Goal: Task Accomplishment & Management: Complete application form

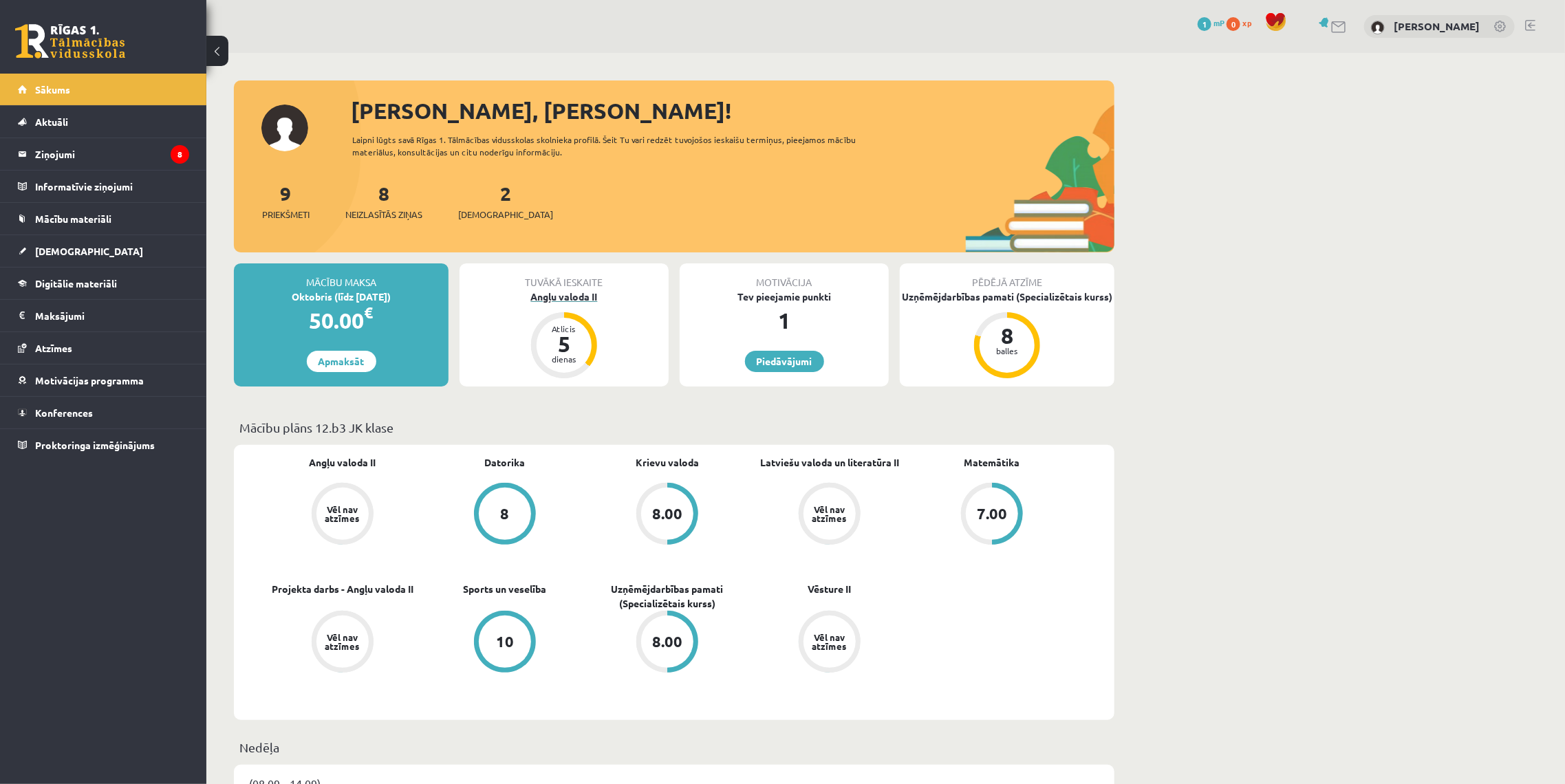
click at [588, 290] on div "Angļu valoda II" at bounding box center [564, 297] width 209 height 15
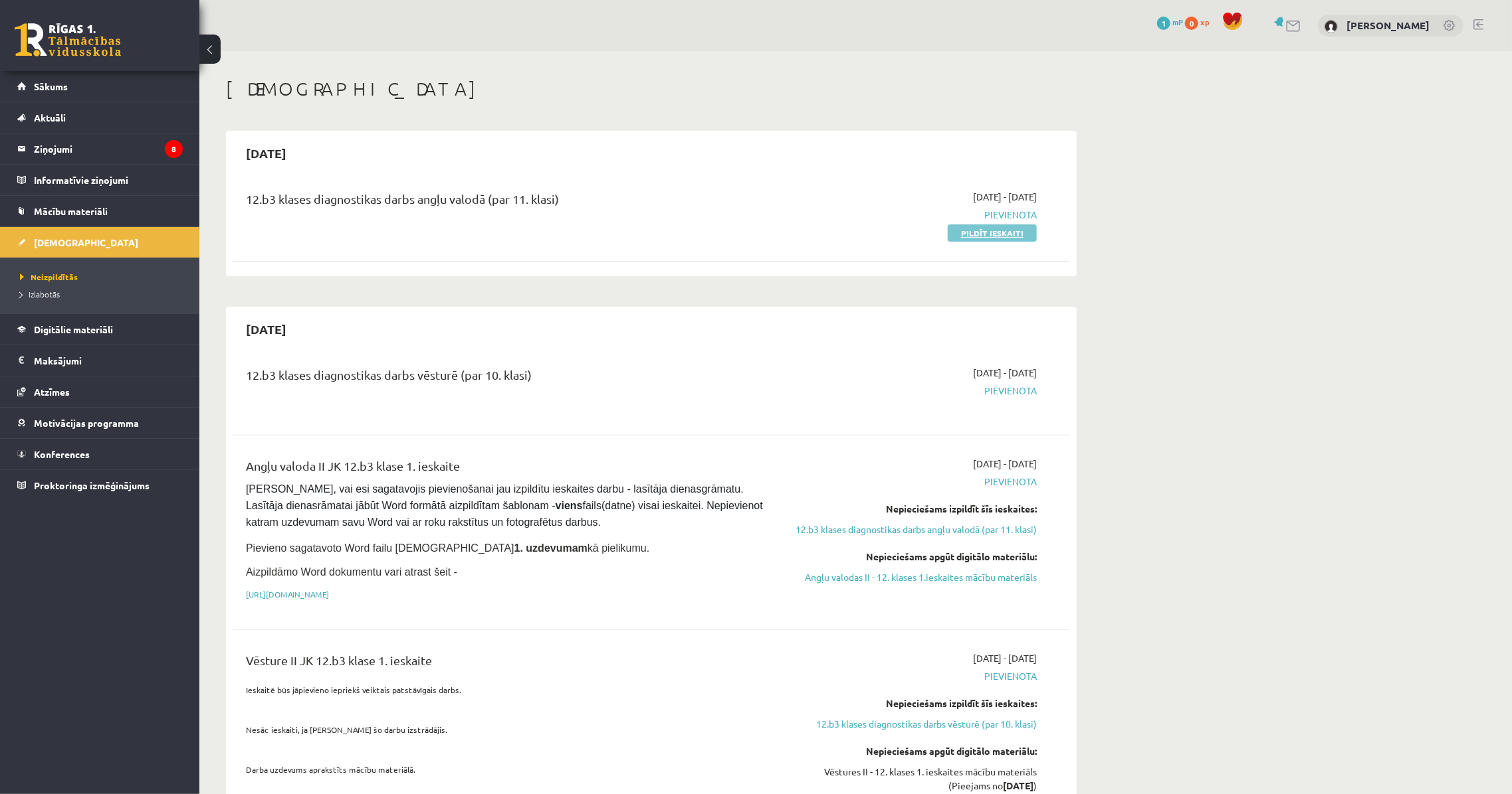
click at [999, 234] on link "Pildīt ieskaiti" at bounding box center [992, 233] width 89 height 17
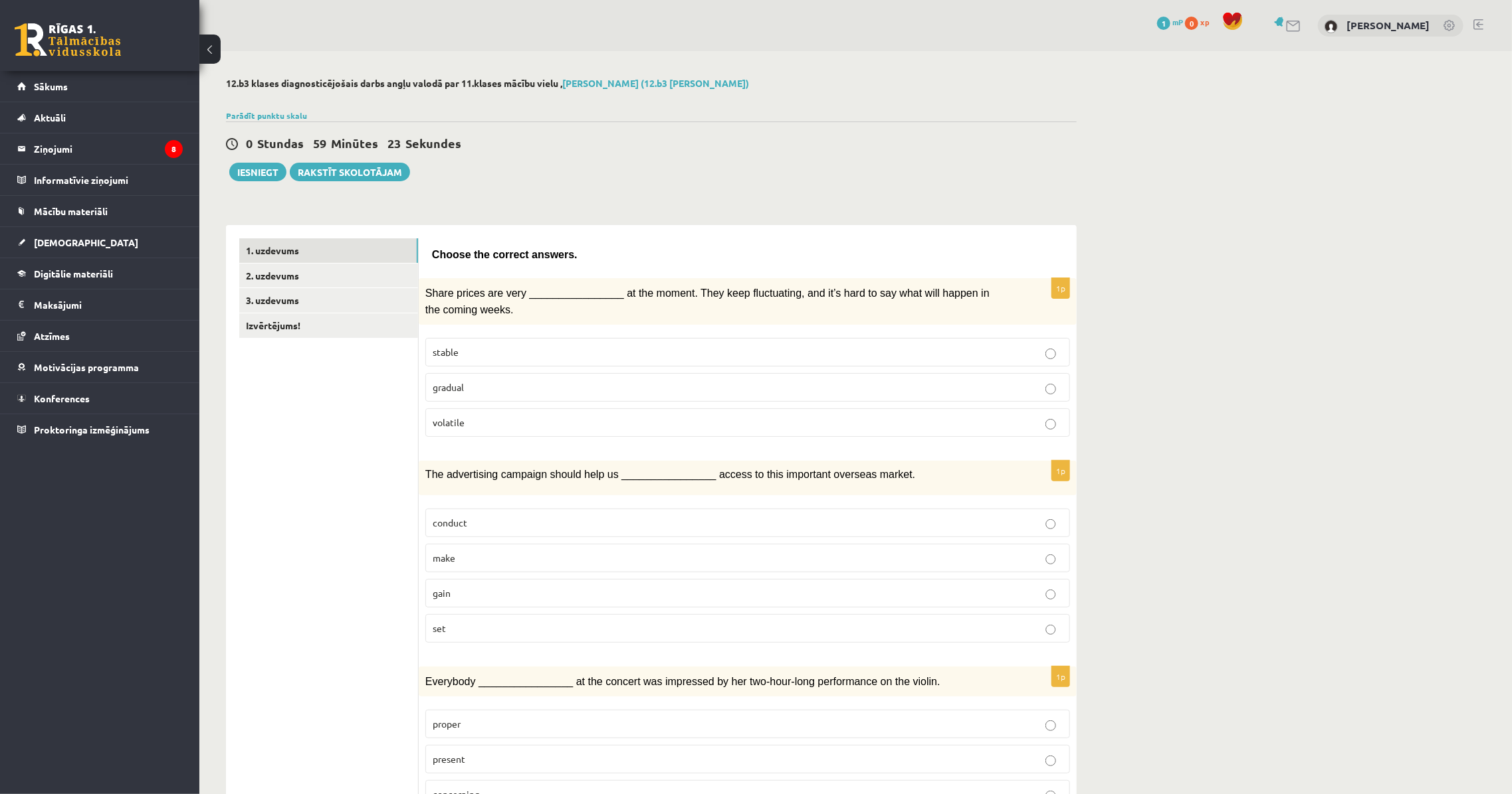
click at [558, 424] on p "volatile" at bounding box center [747, 422] width 630 height 14
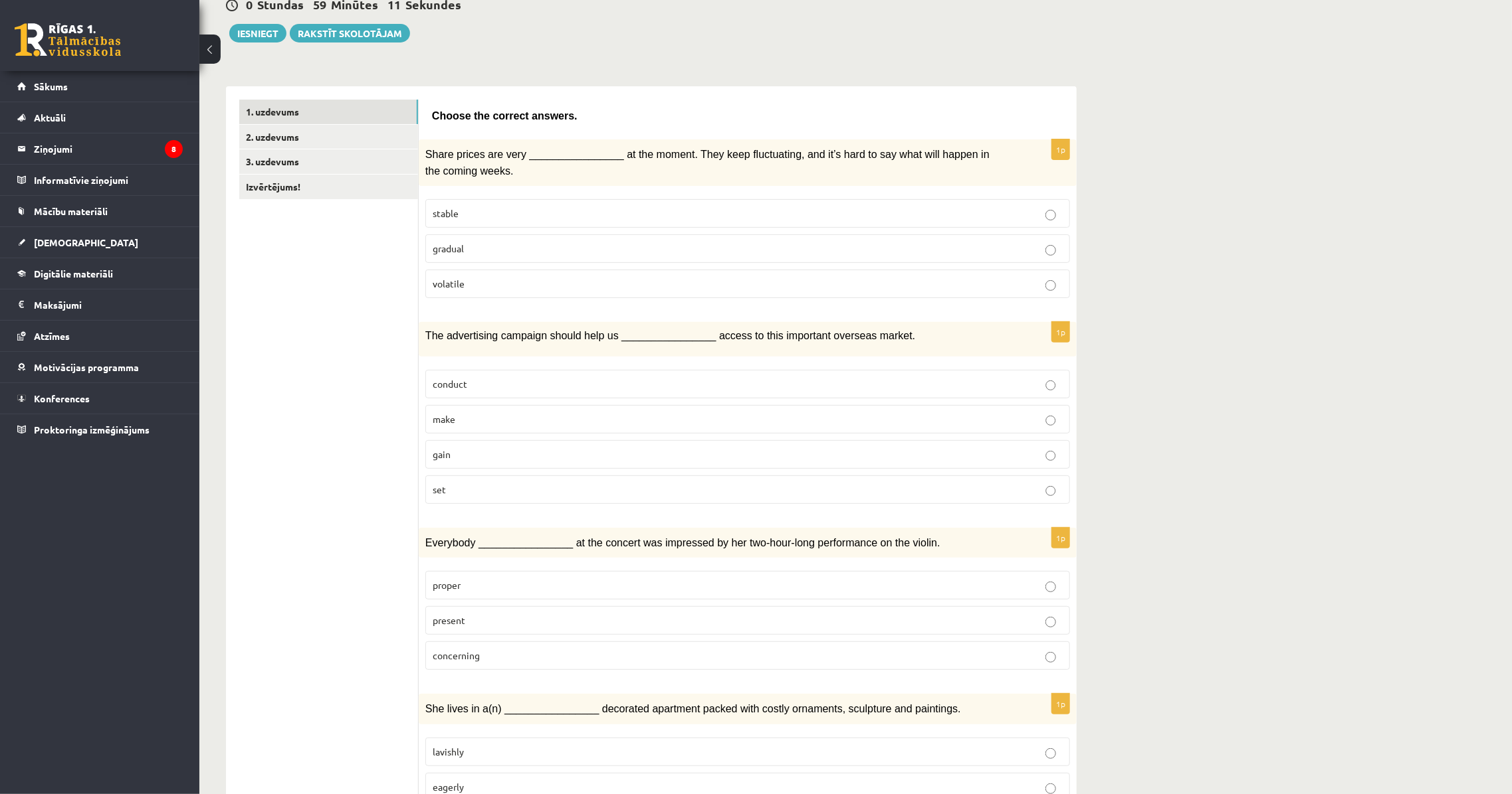
scroll to position [180, 0]
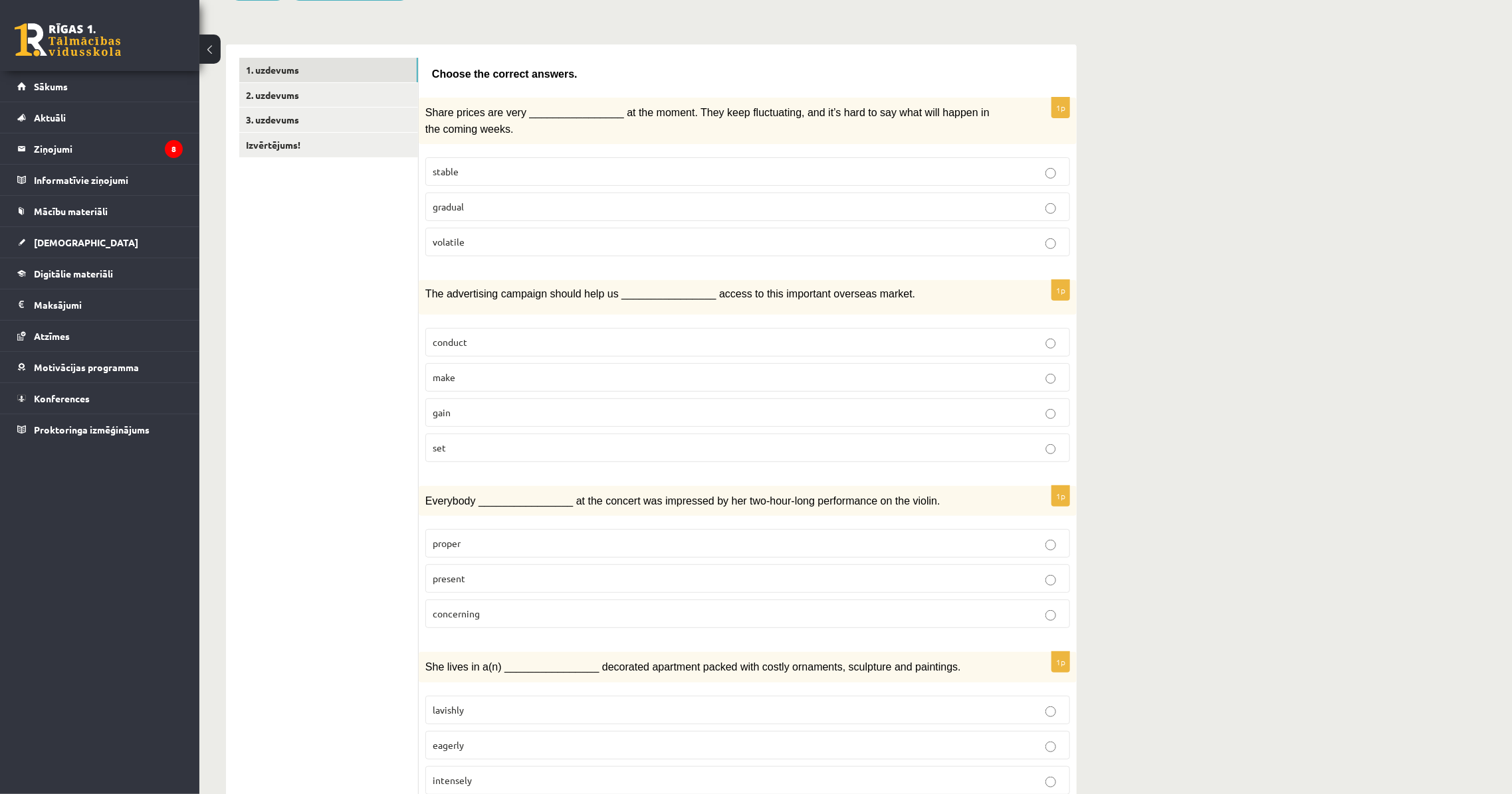
click at [505, 415] on label "gain" at bounding box center [747, 412] width 645 height 28
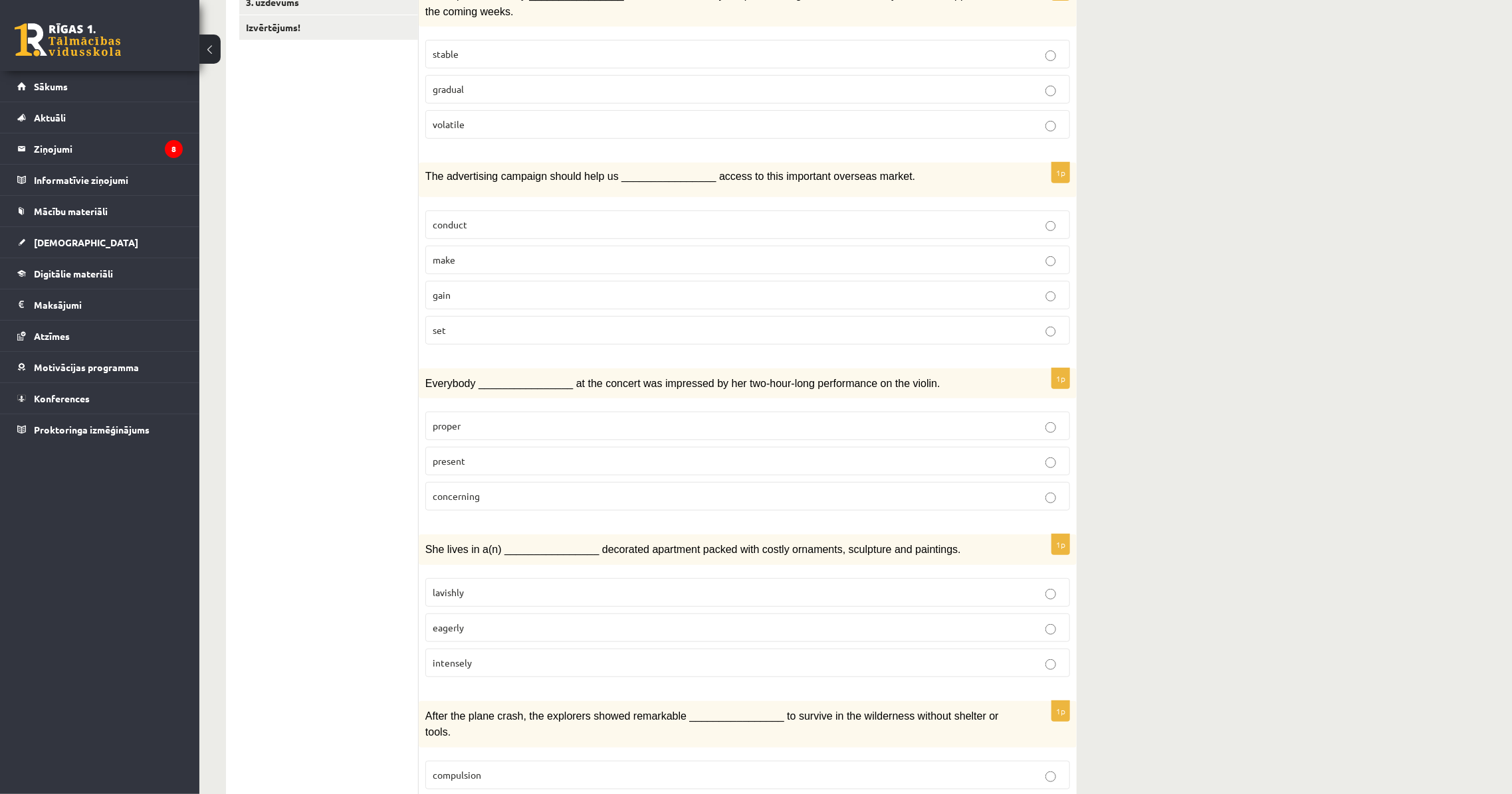
scroll to position [302, 0]
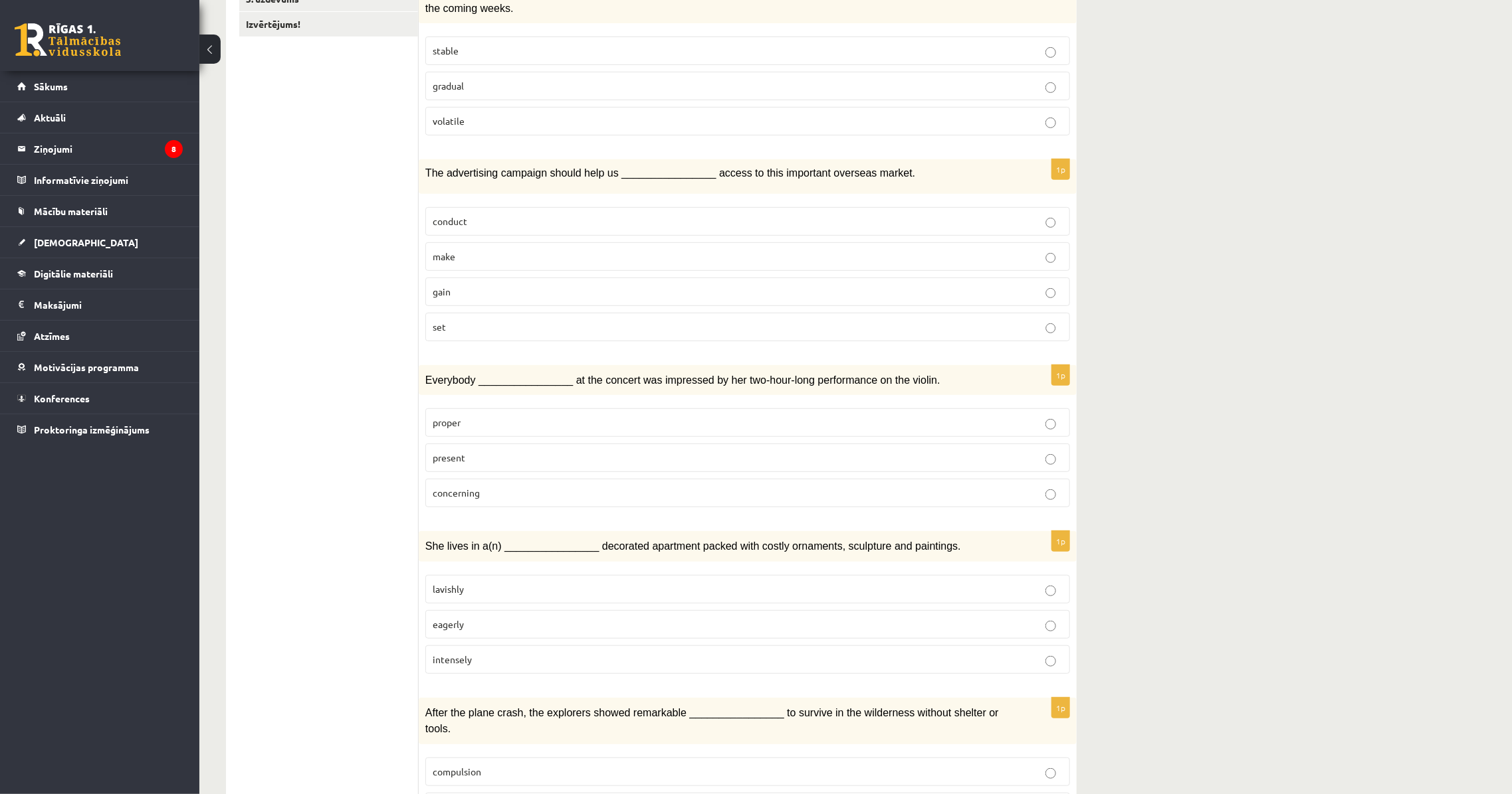
click at [467, 456] on p "present" at bounding box center [747, 458] width 630 height 14
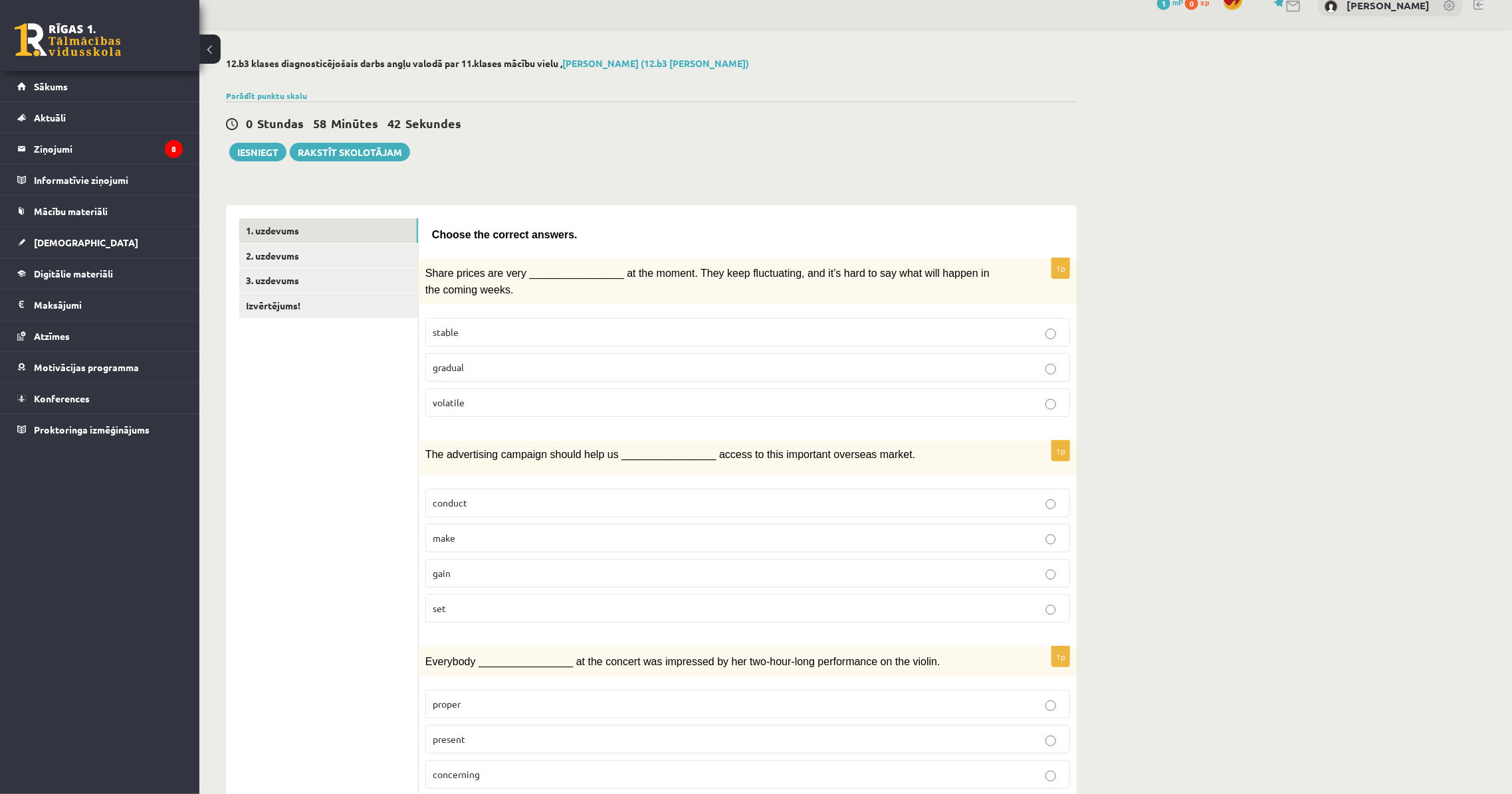
scroll to position [0, 0]
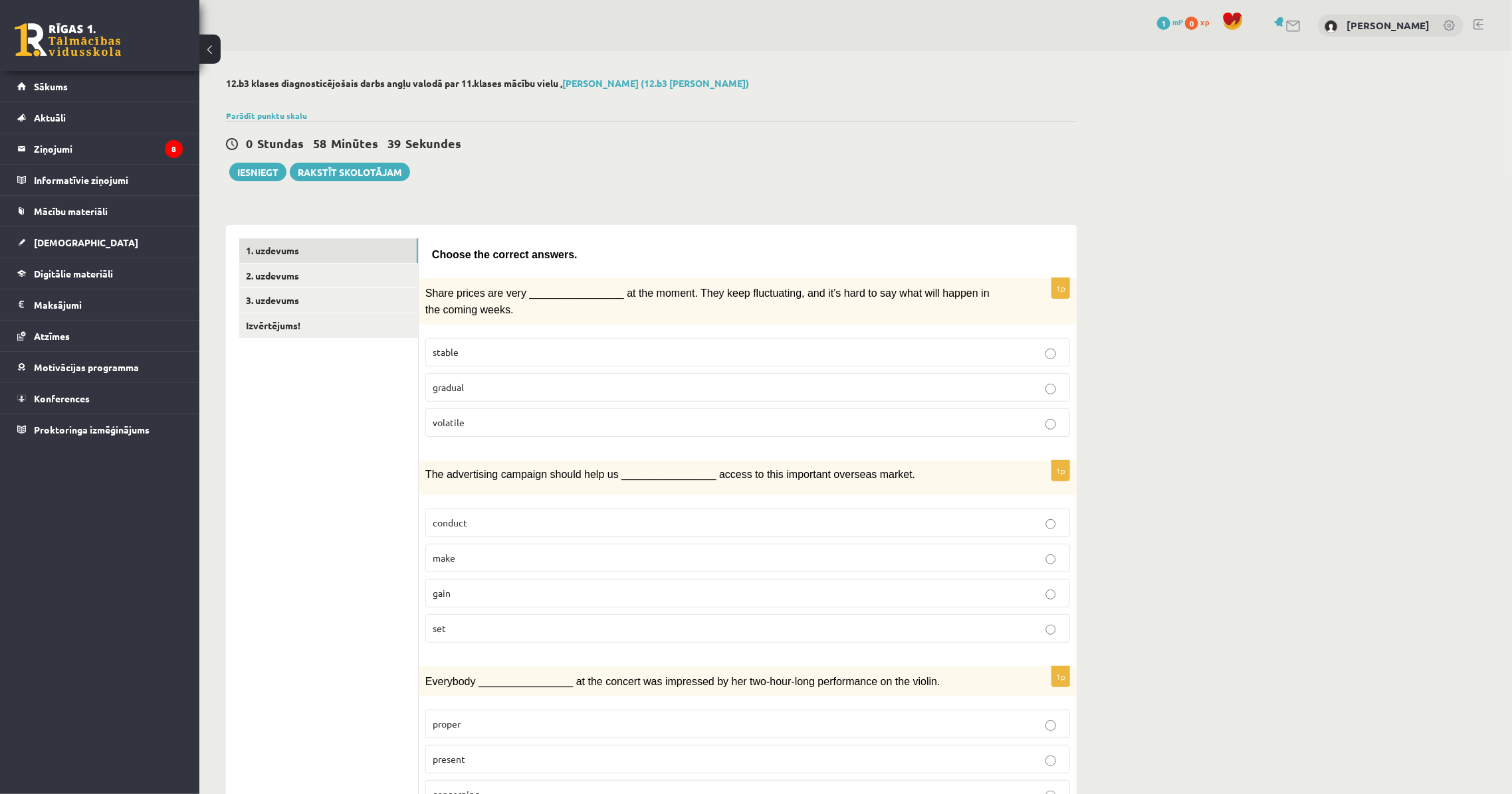
drag, startPoint x: 224, startPoint y: 81, endPoint x: 562, endPoint y: 87, distance: 338.1
click at [463, 84] on h2 "12.b3 klases diagnosticējošais darbs angļu valodā par 11.klases mācību vielu , …" at bounding box center [651, 83] width 851 height 11
click at [472, 85] on h2 "12.b3 klases diagnosticējošais darbs angļu valodā par 11.klases mācību vielu , …" at bounding box center [651, 83] width 851 height 11
drag, startPoint x: 463, startPoint y: 85, endPoint x: 518, endPoint y: 86, distance: 55.0
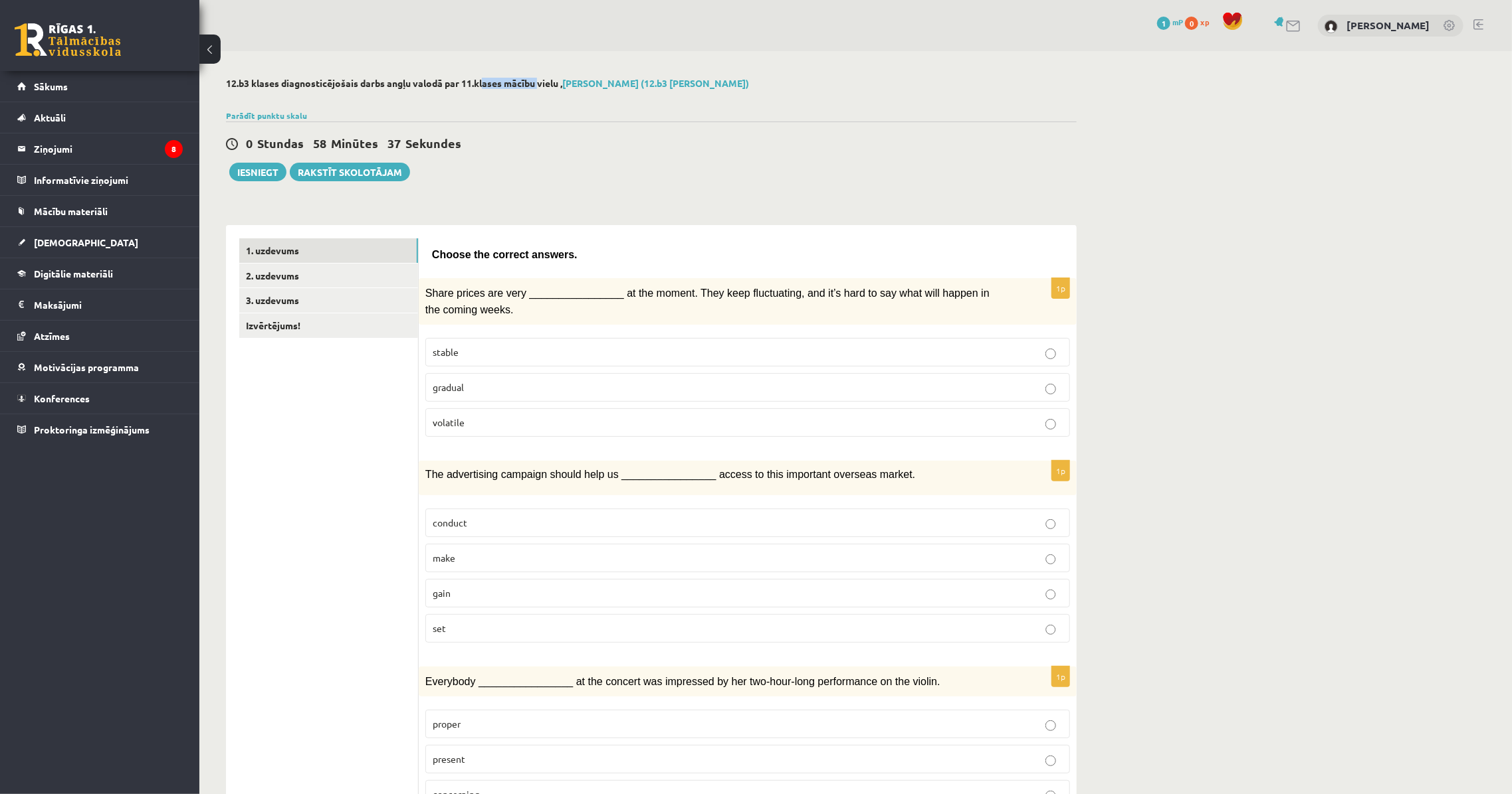
click at [518, 86] on h2 "12.b3 klases diagnosticējošais darbs angļu valodā par 11.klases mācību vielu , …" at bounding box center [651, 83] width 851 height 11
click at [564, 147] on div "0 Stundas 58 Minūtes 37 Sekundes" at bounding box center [651, 144] width 851 height 17
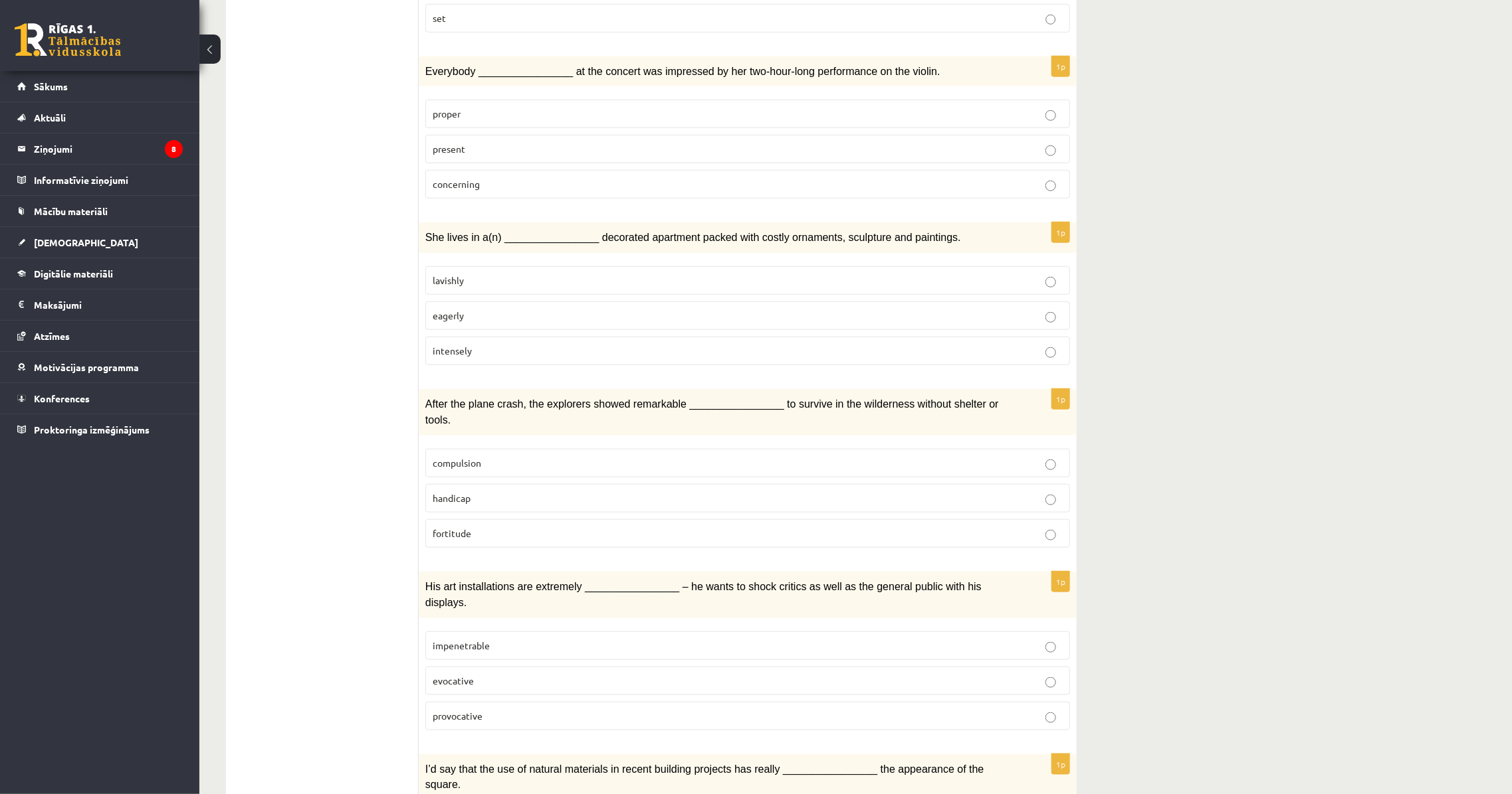
scroll to position [543, 0]
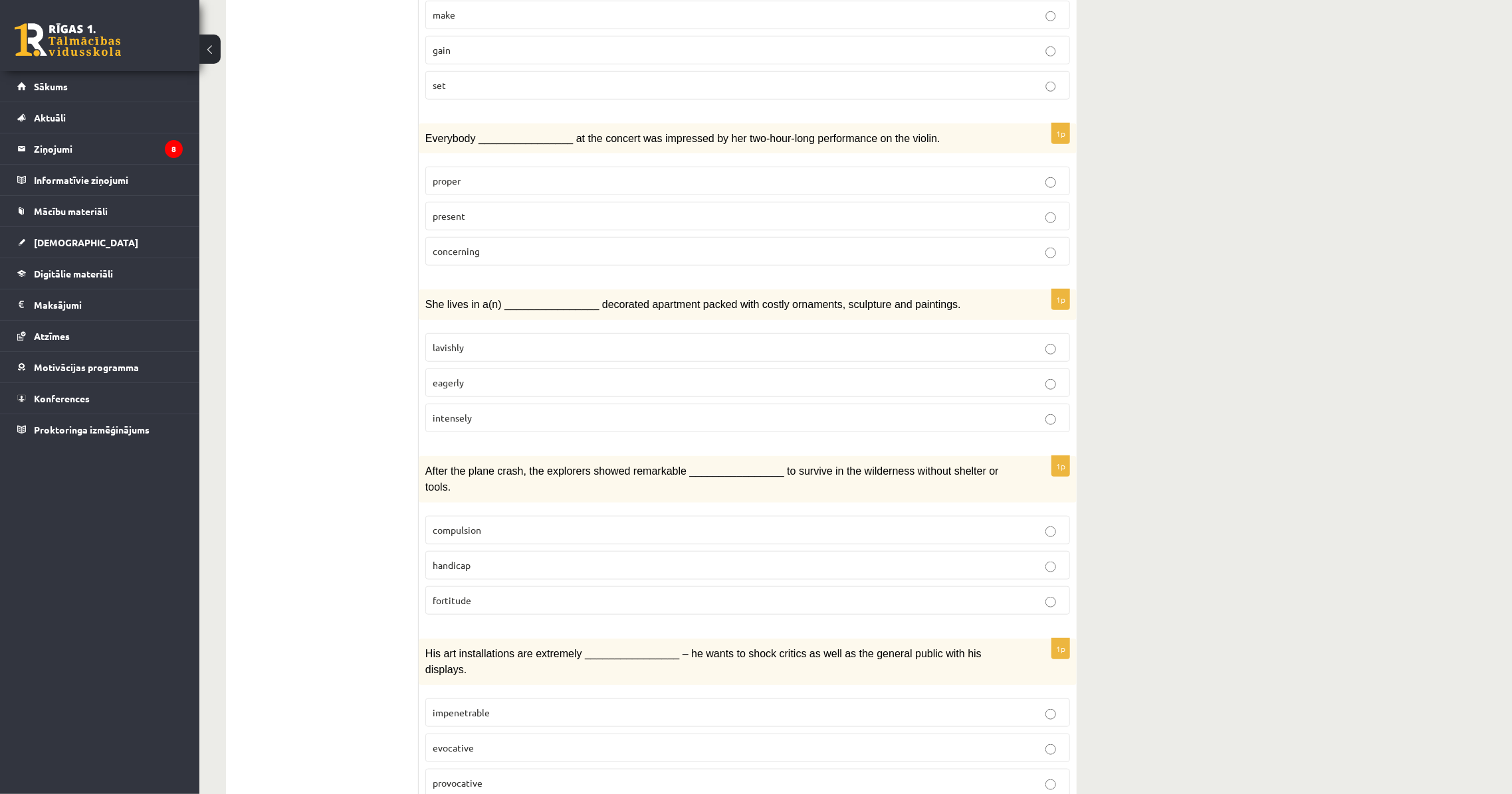
click at [496, 349] on label "lavishly" at bounding box center [747, 347] width 645 height 28
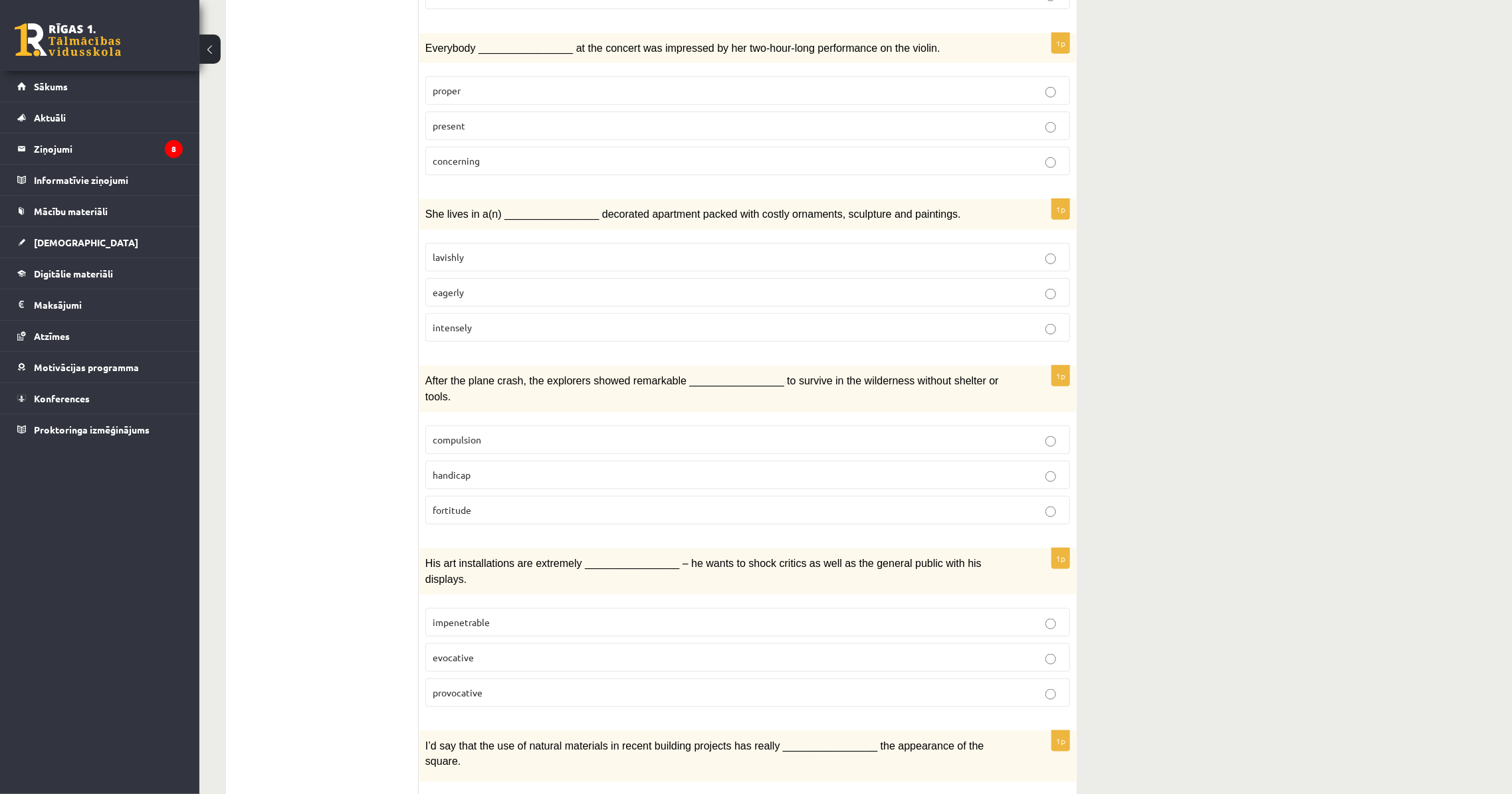
scroll to position [724, 0]
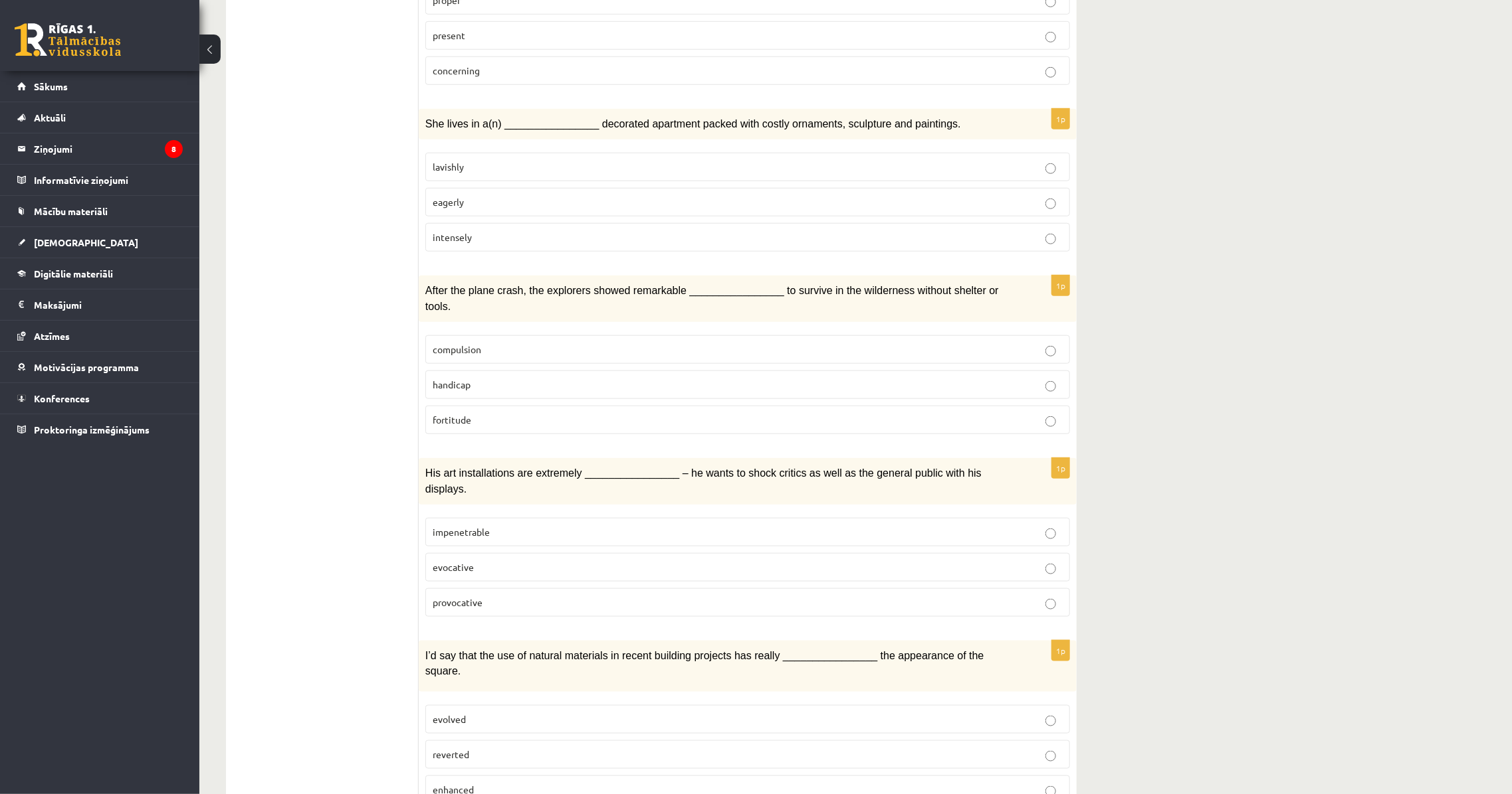
click at [501, 413] on p "fortitude" at bounding box center [747, 420] width 630 height 14
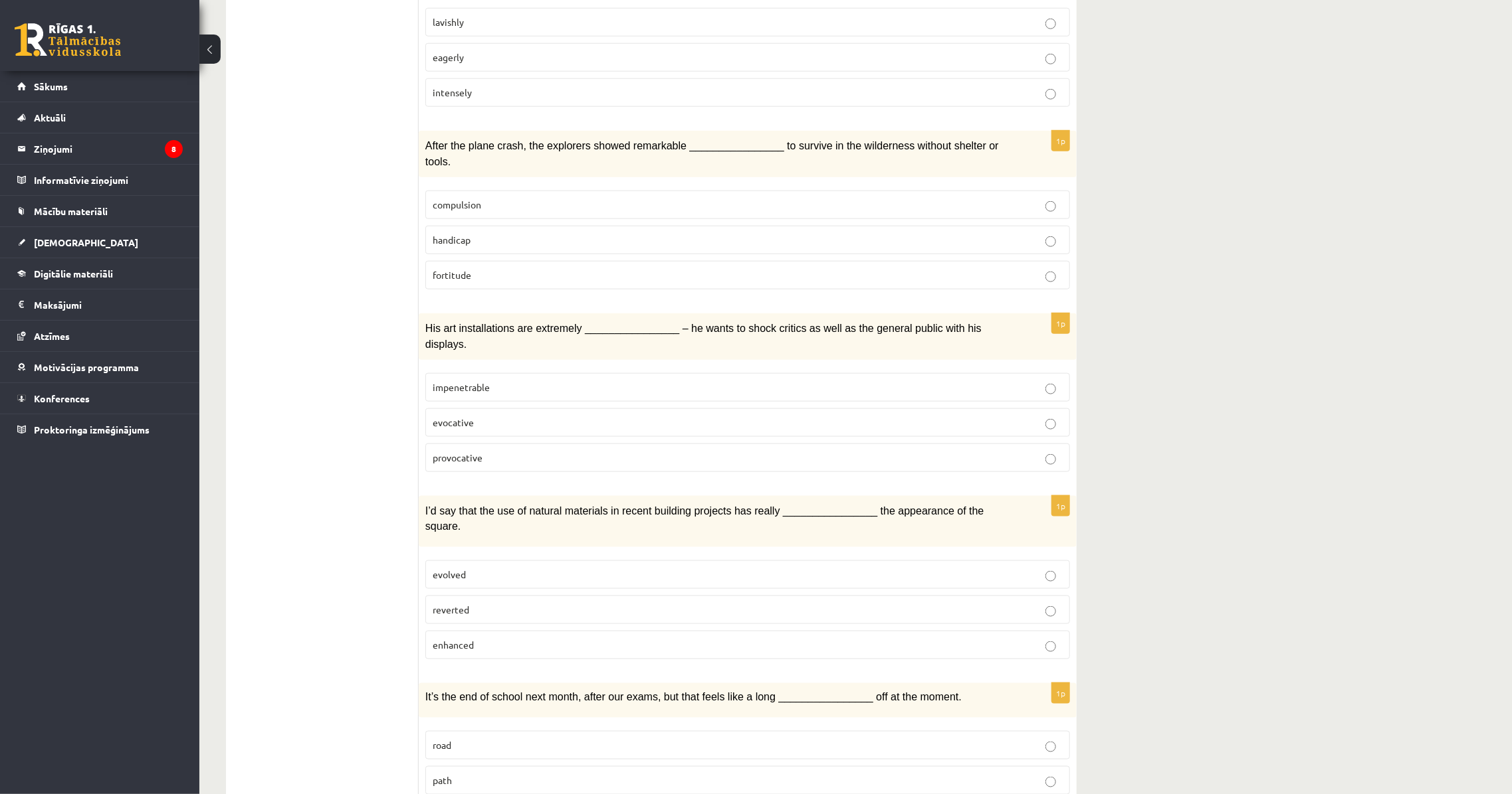
scroll to position [905, 0]
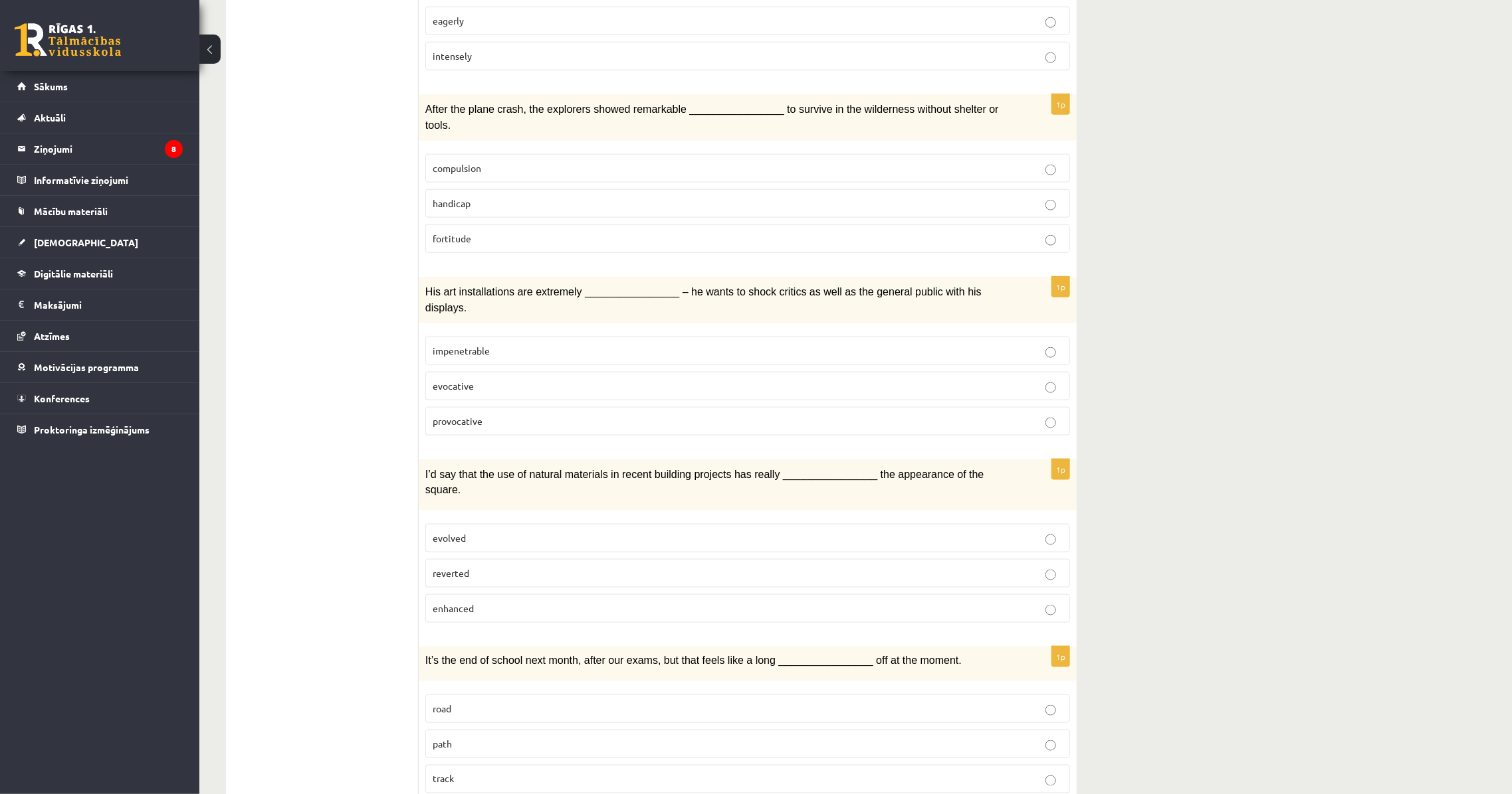
click at [475, 407] on label "provocative" at bounding box center [747, 421] width 645 height 28
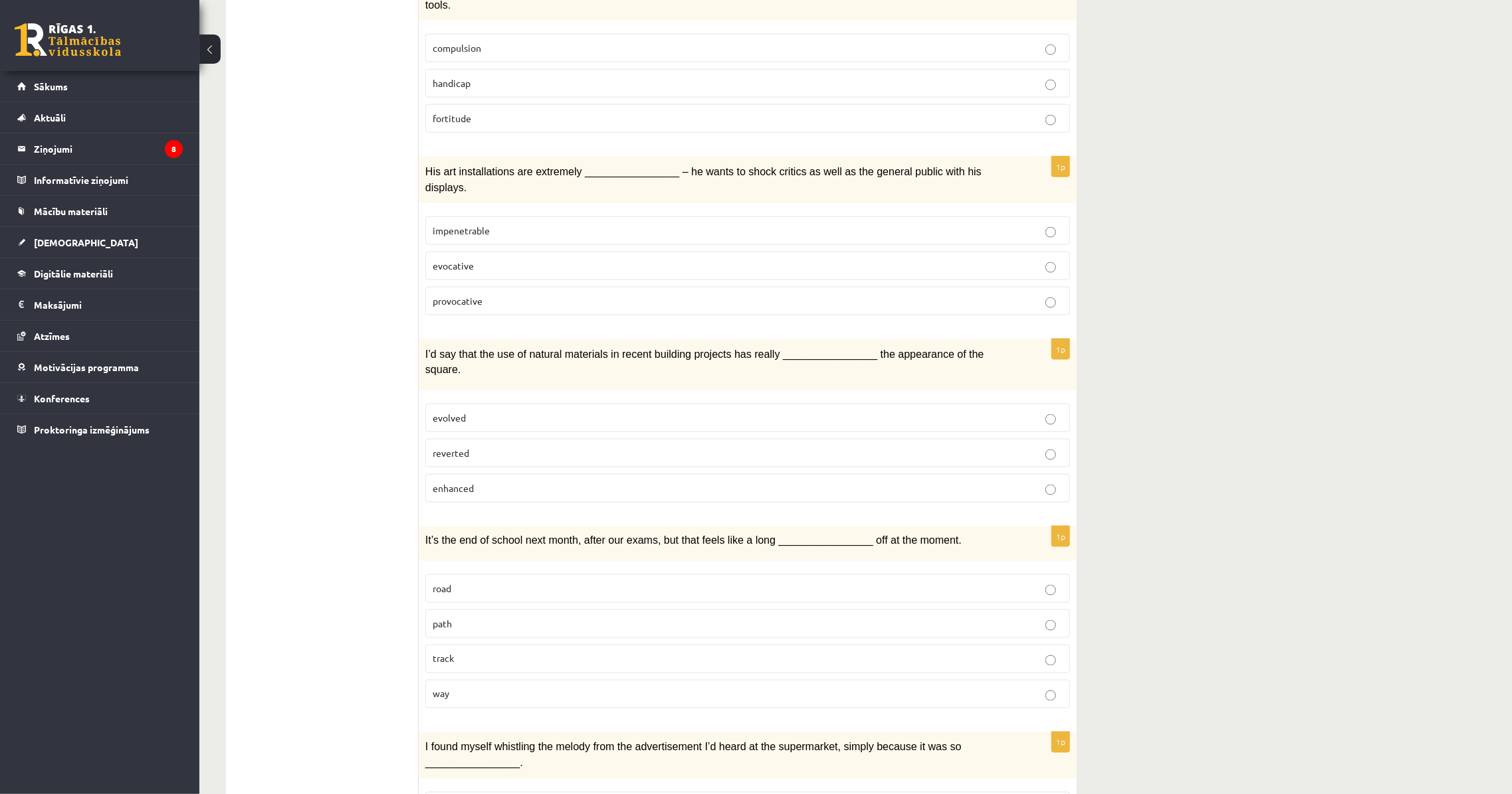
scroll to position [1026, 0]
click at [485, 480] on p "enhanced" at bounding box center [747, 488] width 630 height 14
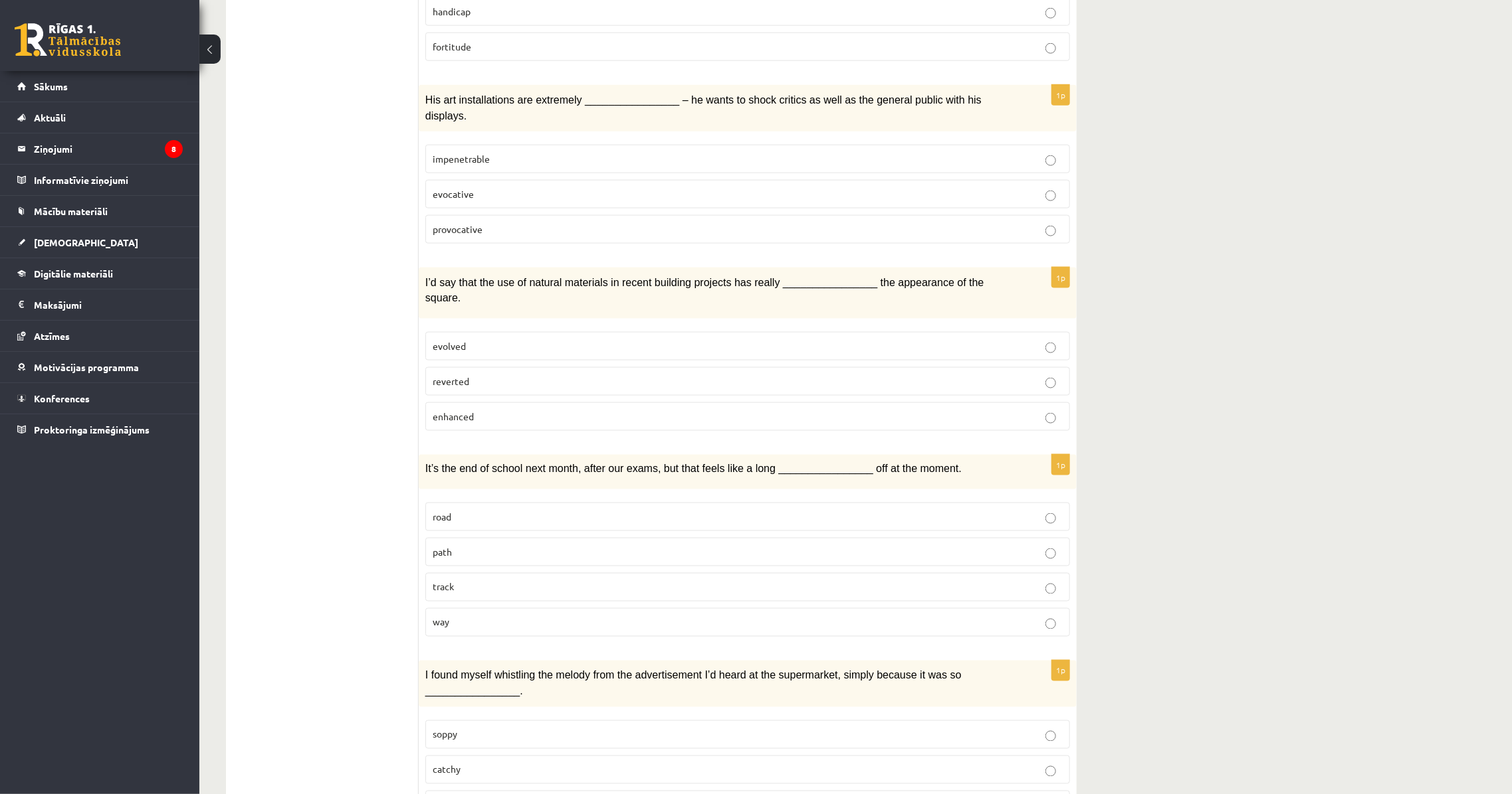
scroll to position [1147, 0]
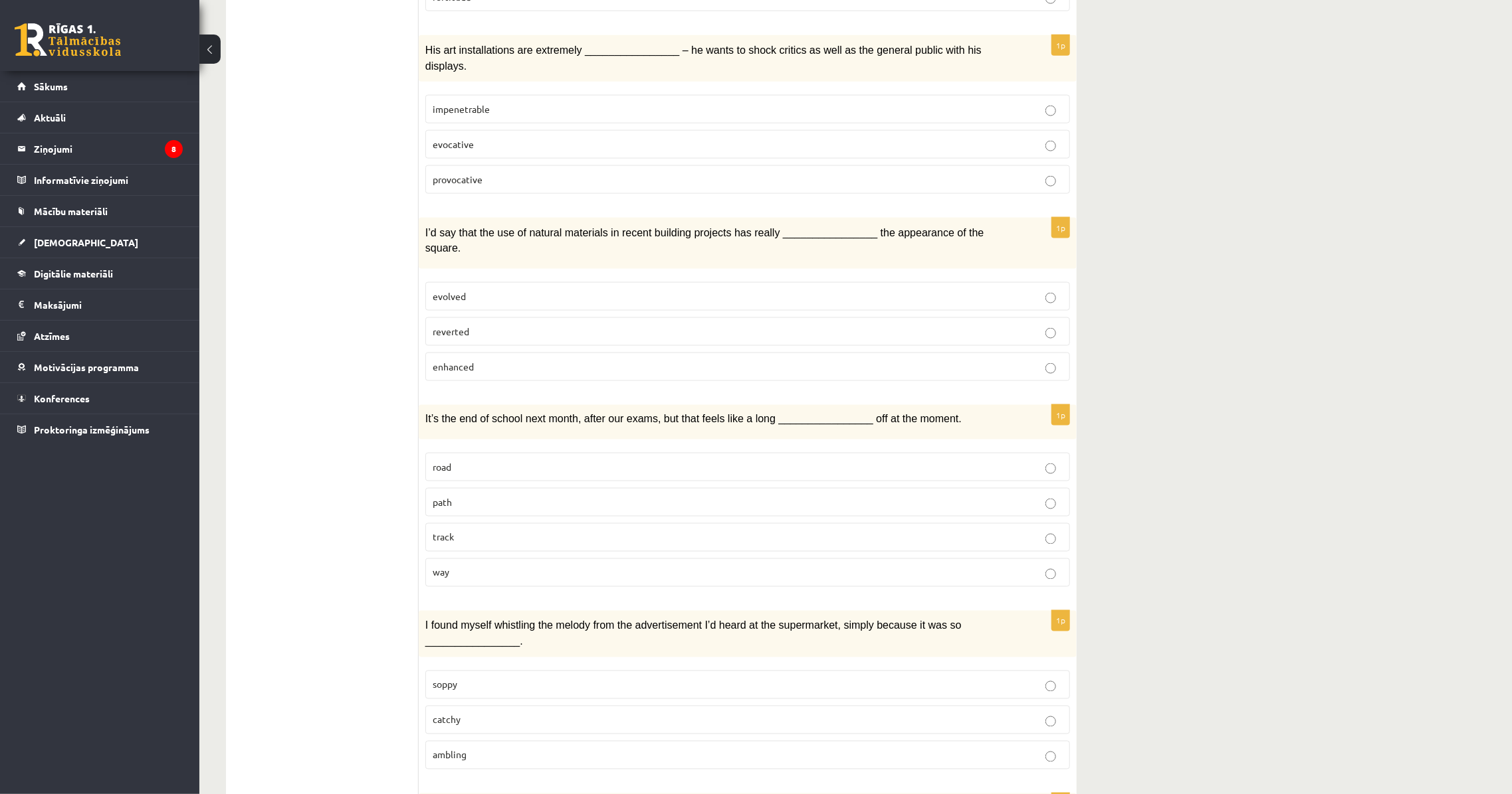
click at [453, 559] on label "way" at bounding box center [747, 573] width 645 height 28
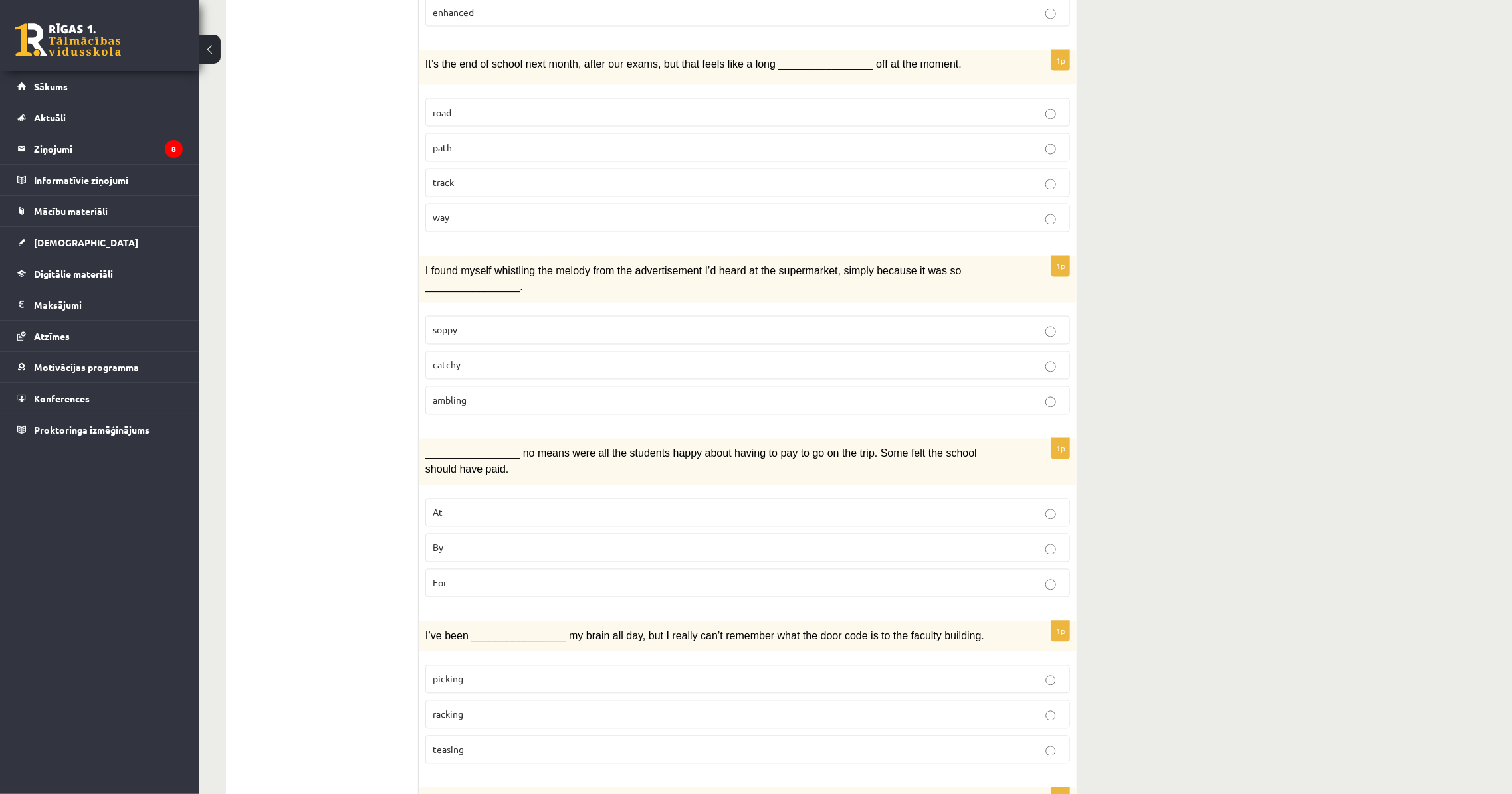
scroll to position [1509, 0]
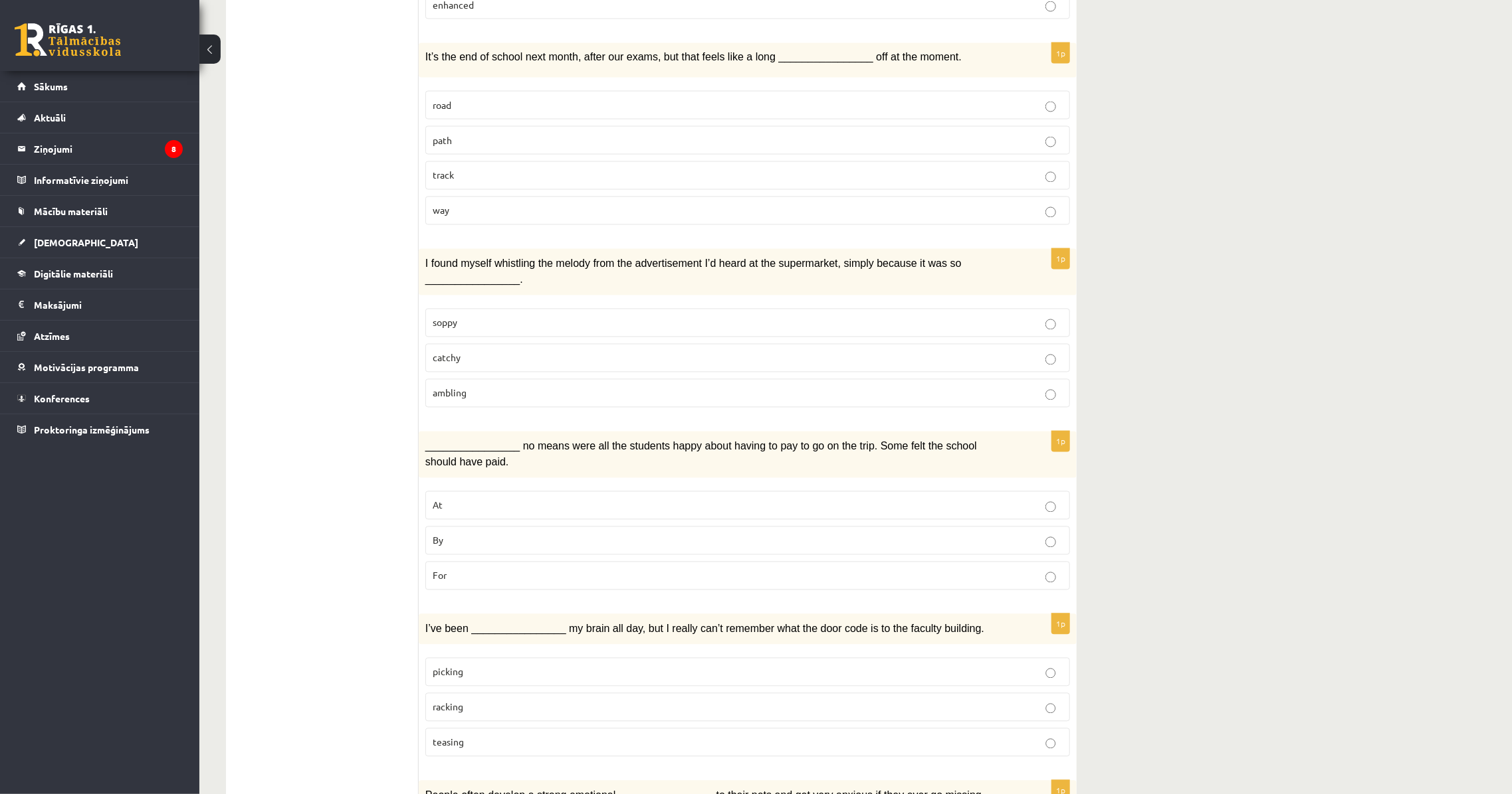
click at [468, 351] on p "catchy" at bounding box center [747, 358] width 630 height 14
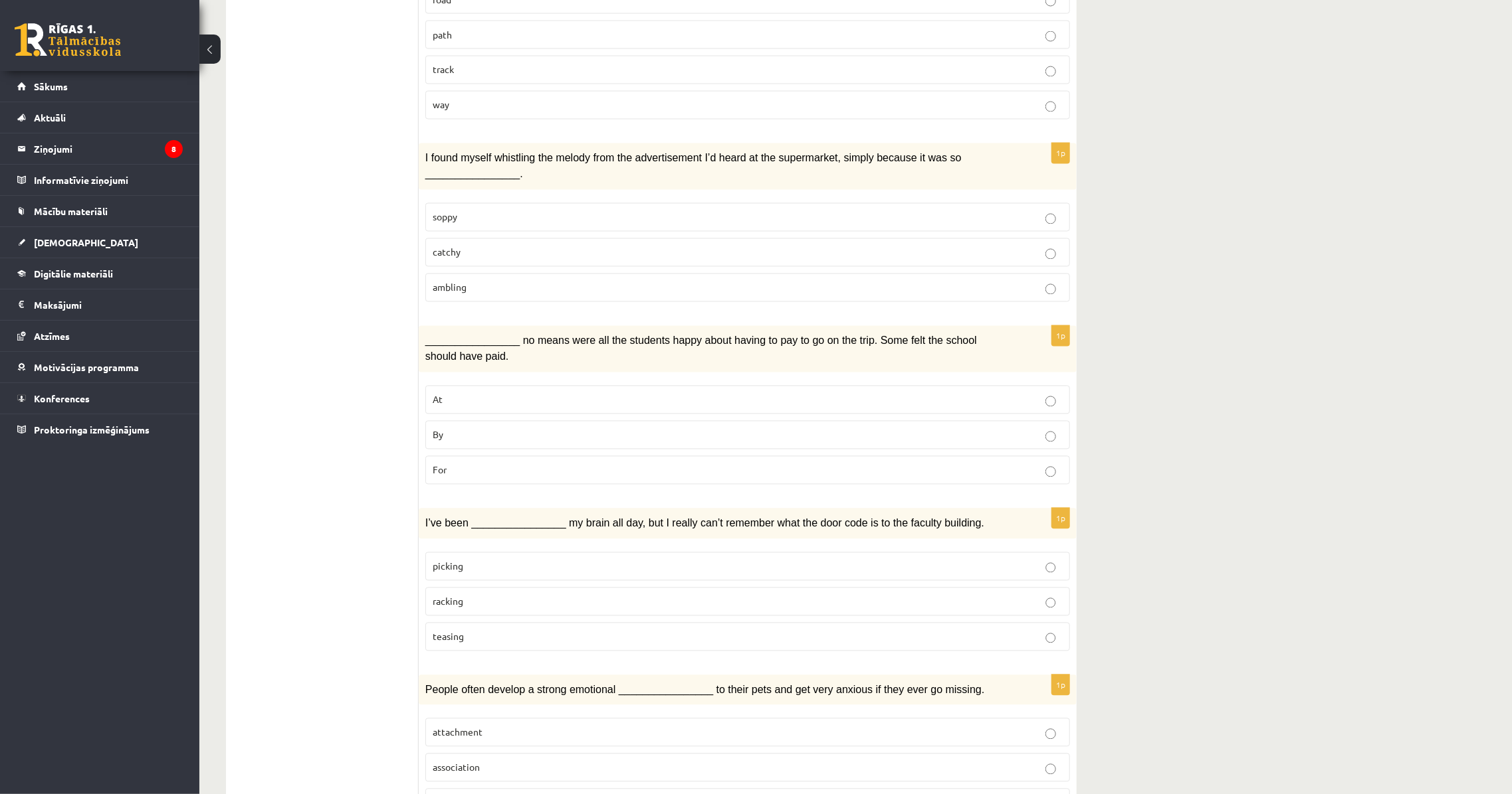
scroll to position [1619, 0]
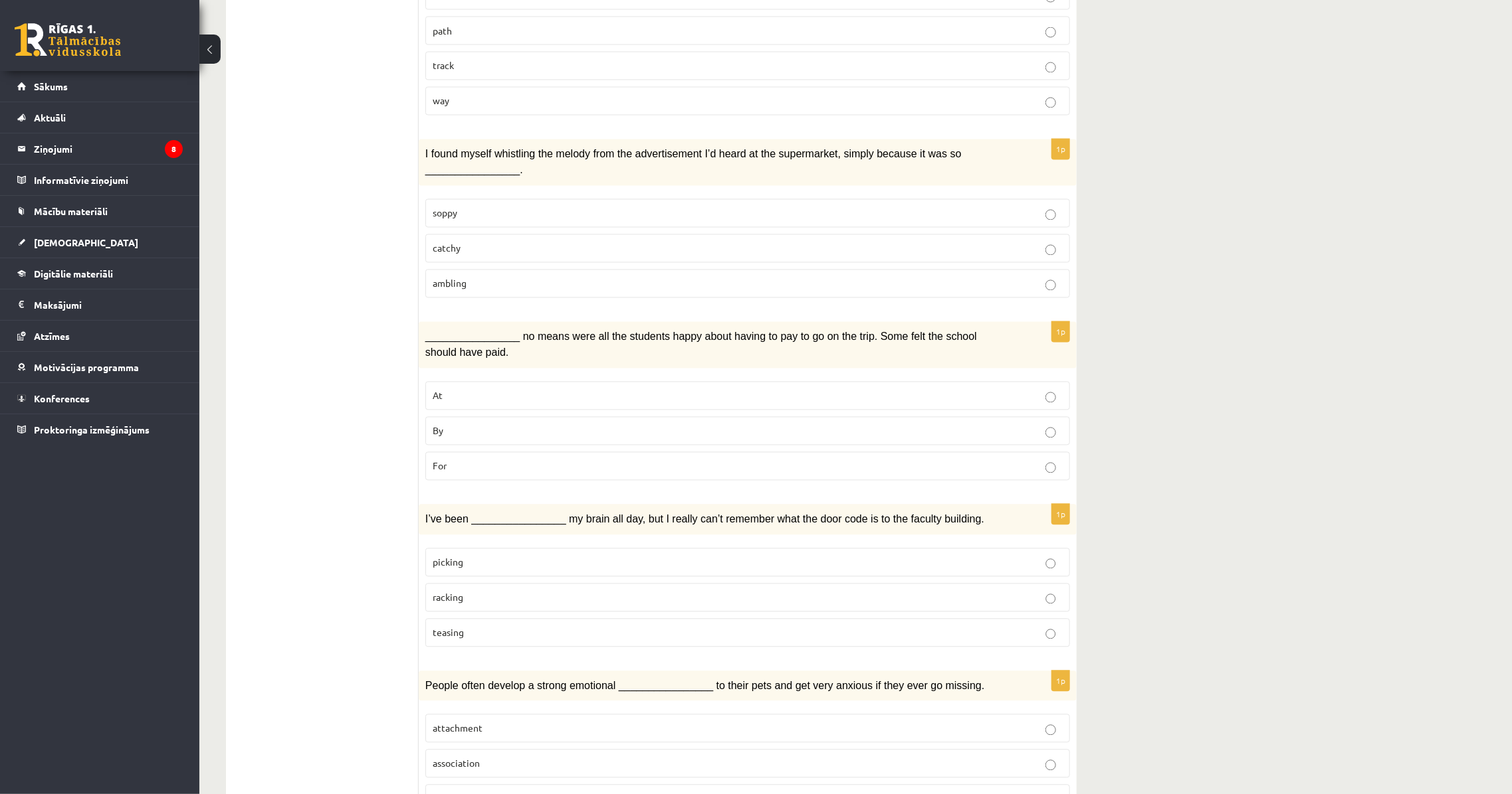
drag, startPoint x: 453, startPoint y: 372, endPoint x: 455, endPoint y: 364, distance: 8.2
click at [453, 424] on p "By" at bounding box center [747, 431] width 630 height 14
click at [461, 549] on label "picking" at bounding box center [747, 563] width 645 height 28
click at [508, 626] on p "teasing" at bounding box center [747, 633] width 630 height 14
click at [505, 556] on p "picking" at bounding box center [747, 563] width 630 height 14
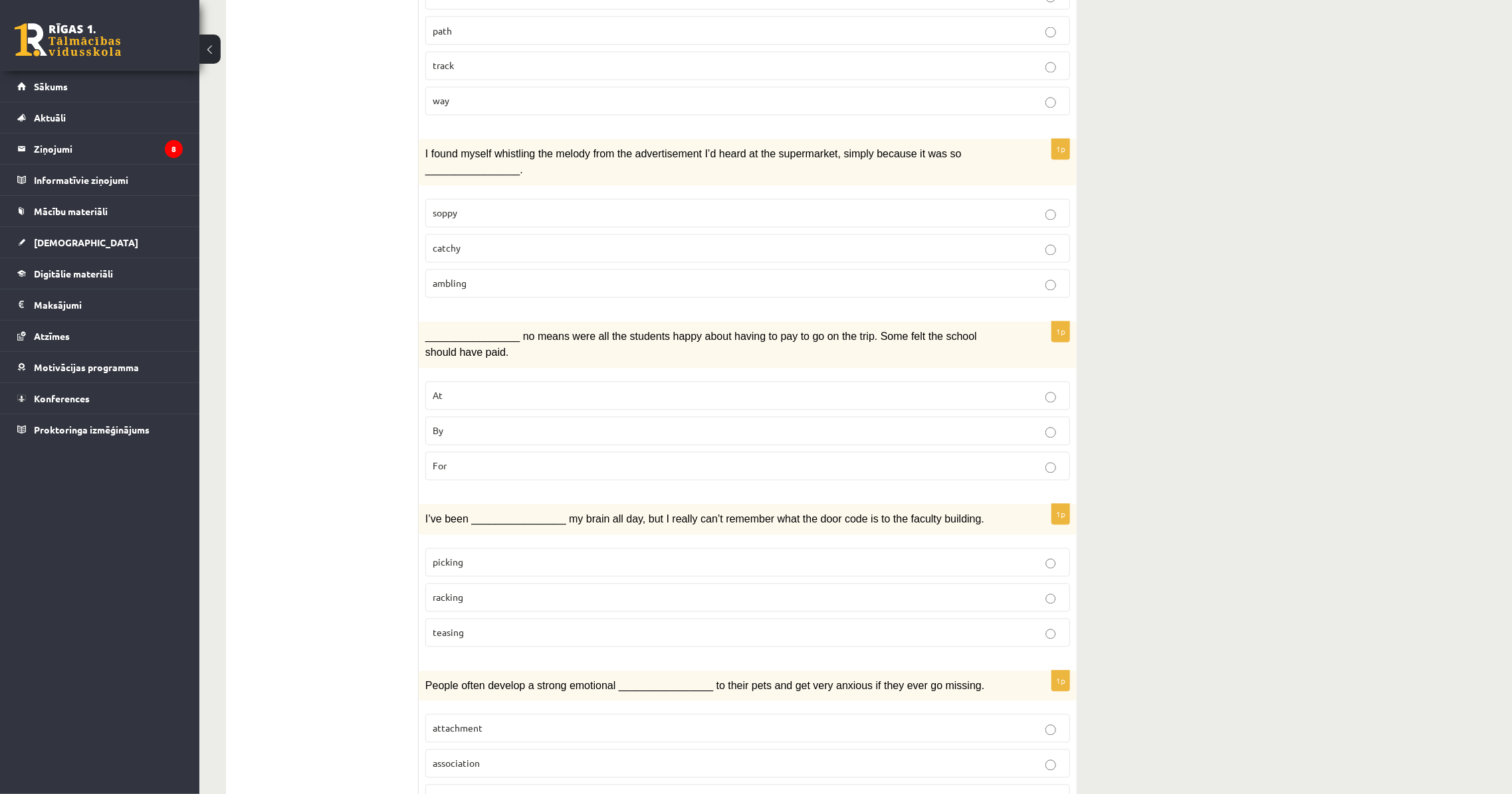
click at [493, 549] on fieldset "picking racking teasing" at bounding box center [747, 596] width 645 height 110
click at [499, 626] on p "teasing" at bounding box center [747, 633] width 630 height 14
click at [507, 556] on p "picking" at bounding box center [747, 563] width 630 height 14
click at [472, 715] on label "attachment" at bounding box center [747, 729] width 645 height 28
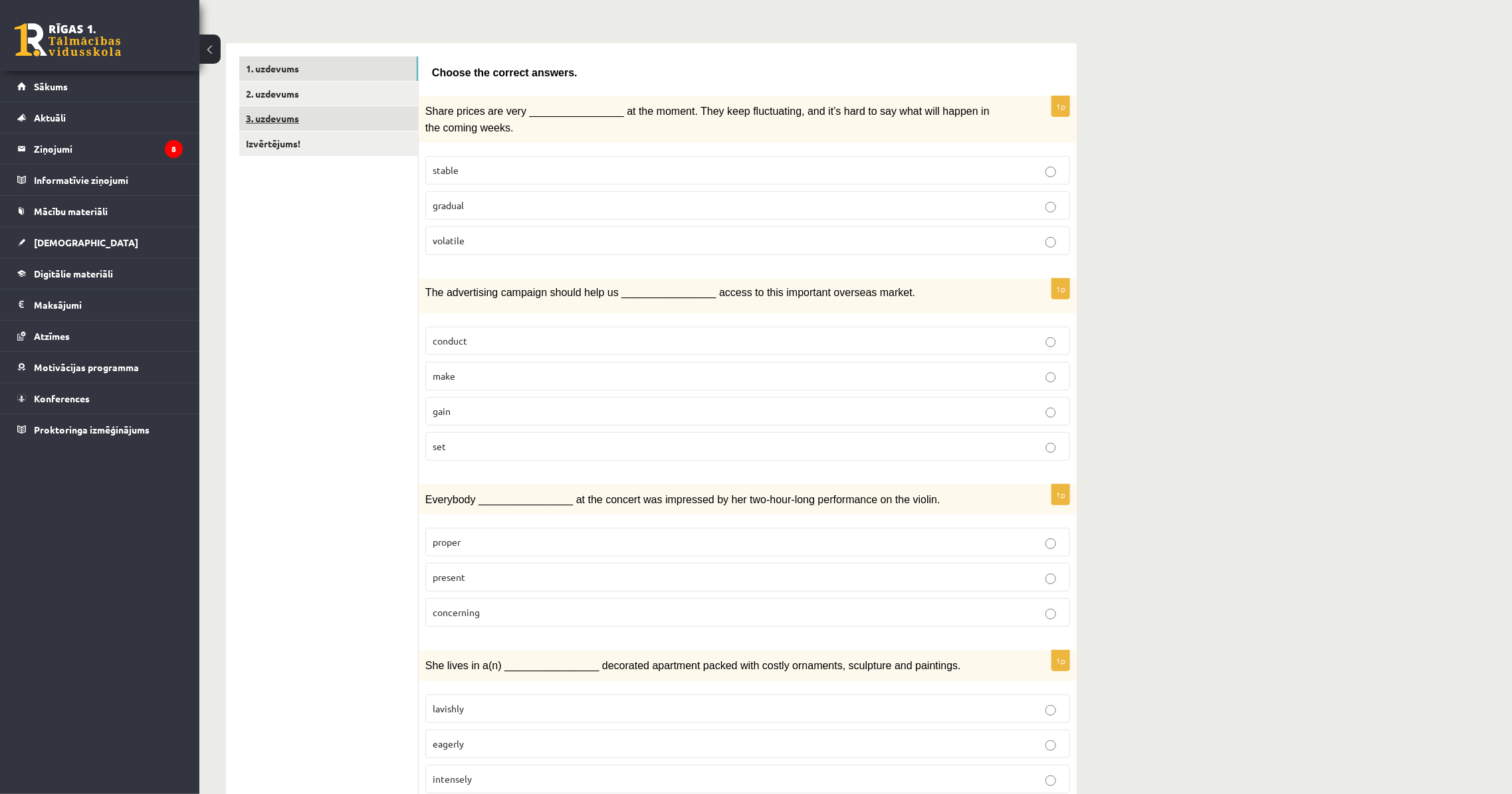
scroll to position [169, 0]
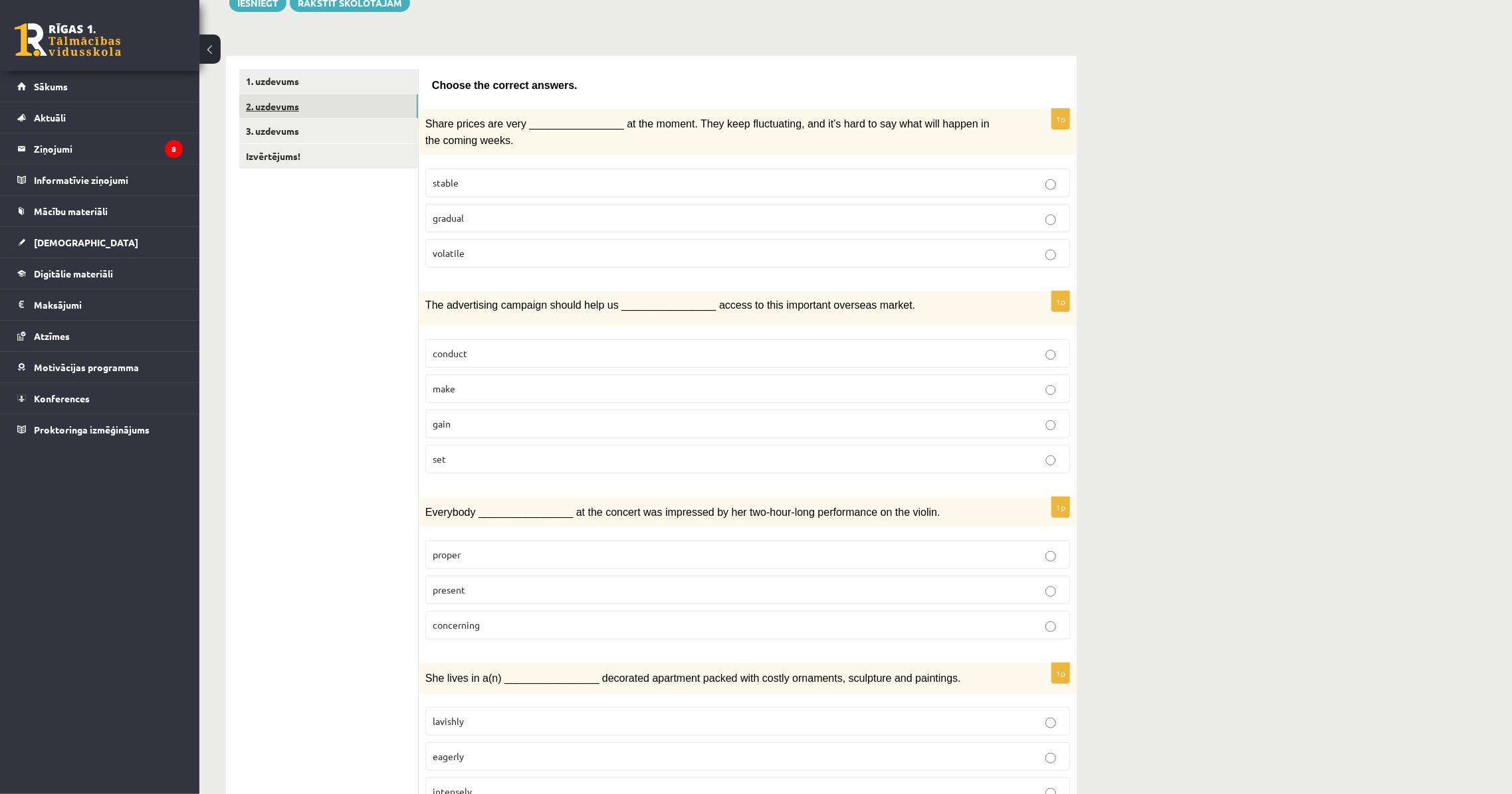
click at [286, 107] on link "2. uzdevums" at bounding box center [329, 106] width 179 height 24
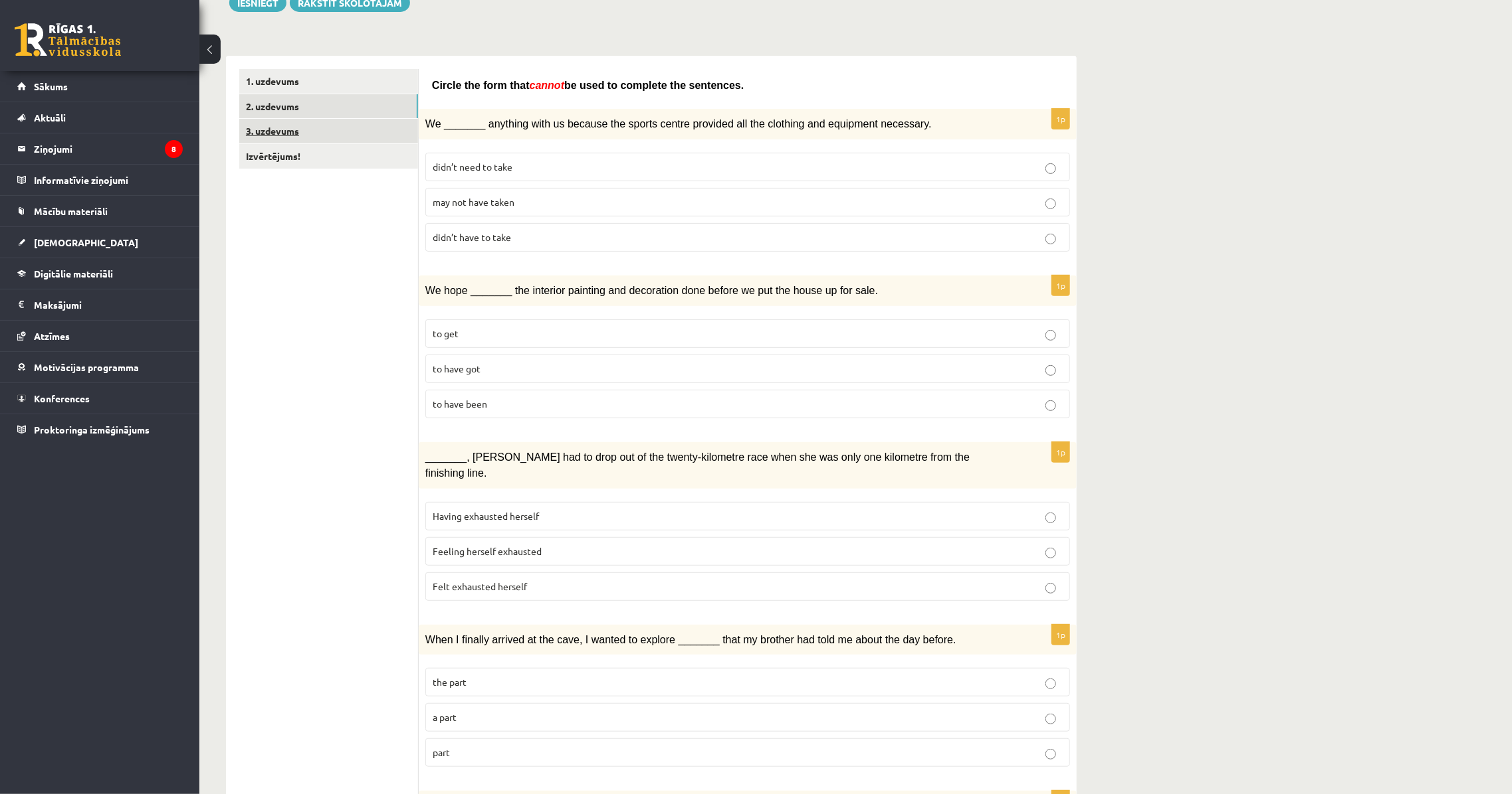
click at [289, 137] on link "3. uzdevums" at bounding box center [329, 131] width 179 height 24
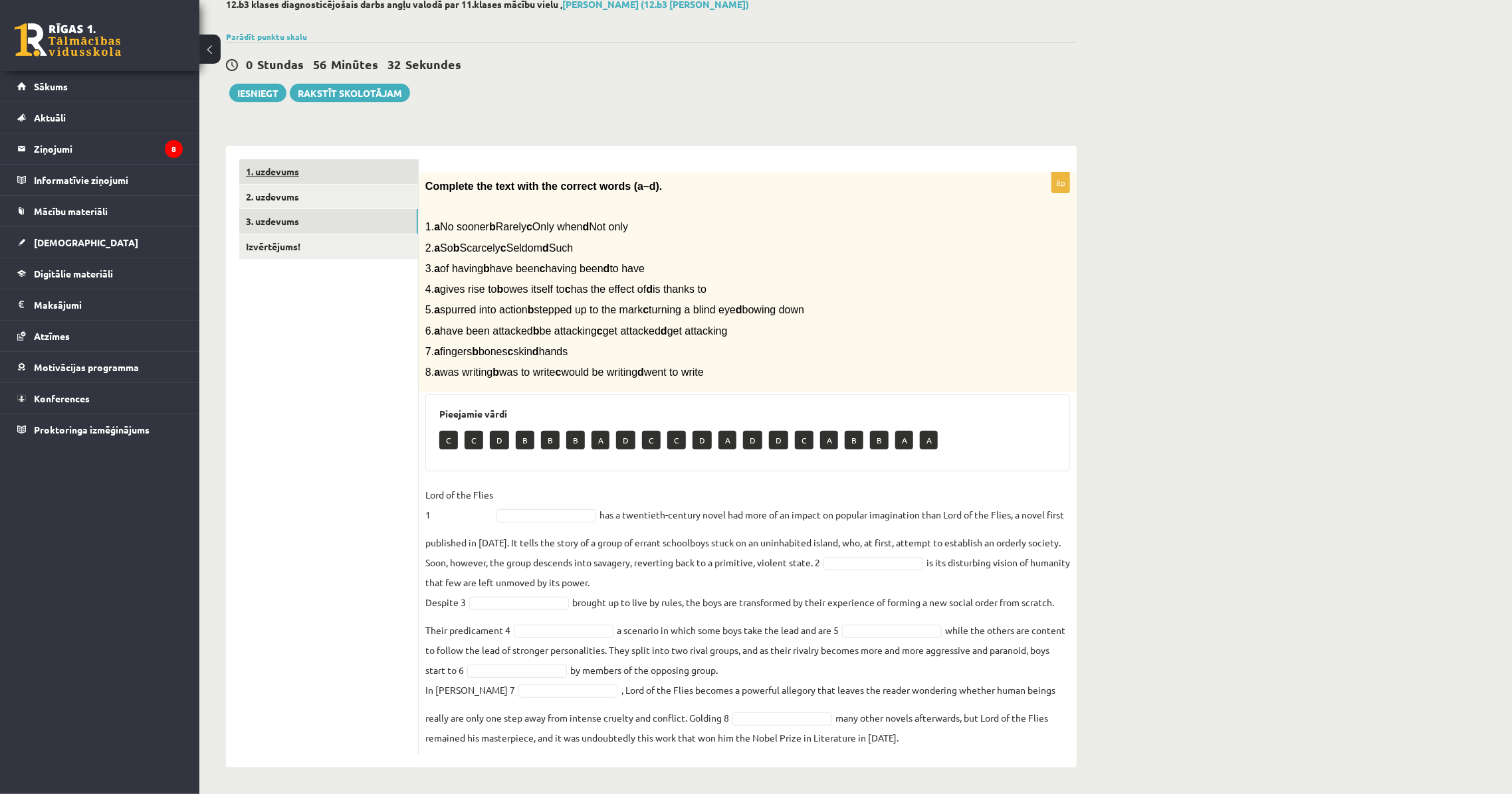
scroll to position [78, 0]
click at [289, 161] on link "1. uzdevums" at bounding box center [329, 172] width 179 height 24
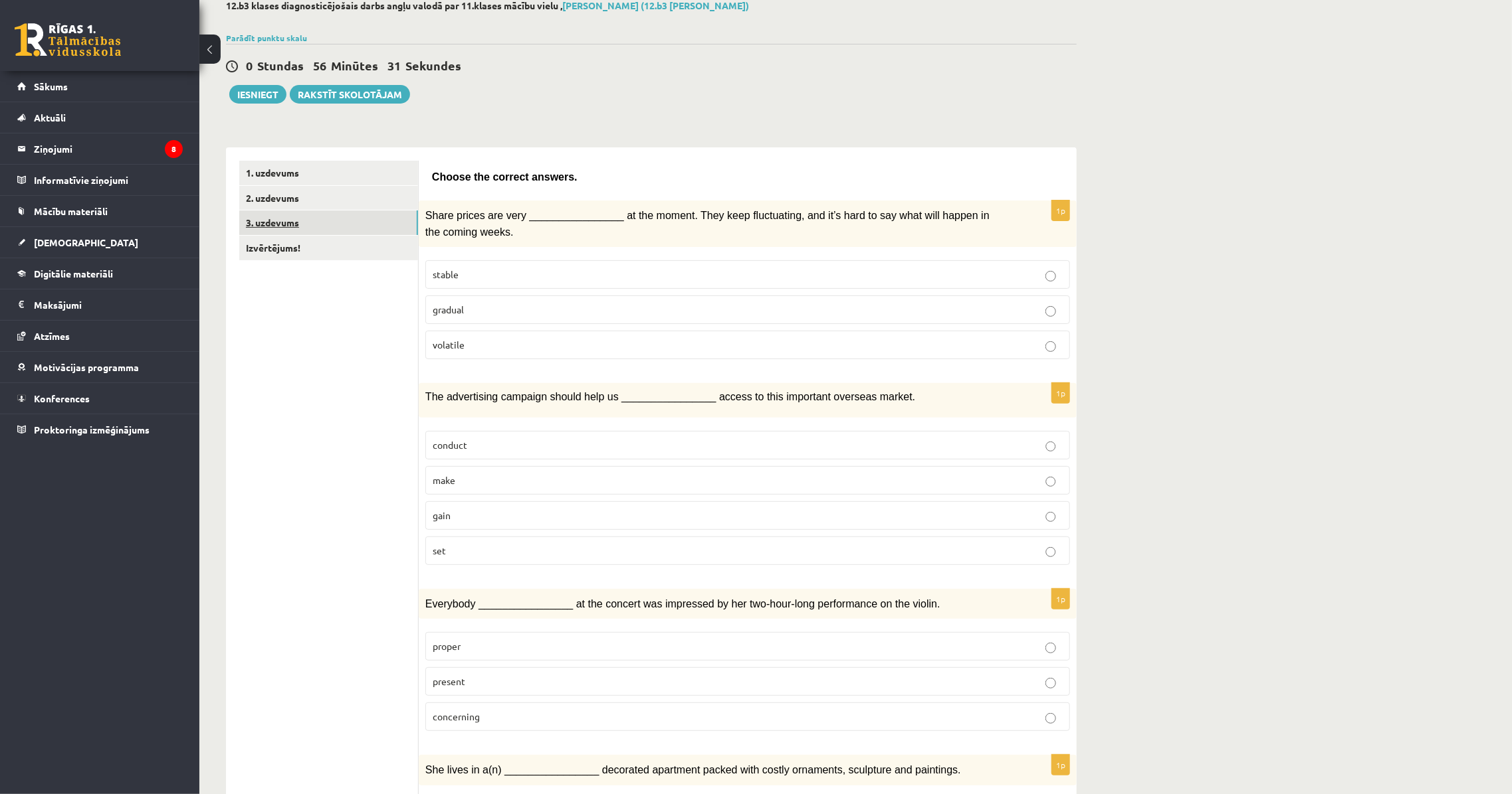
click at [303, 221] on link "3. uzdevums" at bounding box center [329, 223] width 179 height 24
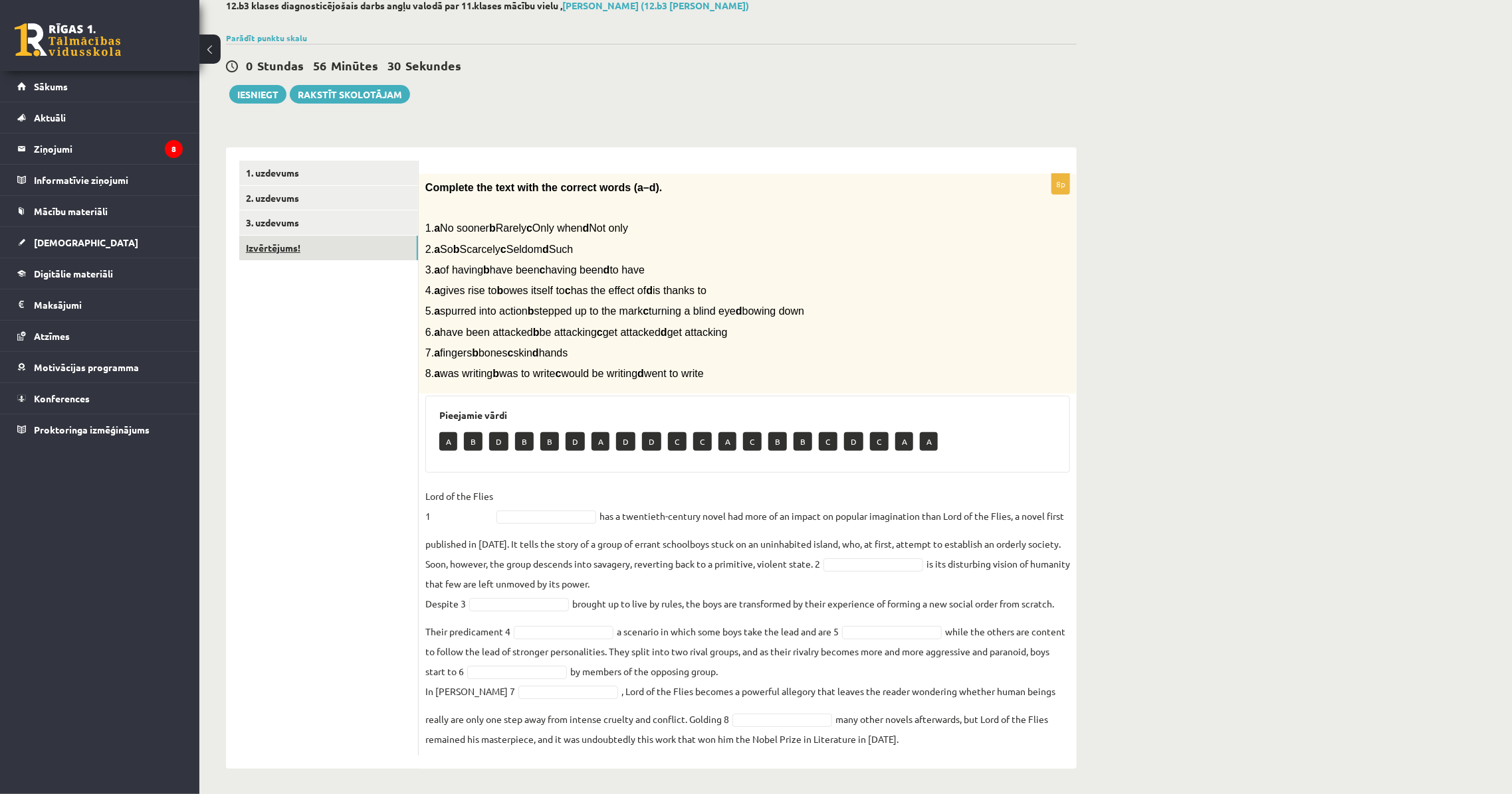
click at [302, 252] on link "Izvērtējums!" at bounding box center [329, 248] width 179 height 24
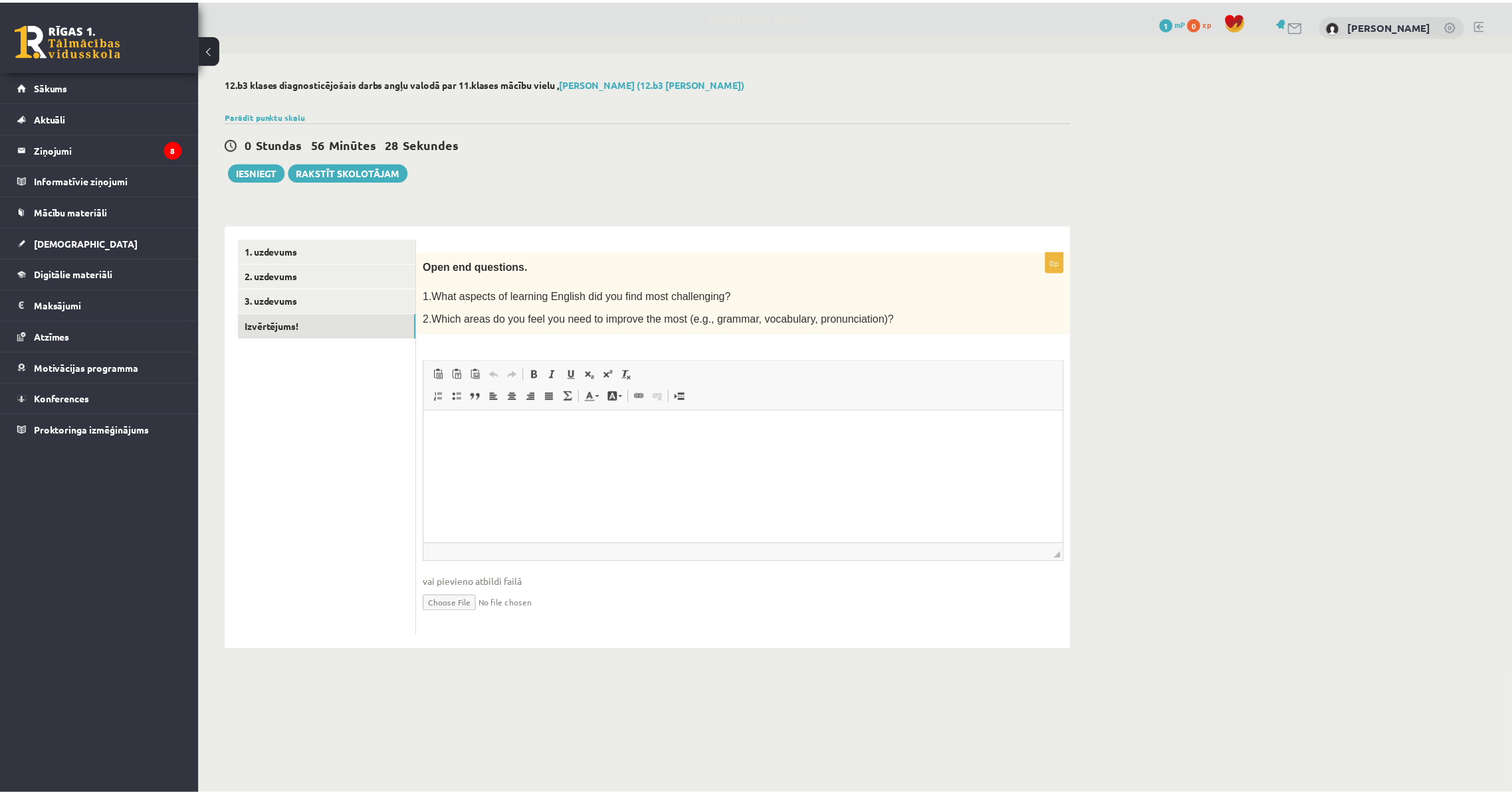
scroll to position [0, 0]
click at [314, 274] on link "2. uzdevums" at bounding box center [329, 275] width 179 height 24
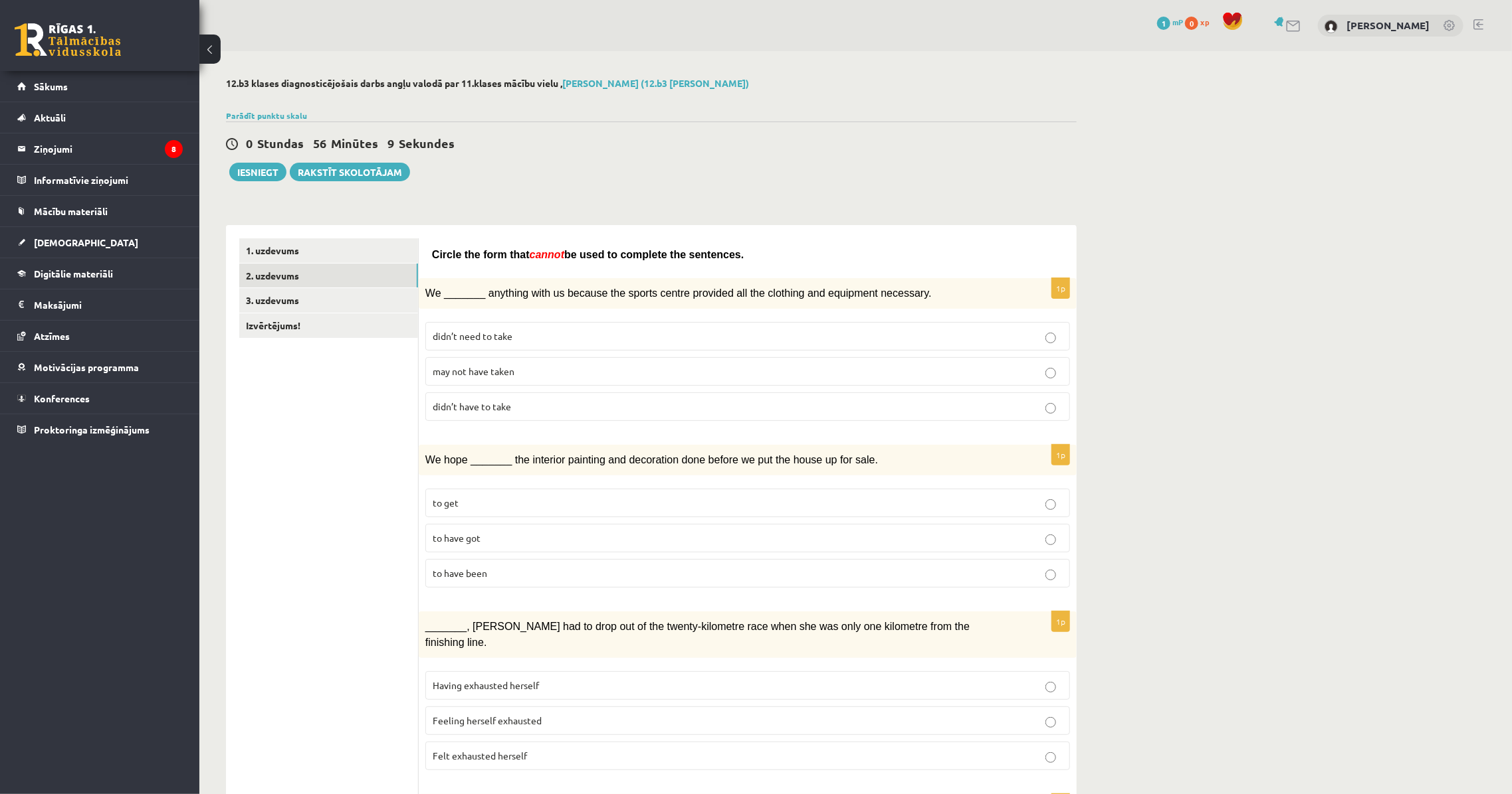
click at [510, 407] on span "didn’t have to take" at bounding box center [472, 406] width 78 height 12
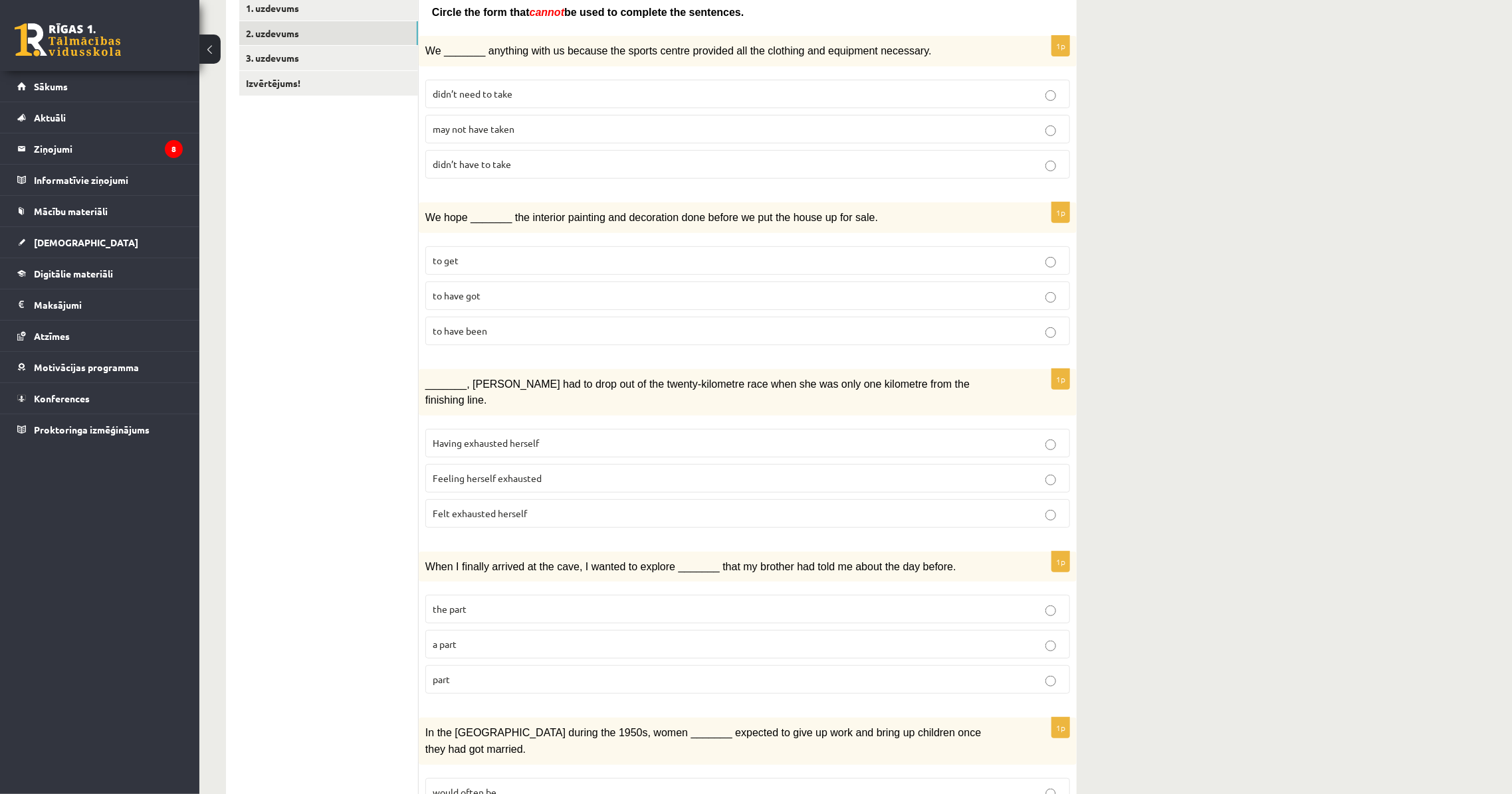
scroll to position [241, 0]
click at [260, 72] on link "Izvērtējums!" at bounding box center [329, 84] width 179 height 24
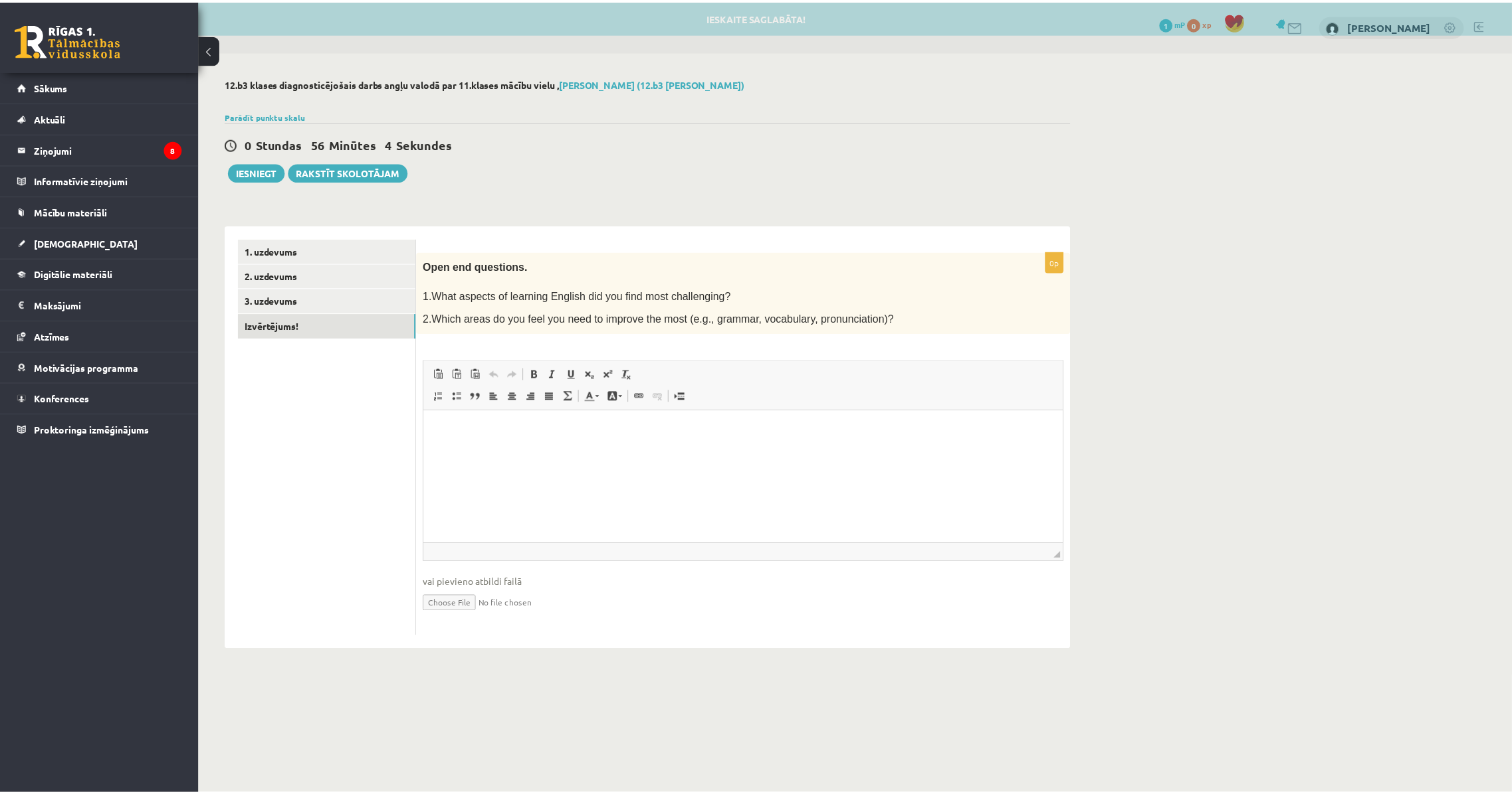
scroll to position [0, 0]
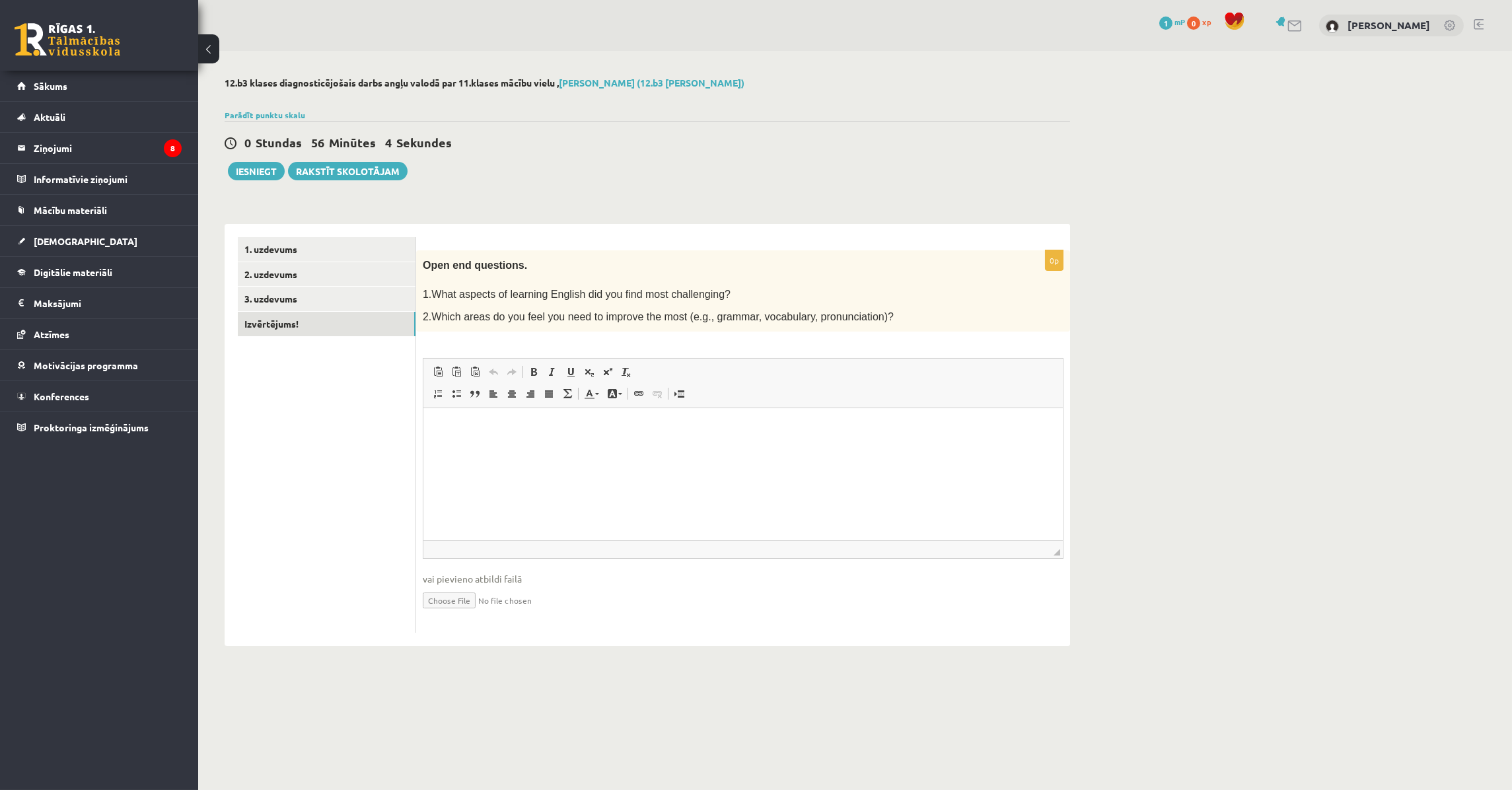
drag, startPoint x: 1048, startPoint y: 258, endPoint x: 1065, endPoint y: 259, distance: 17.0
click at [1065, 259] on div "0p Open end questions. 1.What aspects of learning English did you find most cha…" at bounding box center [743, 441] width 654 height 383
click at [1071, 294] on div "12.b3 klases diagnosticējošais darbs angļu valodā par 11.klases mācību vielu , …" at bounding box center [647, 361] width 898 height 622
click at [319, 269] on link "2. uzdevums" at bounding box center [327, 274] width 178 height 24
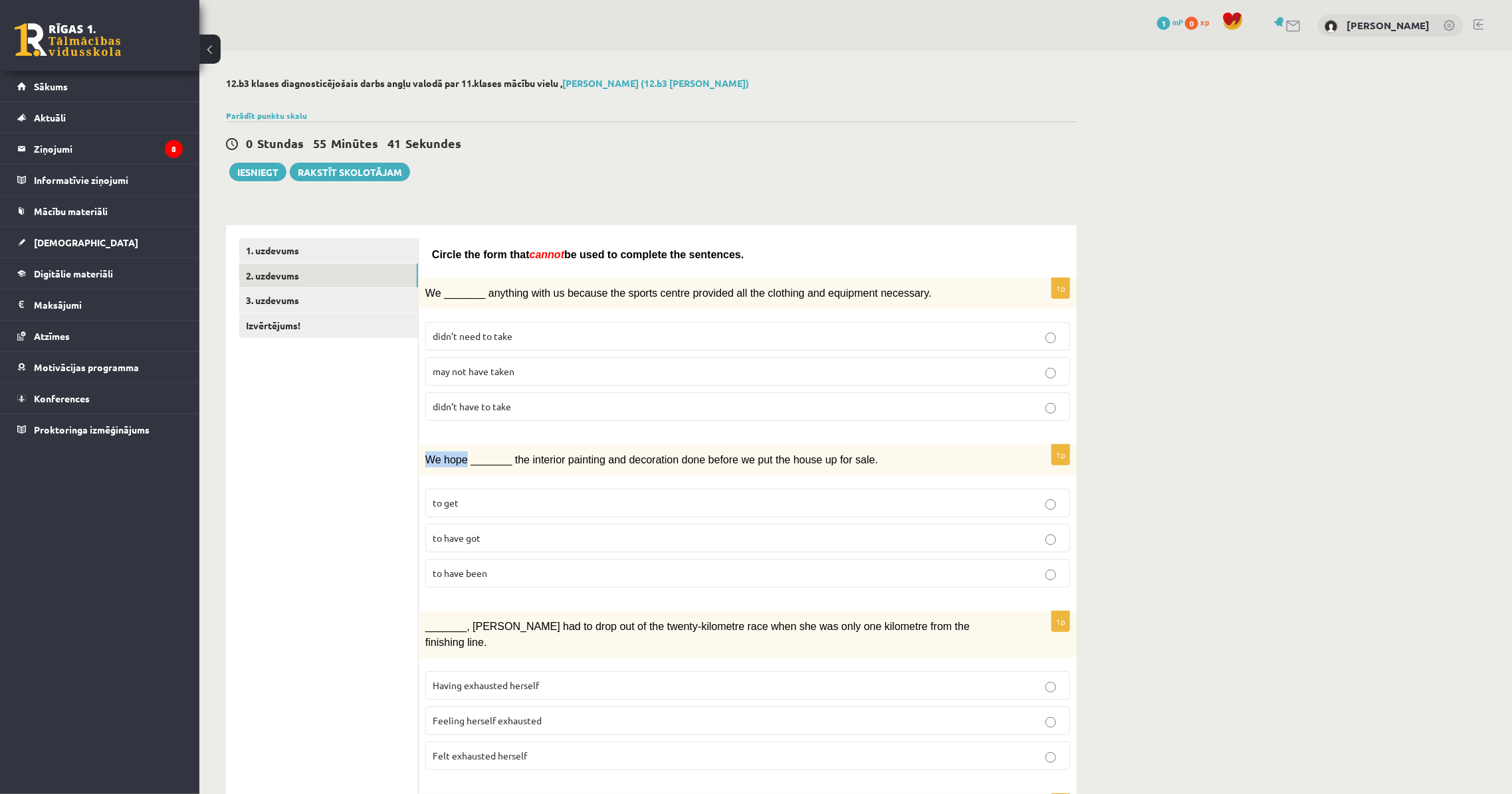
drag, startPoint x: 425, startPoint y: 451, endPoint x: 463, endPoint y: 466, distance: 40.9
click at [463, 466] on div "We hope _______ the interior painting and decoration done before we put the hou…" at bounding box center [747, 460] width 658 height 31
click at [504, 473] on div "1p We hope _______ the interior painting and decoration done before we put the …" at bounding box center [747, 522] width 658 height 154
click at [520, 501] on p "to get" at bounding box center [747, 503] width 630 height 14
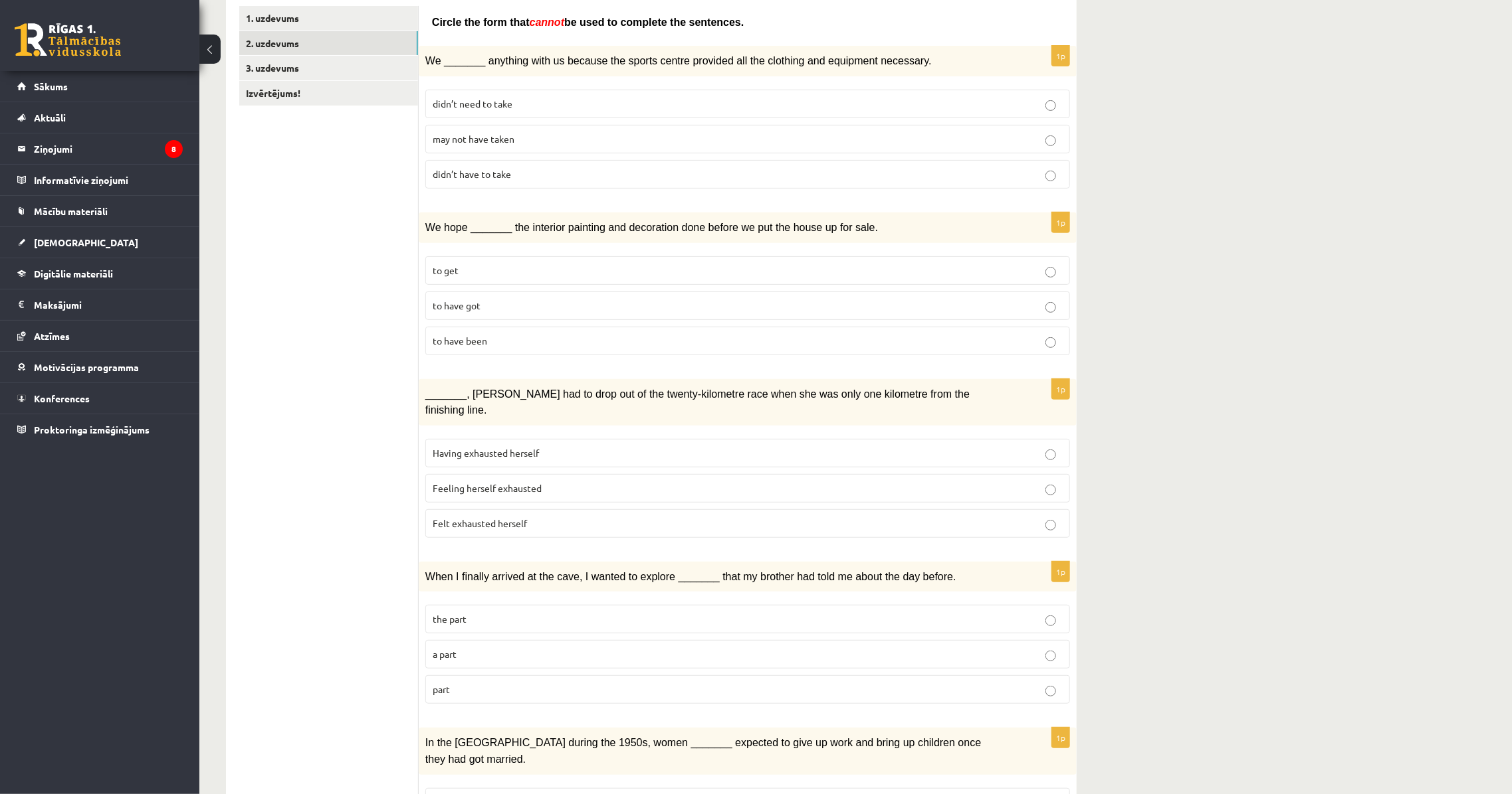
scroll to position [241, 0]
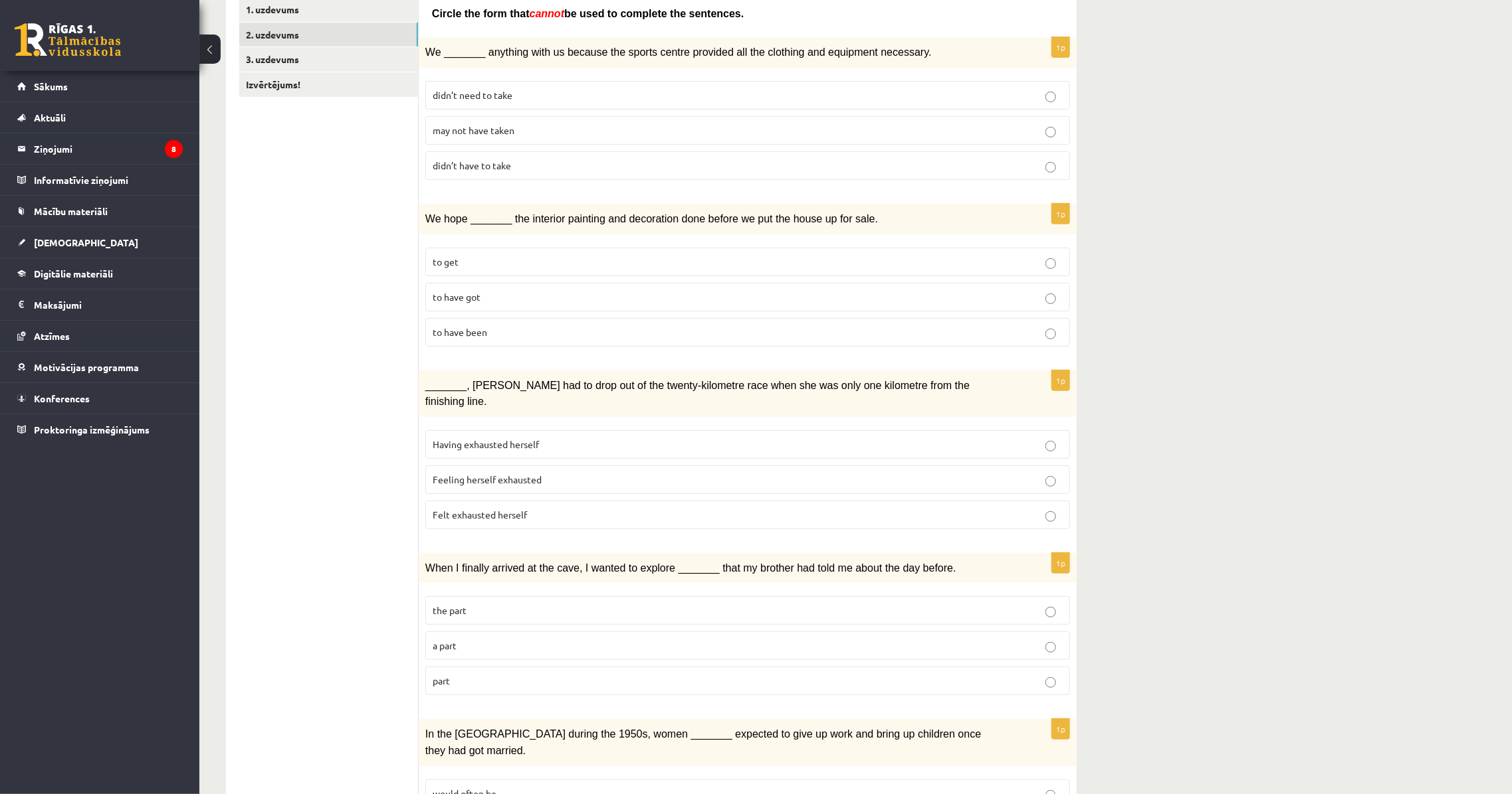
click at [536, 473] on span "Feeling herself exhausted" at bounding box center [487, 479] width 109 height 12
click at [533, 438] on span "Having exhausted herself" at bounding box center [486, 444] width 107 height 12
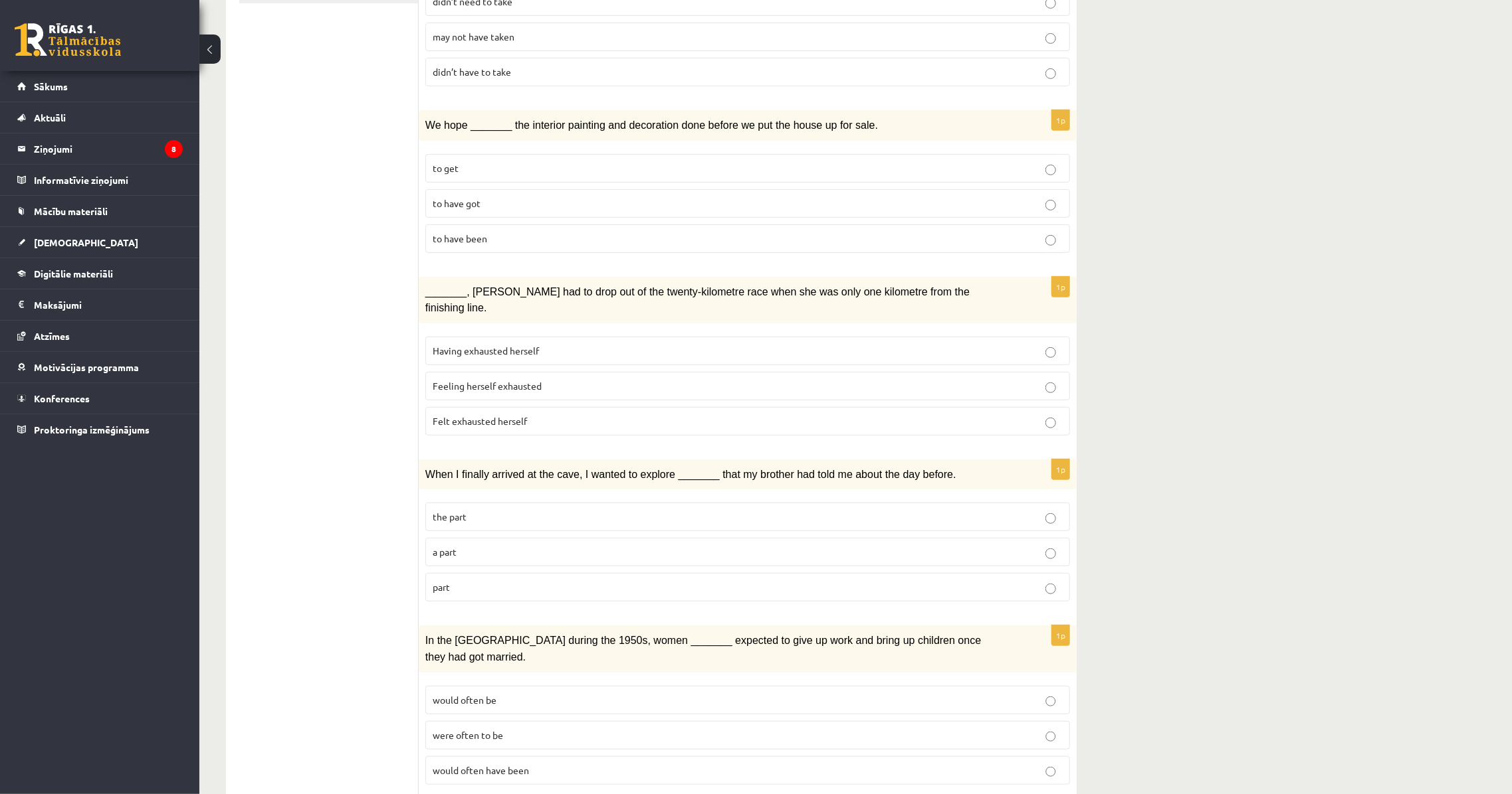
scroll to position [362, 0]
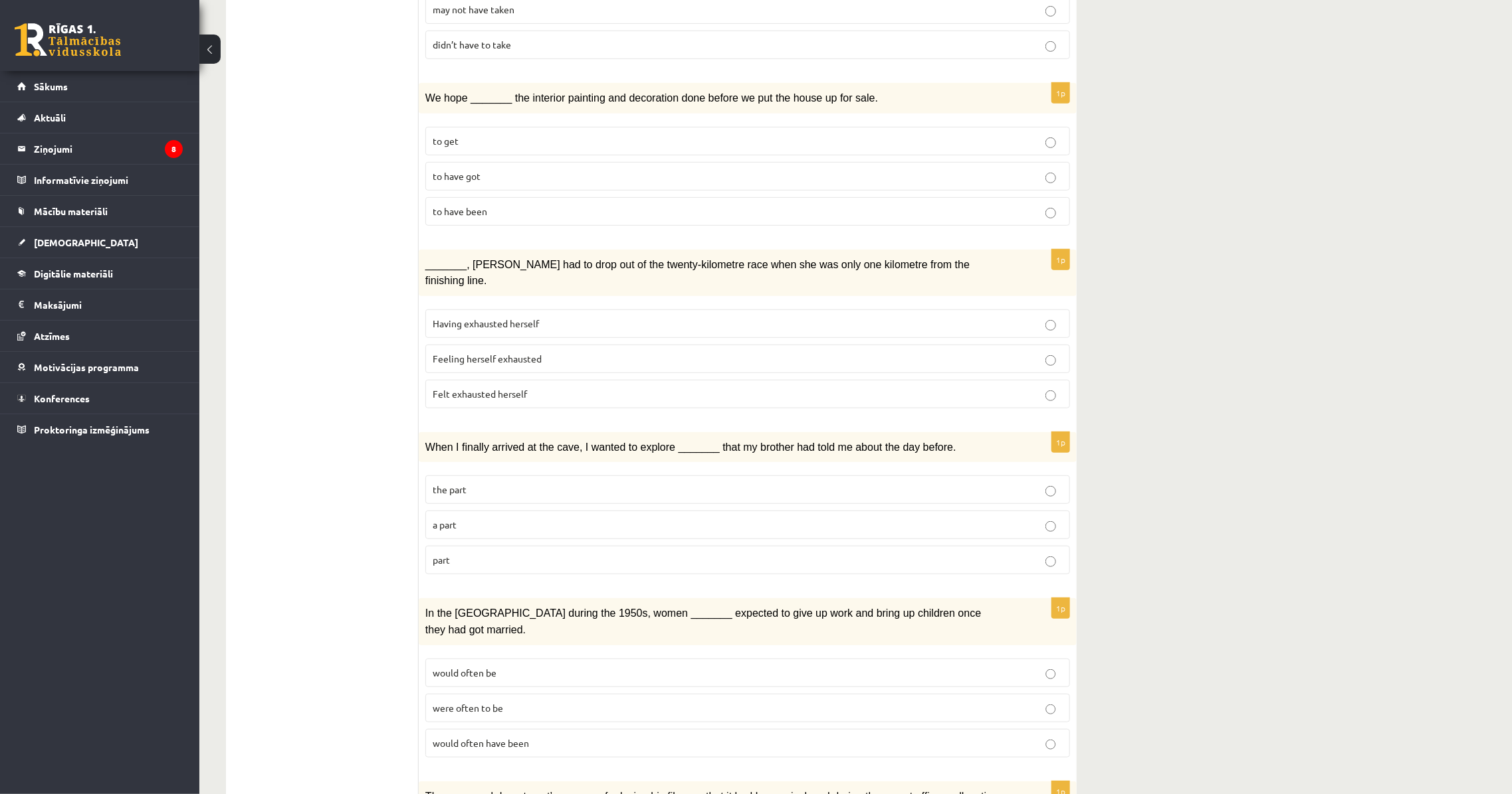
click at [492, 518] on p "a part" at bounding box center [747, 525] width 630 height 14
click at [698, 483] on p "the part" at bounding box center [747, 490] width 630 height 14
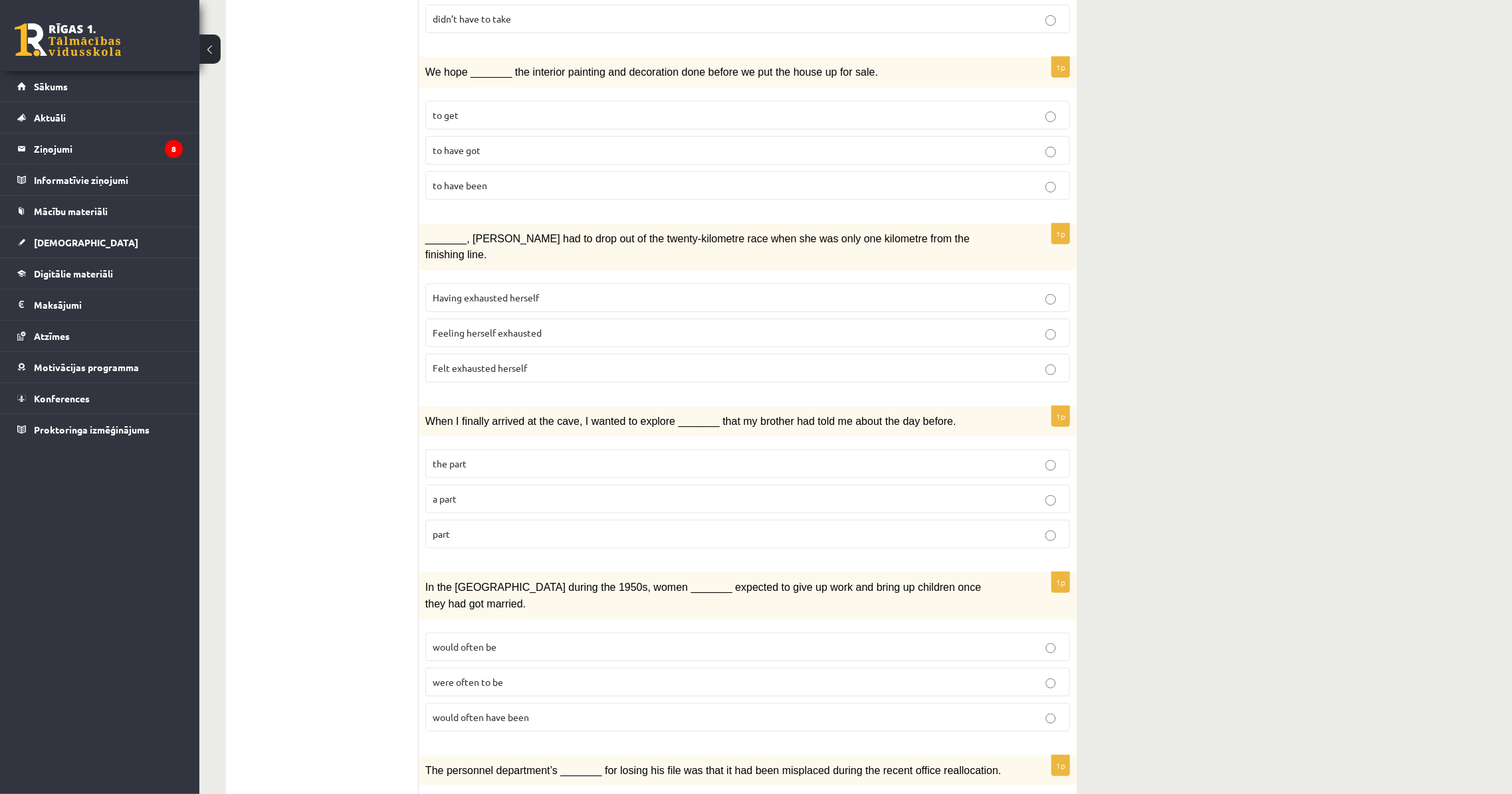
scroll to position [543, 0]
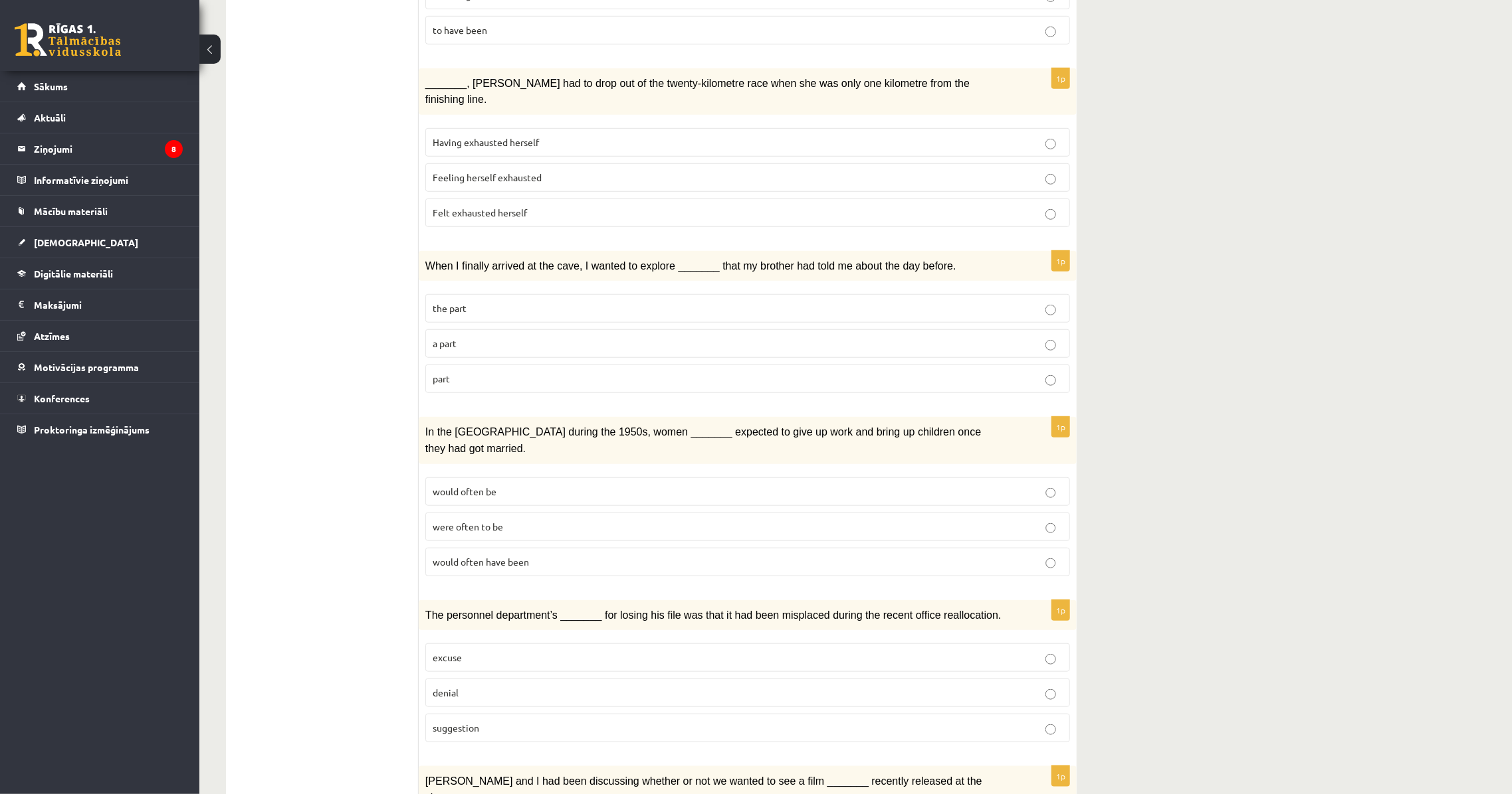
click at [559, 477] on label "would often be" at bounding box center [747, 491] width 645 height 28
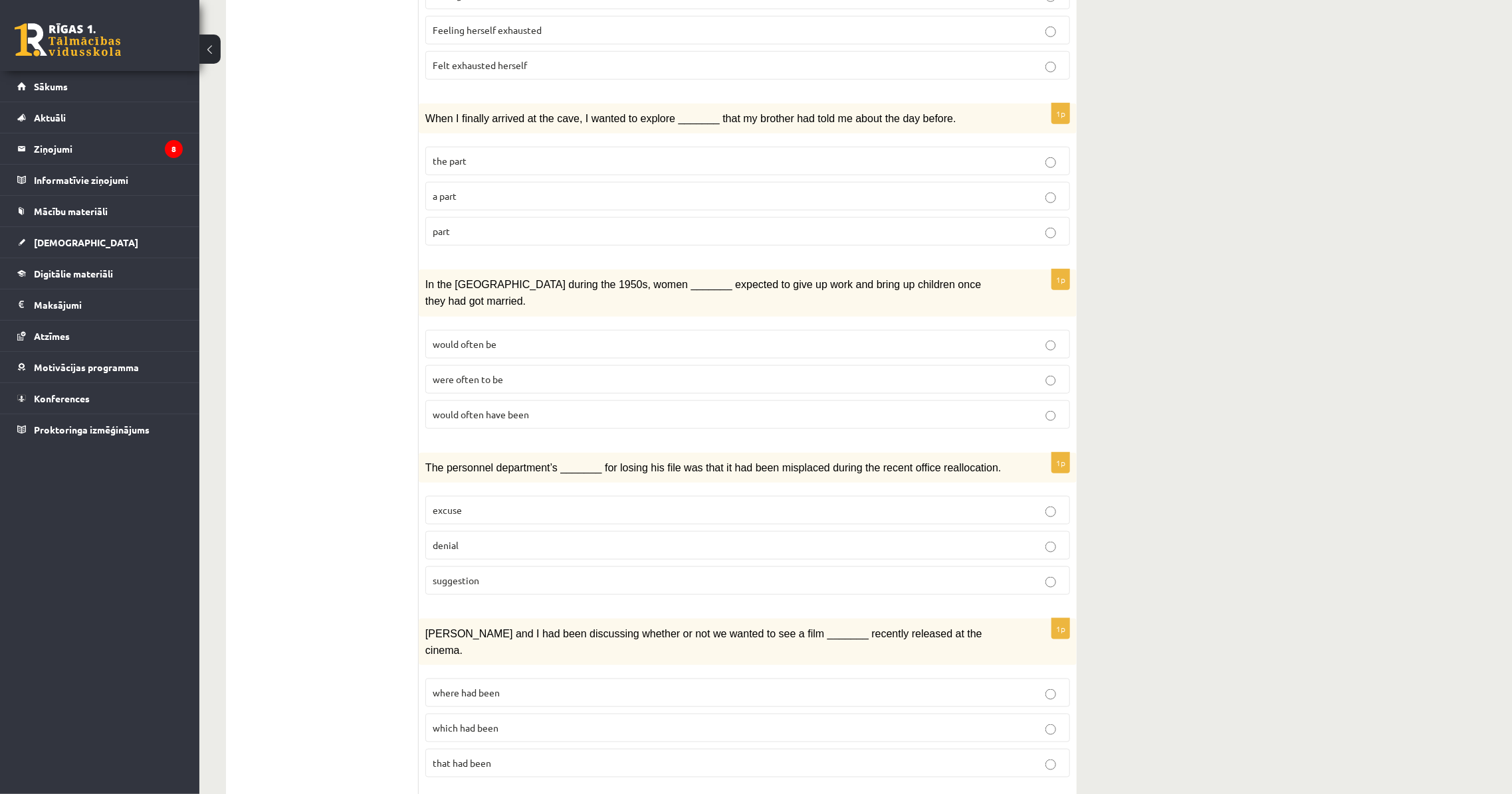
scroll to position [785, 0]
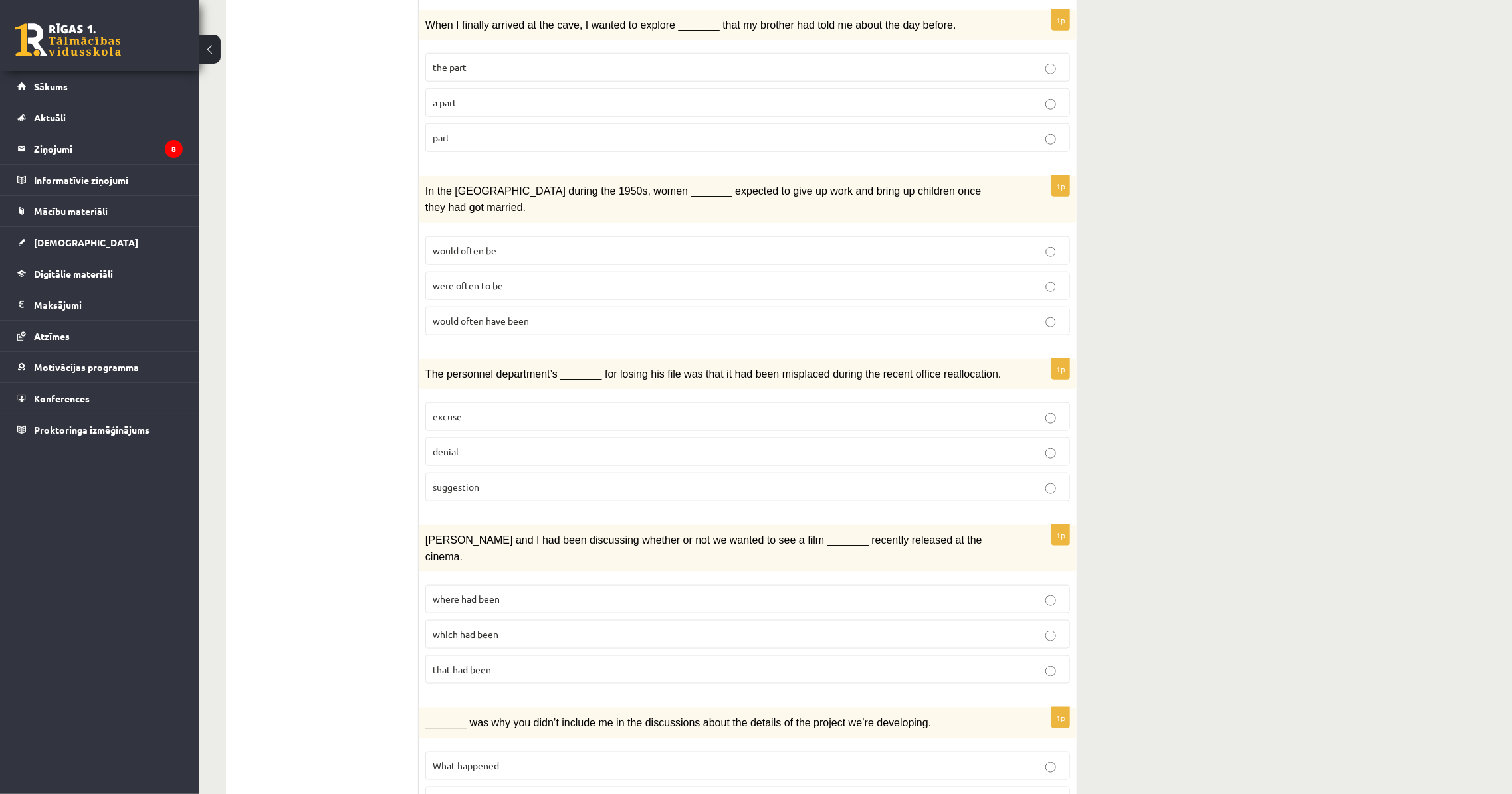
click at [471, 410] on p "excuse" at bounding box center [747, 417] width 630 height 14
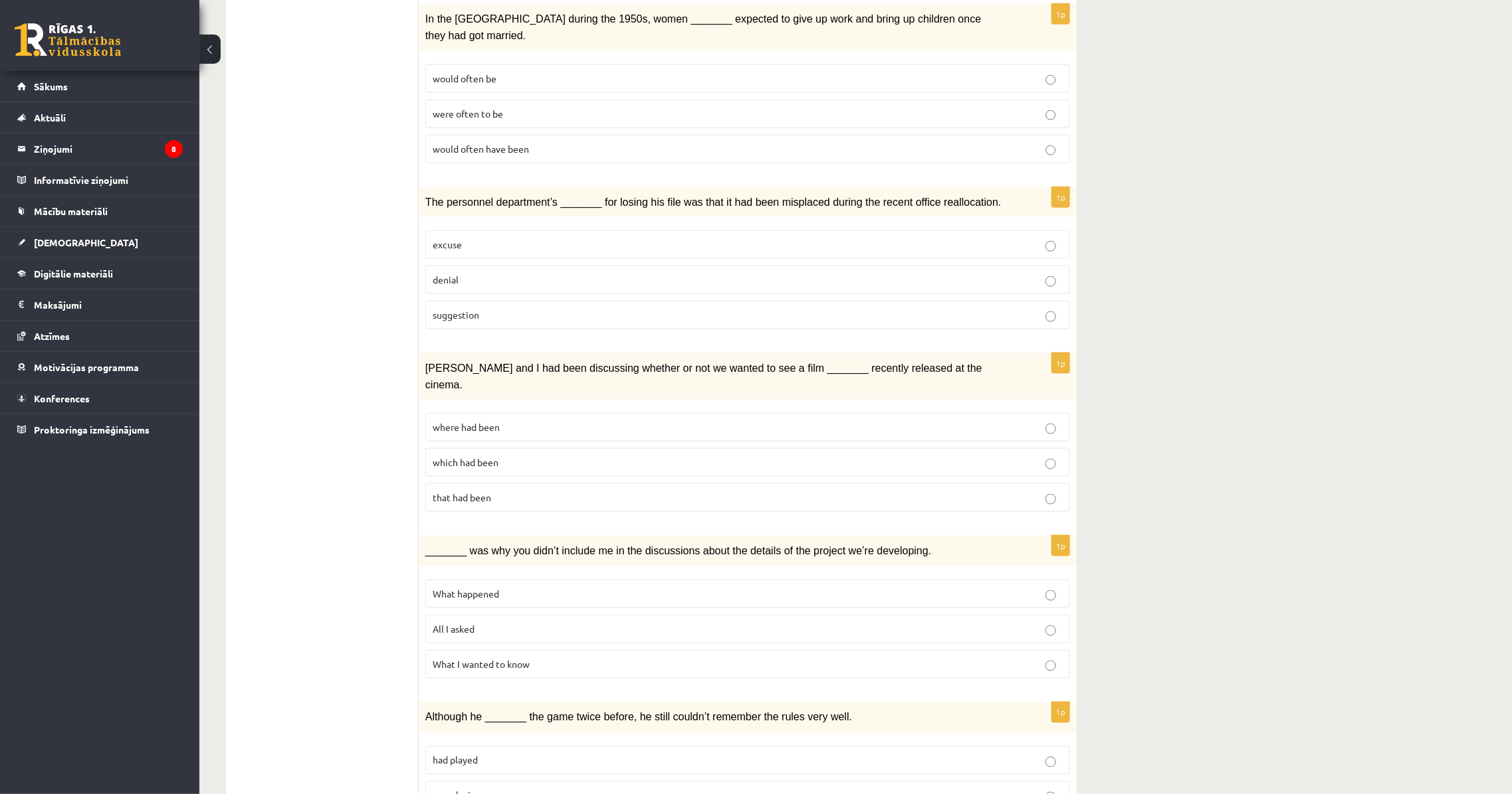
scroll to position [966, 0]
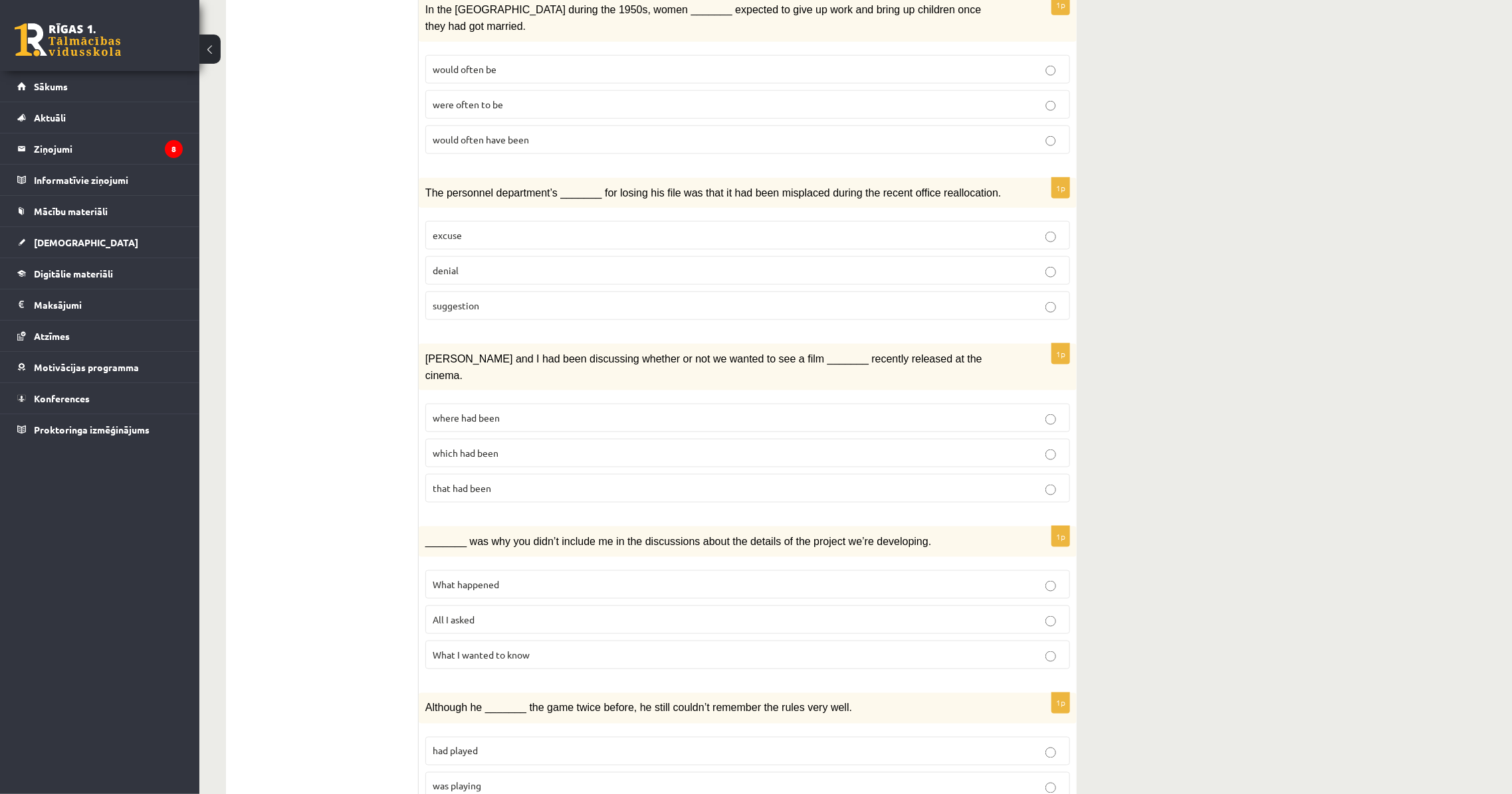
click at [524, 446] on p "which had been" at bounding box center [747, 453] width 630 height 14
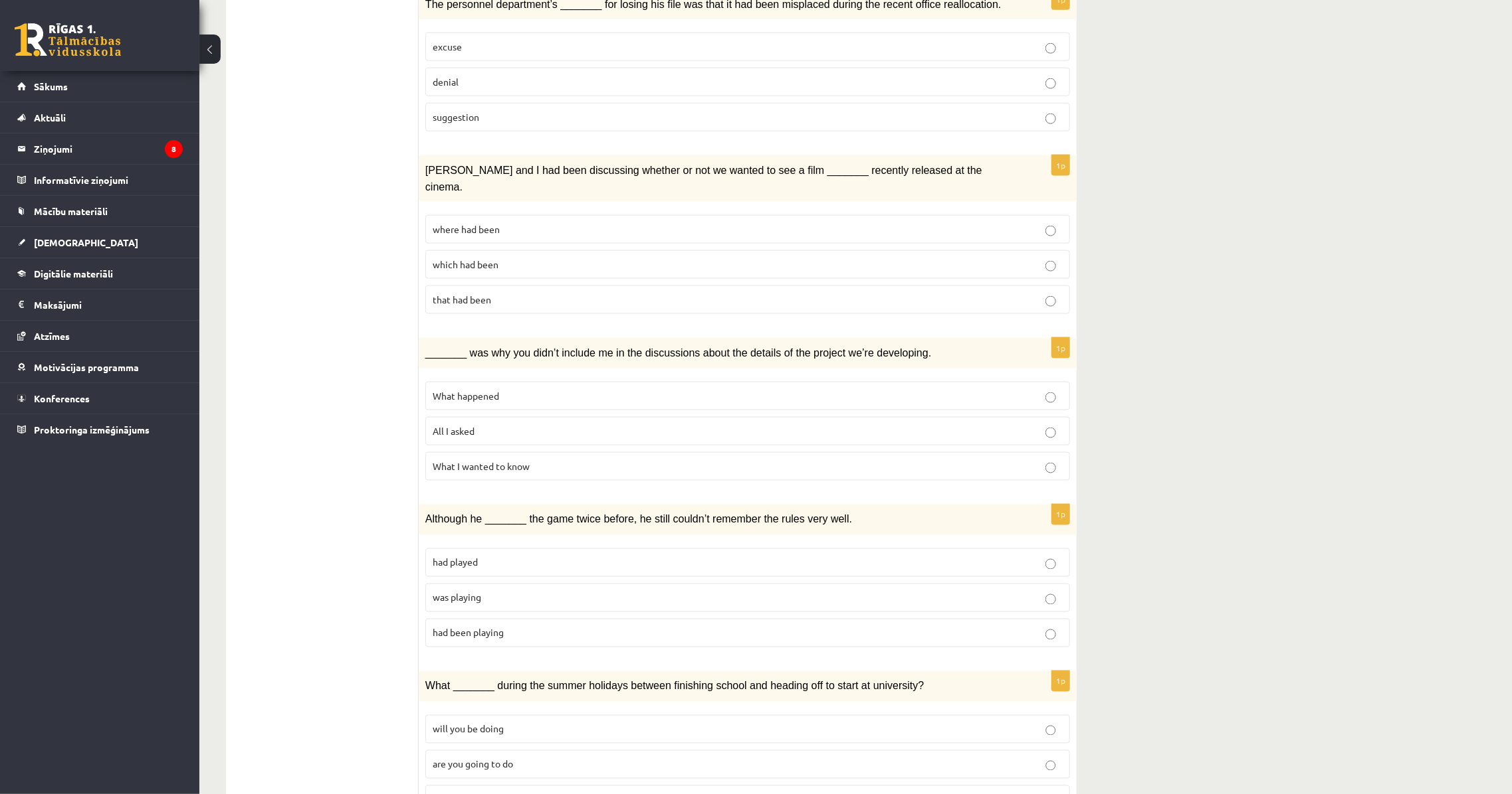
scroll to position [1158, 0]
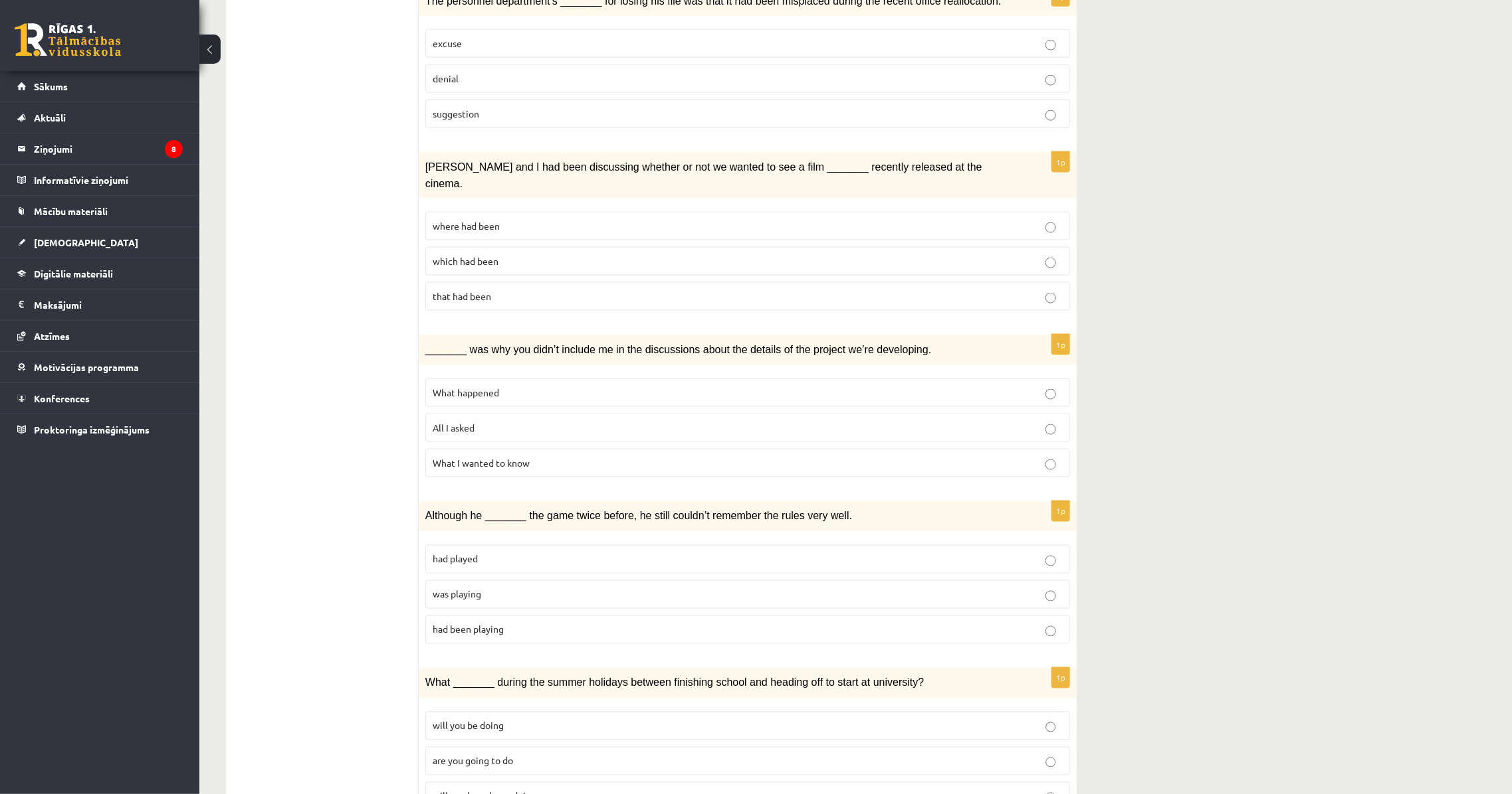
click at [485, 456] on p "What I wanted to know" at bounding box center [747, 463] width 630 height 14
click at [554, 380] on fieldset "What happened All I asked What I wanted to know" at bounding box center [747, 427] width 645 height 110
click at [546, 414] on label "All I asked" at bounding box center [747, 428] width 645 height 28
click at [895, 342] on p "_______ was why you didn’t include me in the discussions about the details of t…" at bounding box center [714, 350] width 578 height 16
click at [890, 344] on span "_______ was why you didn’t include me in the discussions about the details of t…" at bounding box center [678, 350] width 506 height 11
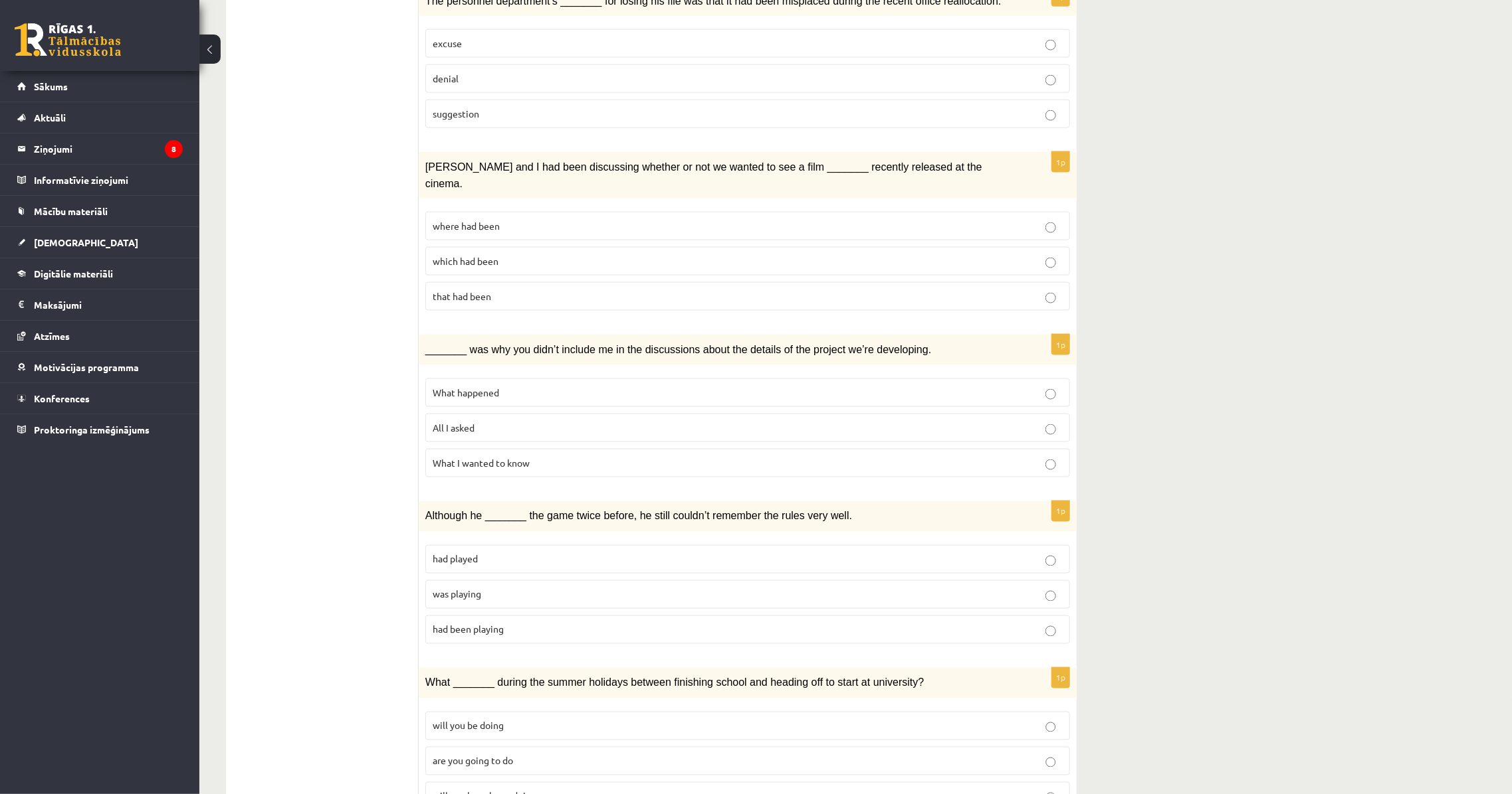
click at [524, 457] on span "What I wanted to know" at bounding box center [482, 462] width 97 height 12
click at [516, 380] on fieldset "What happened All I asked What I wanted to know" at bounding box center [747, 427] width 645 height 110
click at [516, 414] on label "All I asked" at bounding box center [747, 428] width 645 height 28
click at [517, 457] on span "What I wanted to know" at bounding box center [482, 462] width 97 height 12
click at [514, 414] on label "All I asked" at bounding box center [747, 428] width 645 height 28
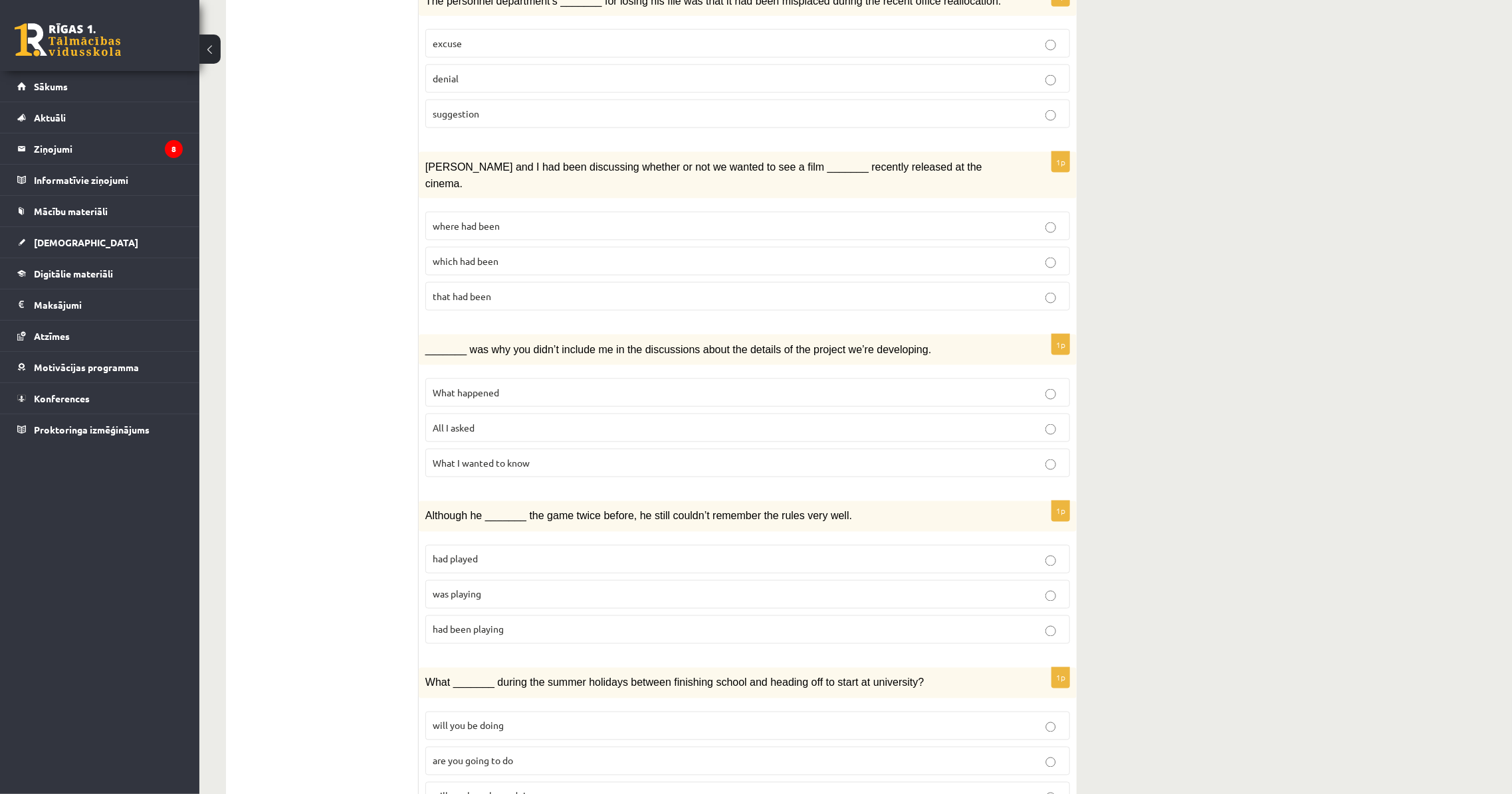
click at [509, 457] on span "What I wanted to know" at bounding box center [482, 462] width 97 height 12
click at [520, 372] on fieldset "What happened All I asked What I wanted to know" at bounding box center [747, 427] width 645 height 110
click at [511, 457] on span "What I wanted to know" at bounding box center [482, 462] width 97 height 12
click at [516, 379] on label "What happened" at bounding box center [747, 393] width 645 height 28
click at [509, 421] on p "All I asked" at bounding box center [747, 428] width 630 height 14
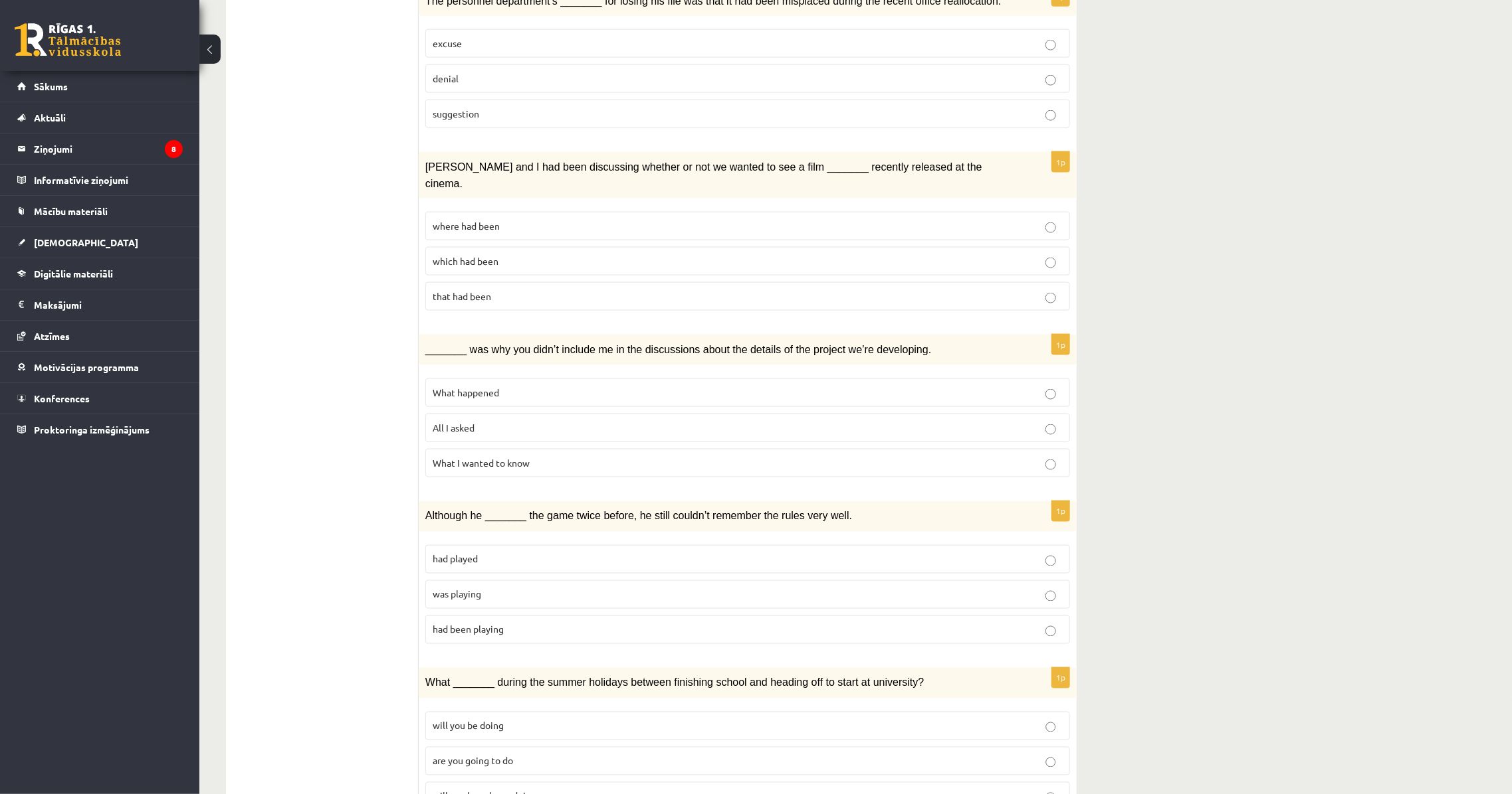
click at [500, 386] on p "What happened" at bounding box center [747, 393] width 630 height 14
click at [510, 421] on p "All I asked" at bounding box center [747, 428] width 630 height 14
click at [885, 344] on span "_______ was why you didn’t include me in the discussions about the details of t…" at bounding box center [678, 350] width 506 height 11
click at [895, 342] on p "_______ was why you didn’t include me in the discussions about the details of t…" at bounding box center [714, 350] width 578 height 16
drag, startPoint x: 897, startPoint y: 292, endPoint x: 890, endPoint y: 293, distance: 7.1
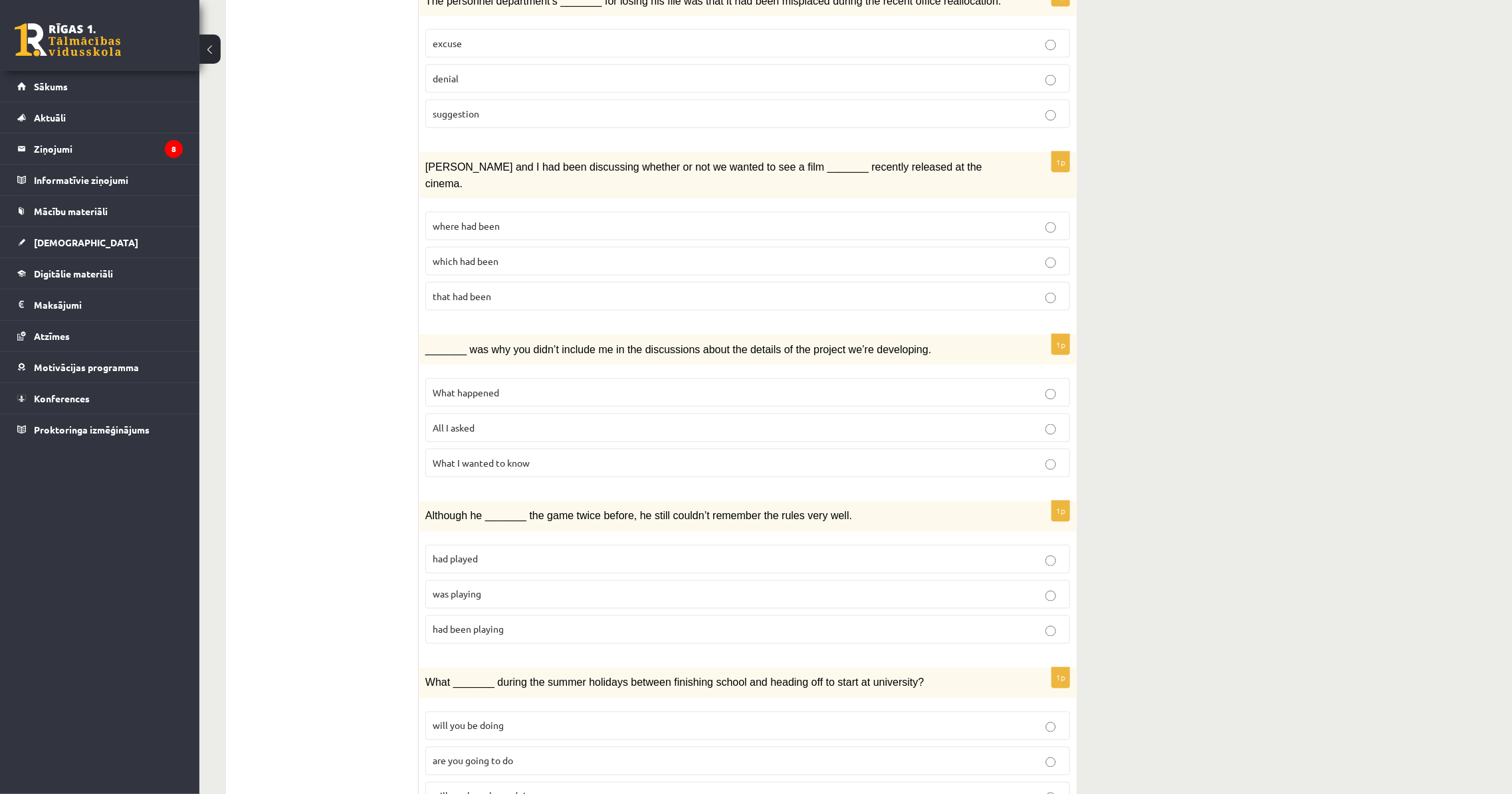
click at [890, 342] on p "_______ was why you didn’t include me in the discussions about the details of t…" at bounding box center [714, 350] width 578 height 16
drag, startPoint x: 887, startPoint y: 292, endPoint x: 895, endPoint y: 292, distance: 8.0
click at [895, 342] on p "_______ was why you didn’t include me in the discussions about the details of t…" at bounding box center [714, 350] width 578 height 16
click at [892, 335] on div "_______ was why you didn’t include me in the discussions about the details of t…" at bounding box center [747, 350] width 658 height 31
drag, startPoint x: 420, startPoint y: 274, endPoint x: 472, endPoint y: 287, distance: 53.6
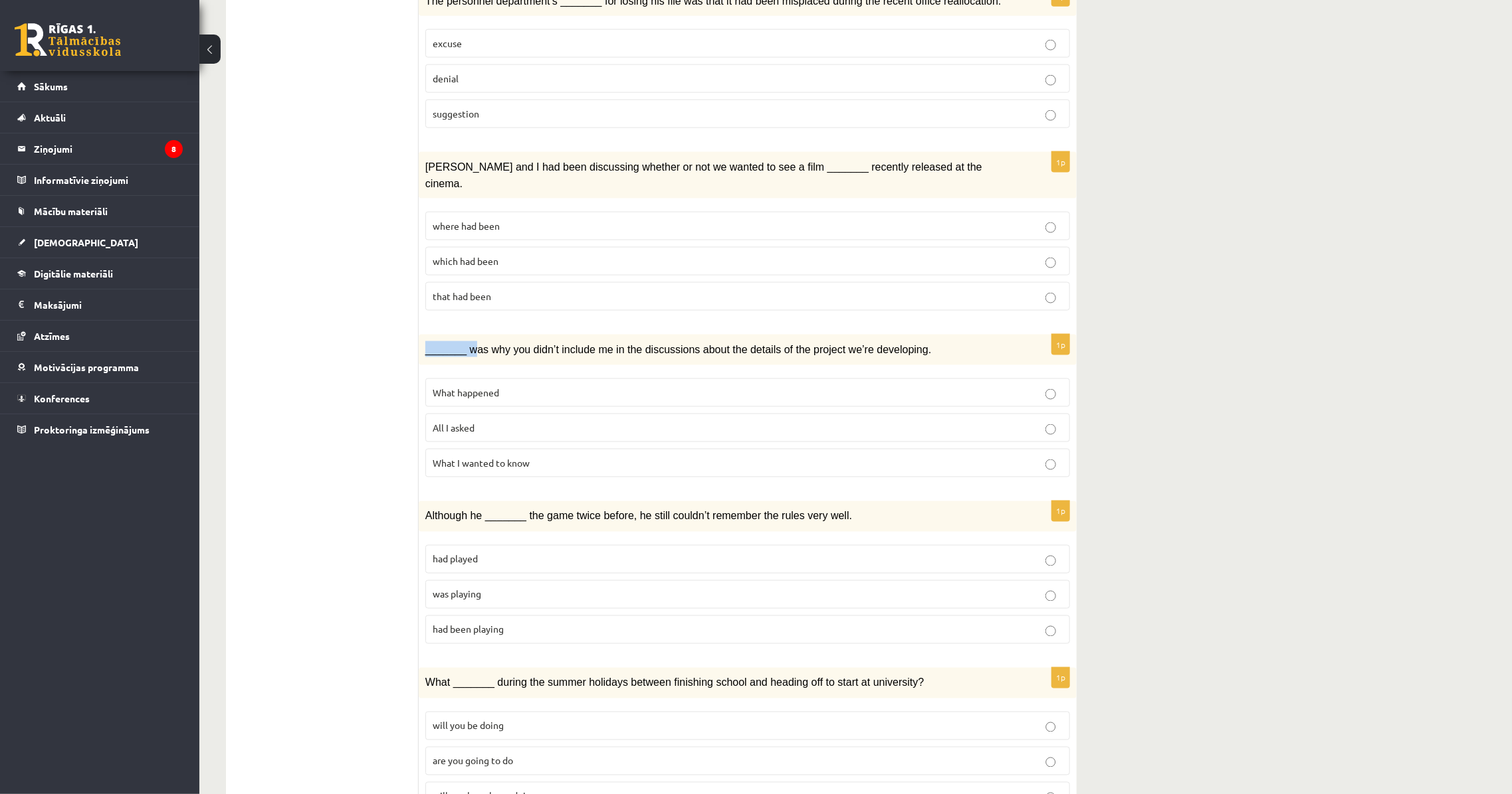
click at [472, 335] on div "_______ was why you didn’t include me in the discussions about the details of t…" at bounding box center [747, 350] width 658 height 31
drag, startPoint x: 397, startPoint y: 285, endPoint x: 431, endPoint y: 295, distance: 35.4
click at [511, 553] on p "had played" at bounding box center [747, 560] width 630 height 14
click at [533, 720] on p "will you be doing" at bounding box center [747, 727] width 630 height 14
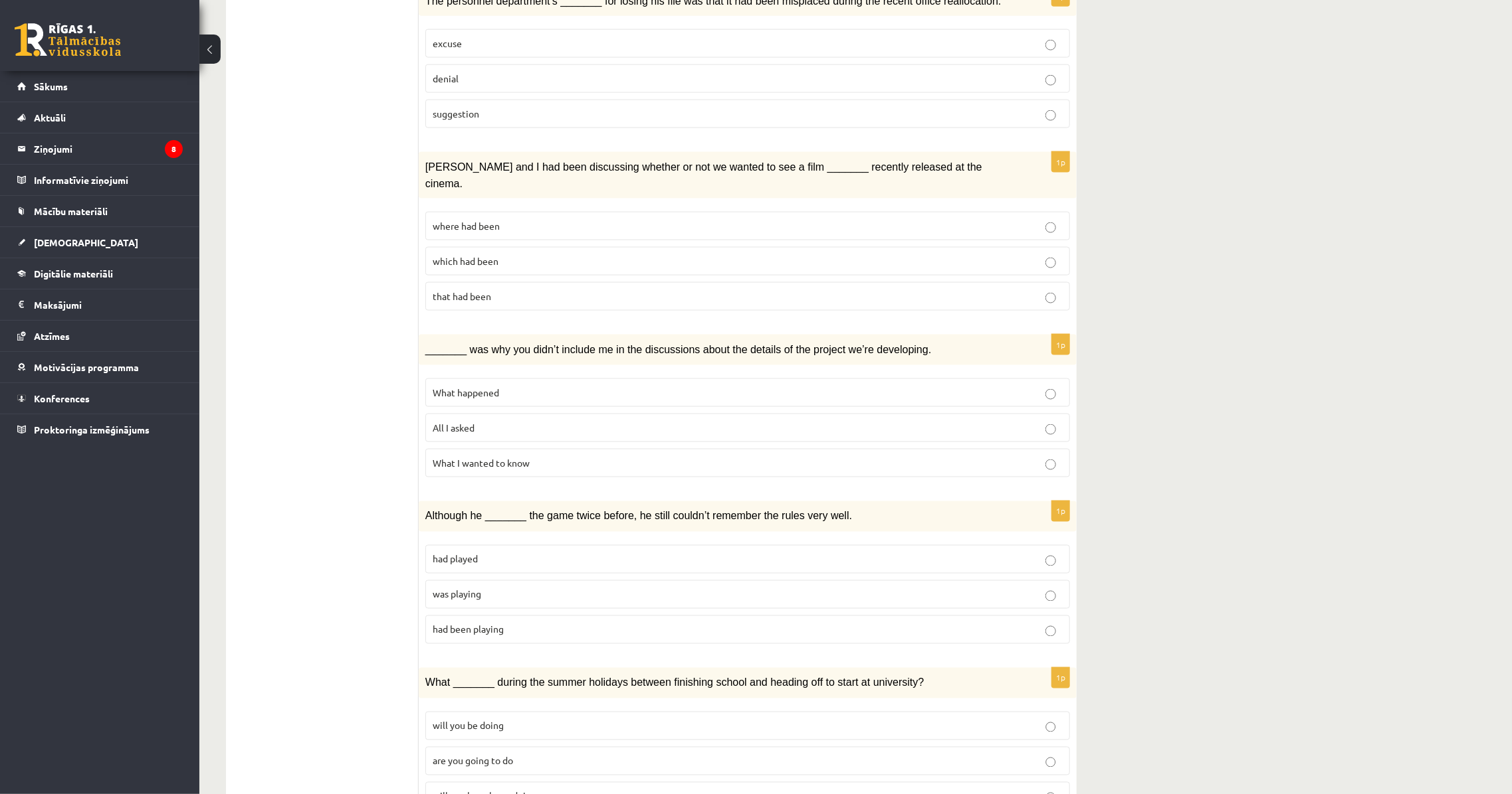
click at [525, 457] on span "What I wanted to know" at bounding box center [482, 462] width 97 height 12
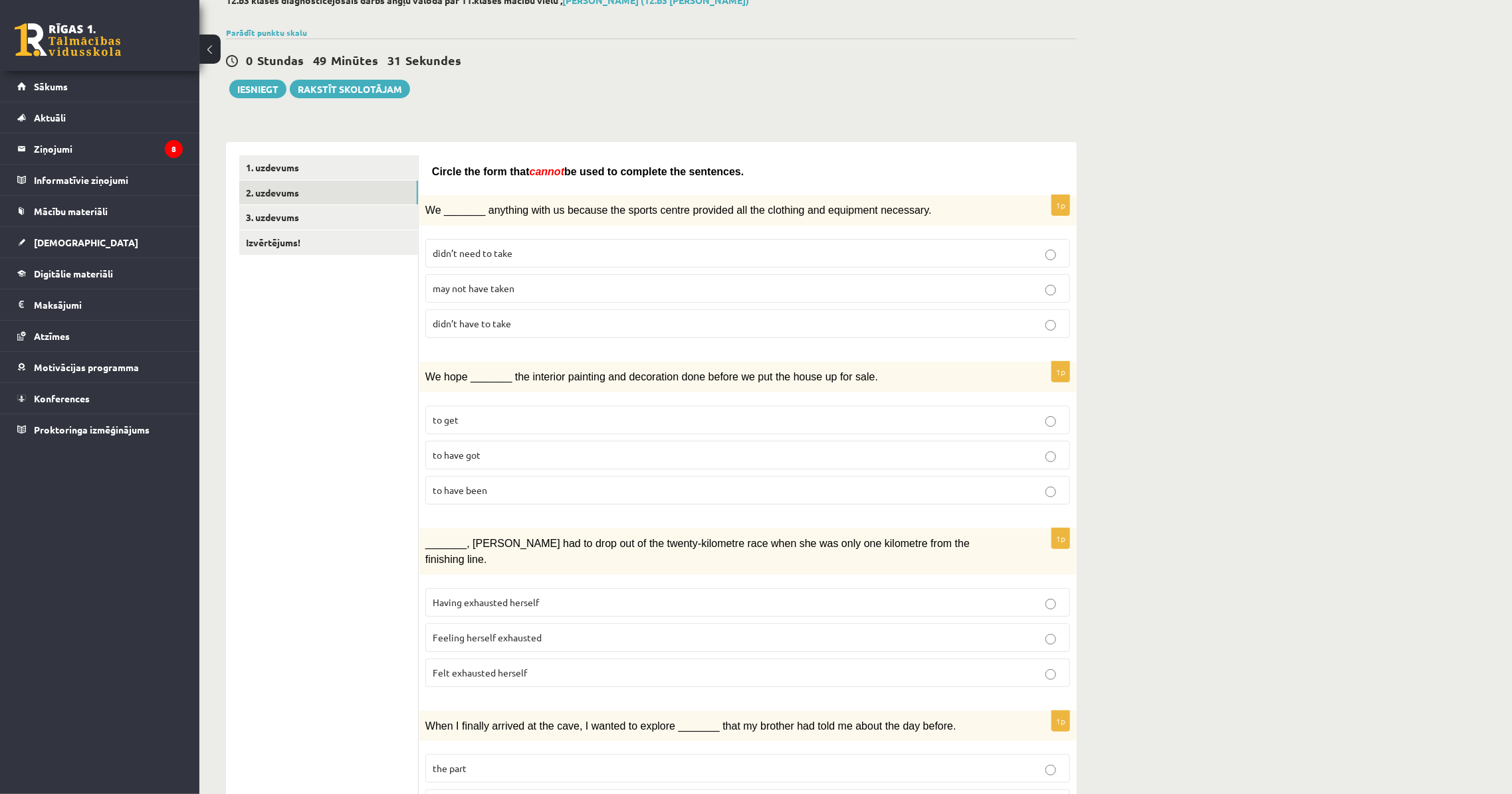
scroll to position [11, 0]
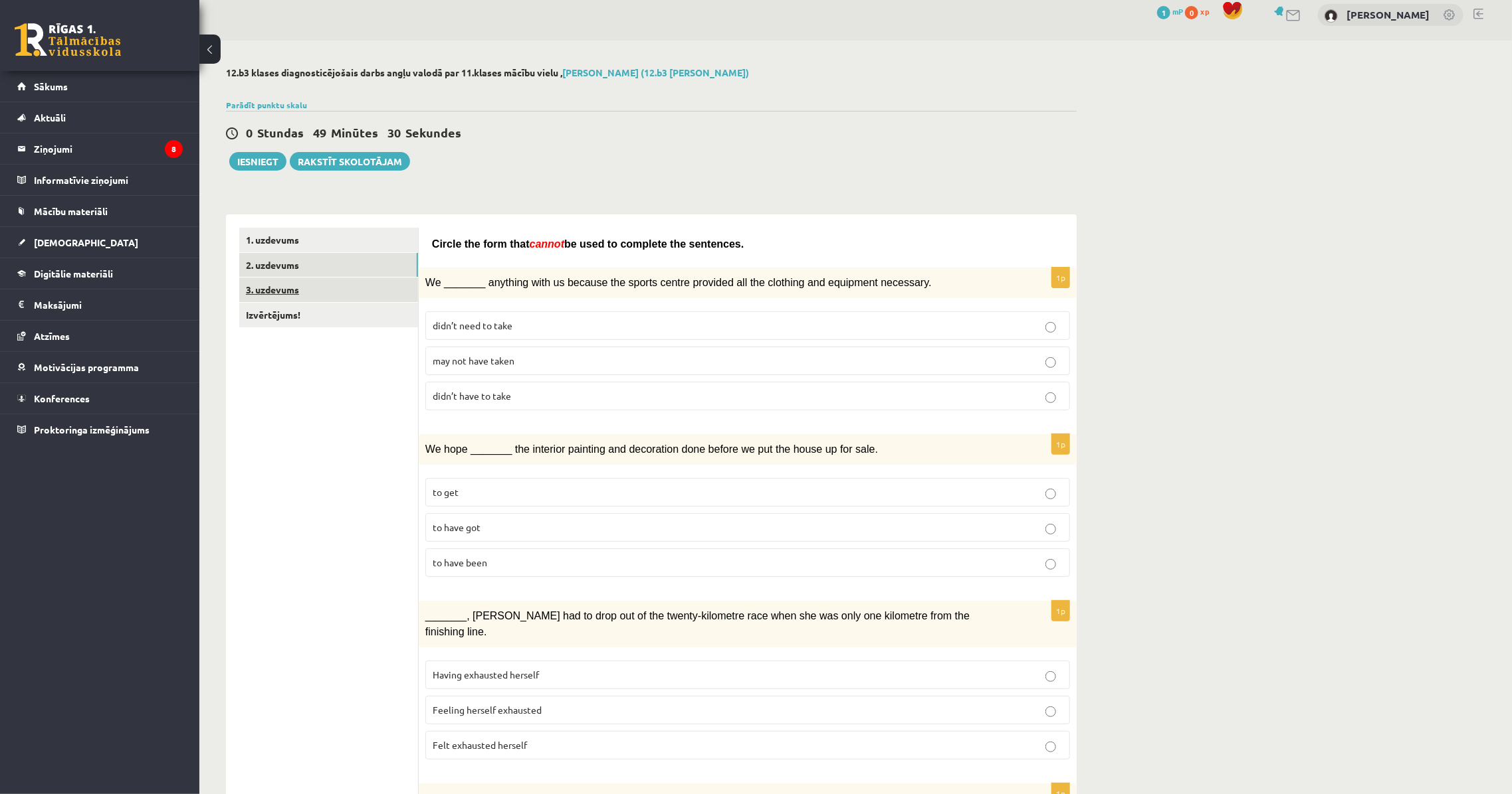
click at [292, 287] on link "3. uzdevums" at bounding box center [329, 289] width 179 height 24
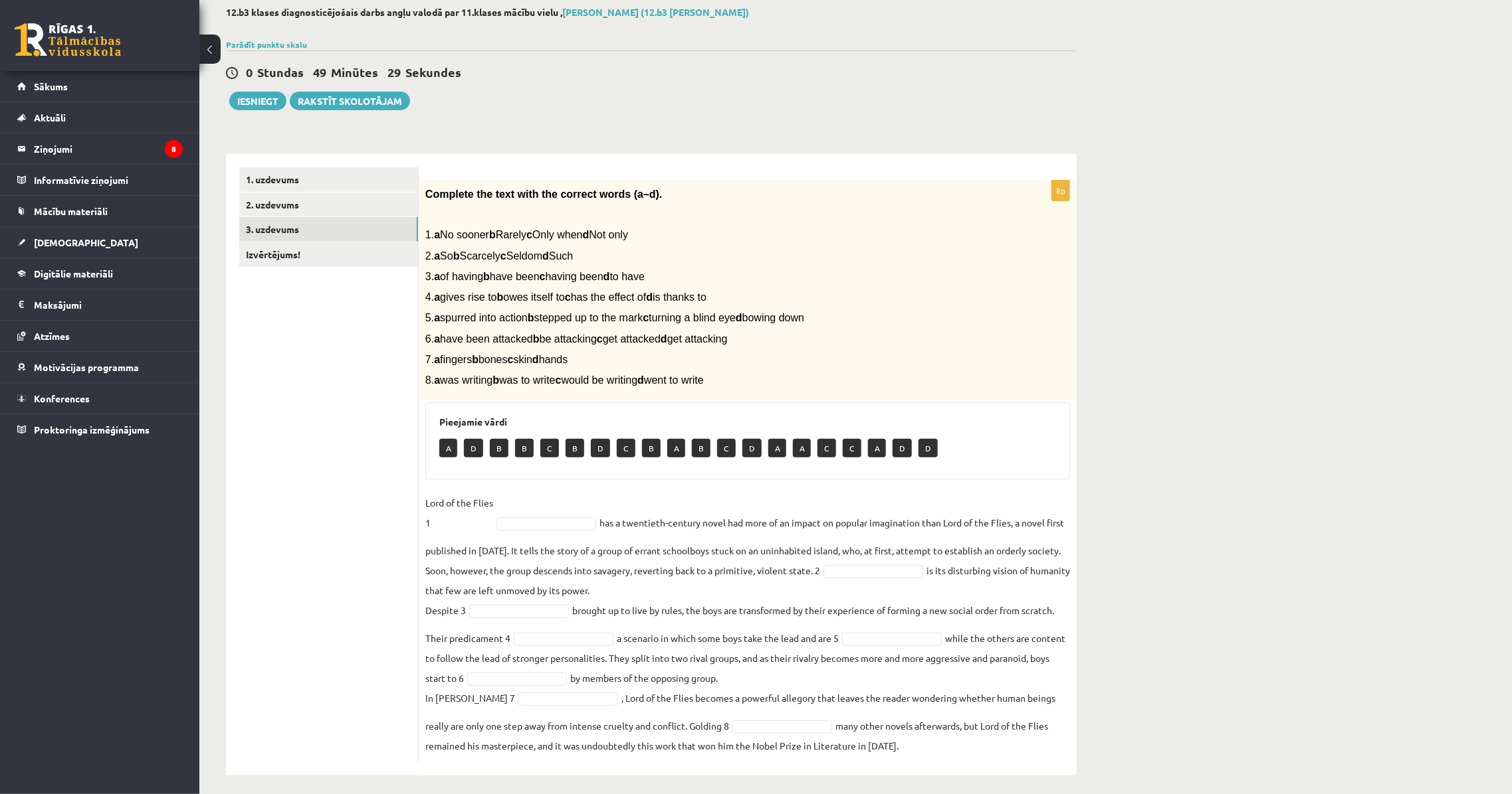
scroll to position [79, 0]
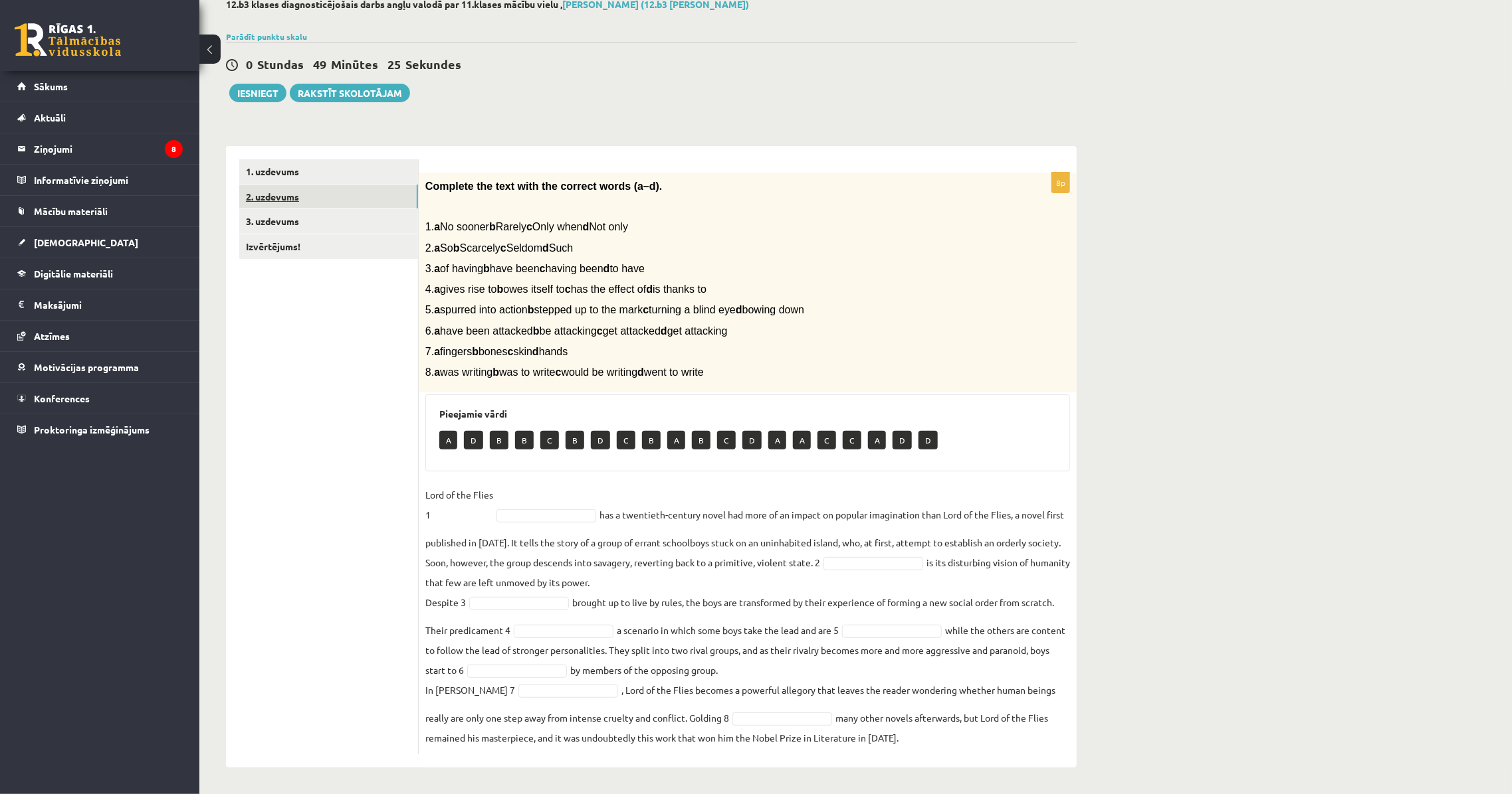
click at [315, 188] on link "2. uzdevums" at bounding box center [329, 197] width 179 height 24
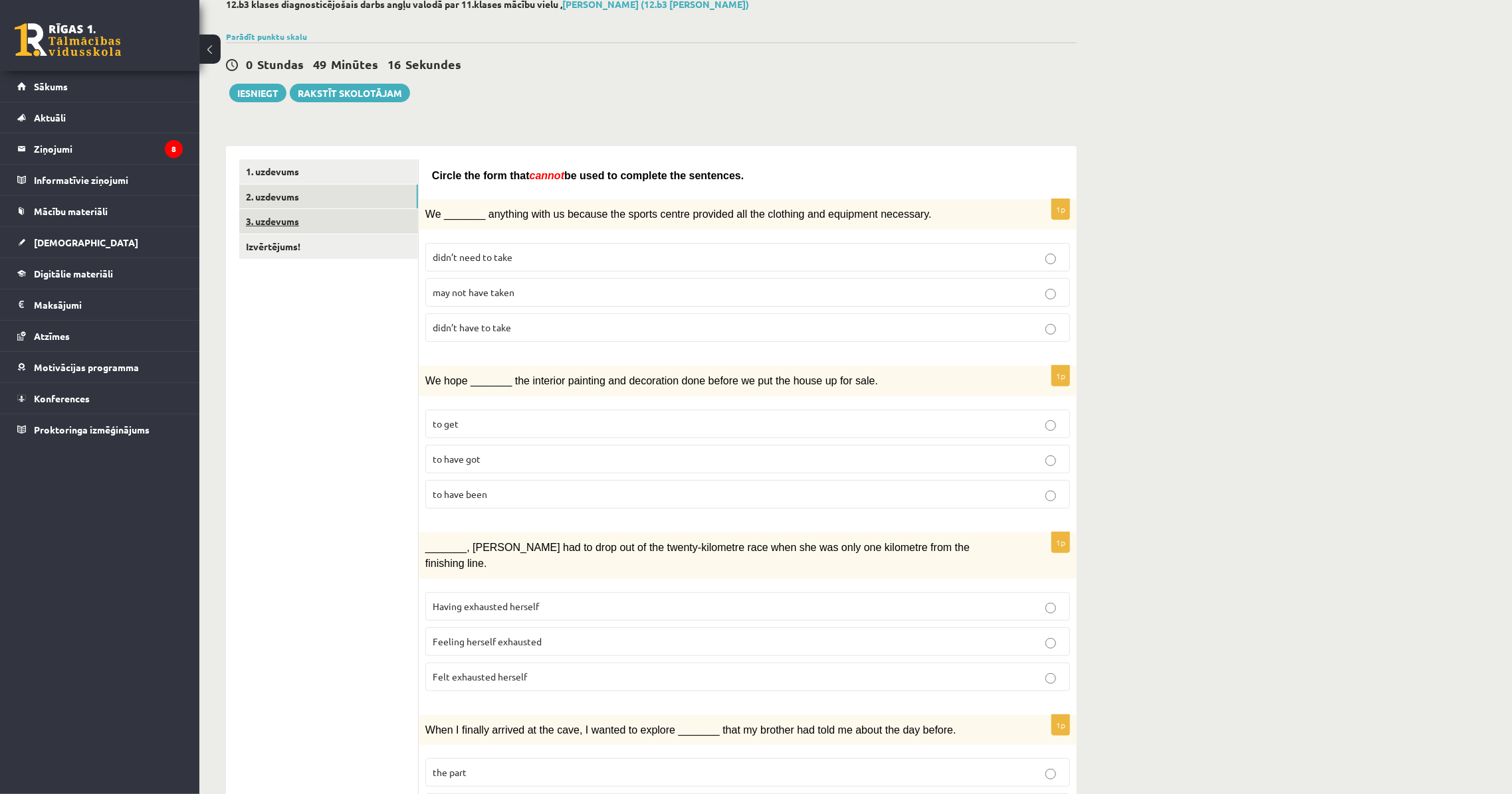
click at [303, 219] on link "3. uzdevums" at bounding box center [329, 221] width 179 height 24
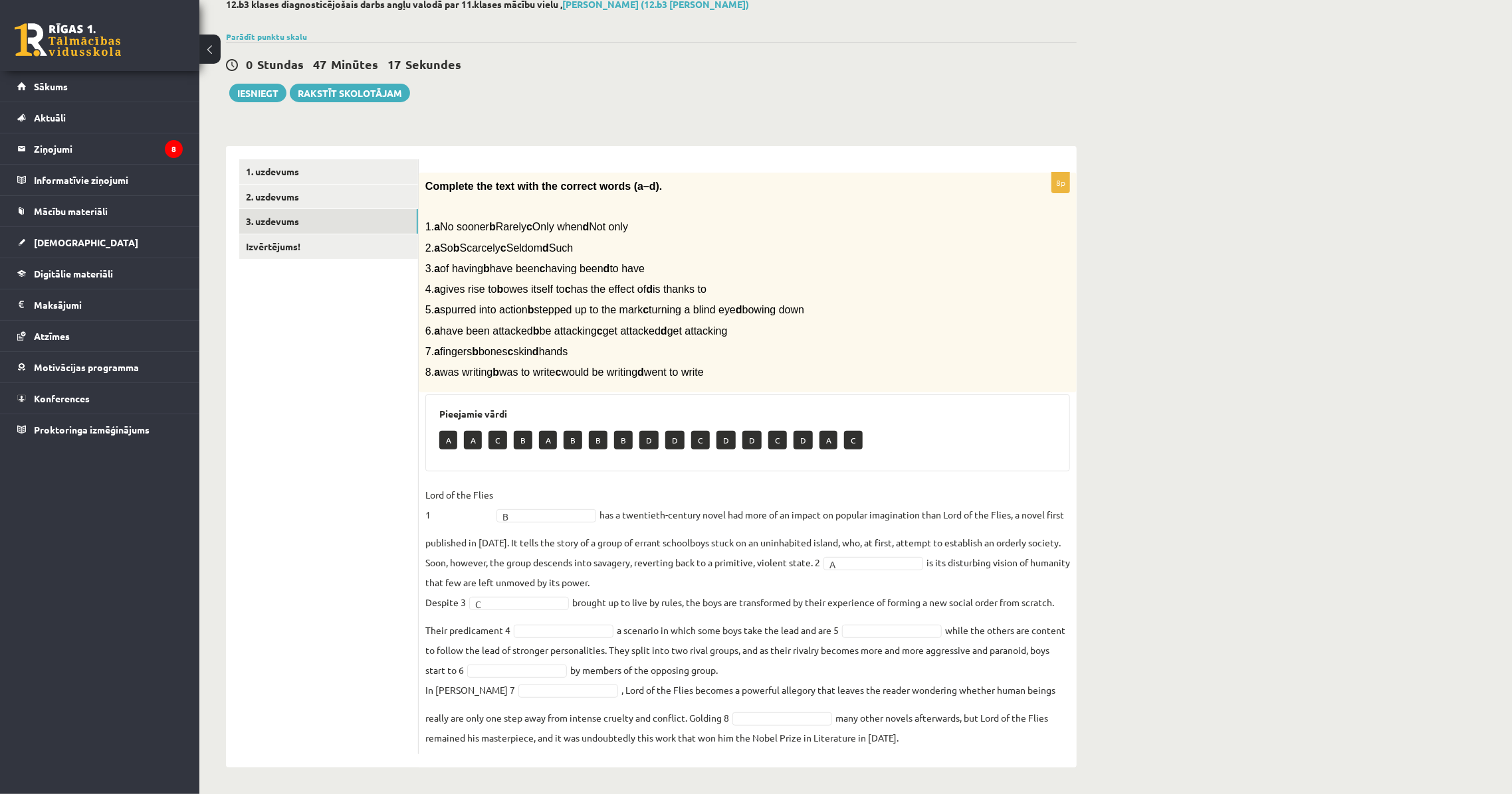
click at [883, 642] on fieldset "Lord of the Flies 1 B * has a twentieth-century novel had more of an impact on …" at bounding box center [747, 617] width 645 height 263
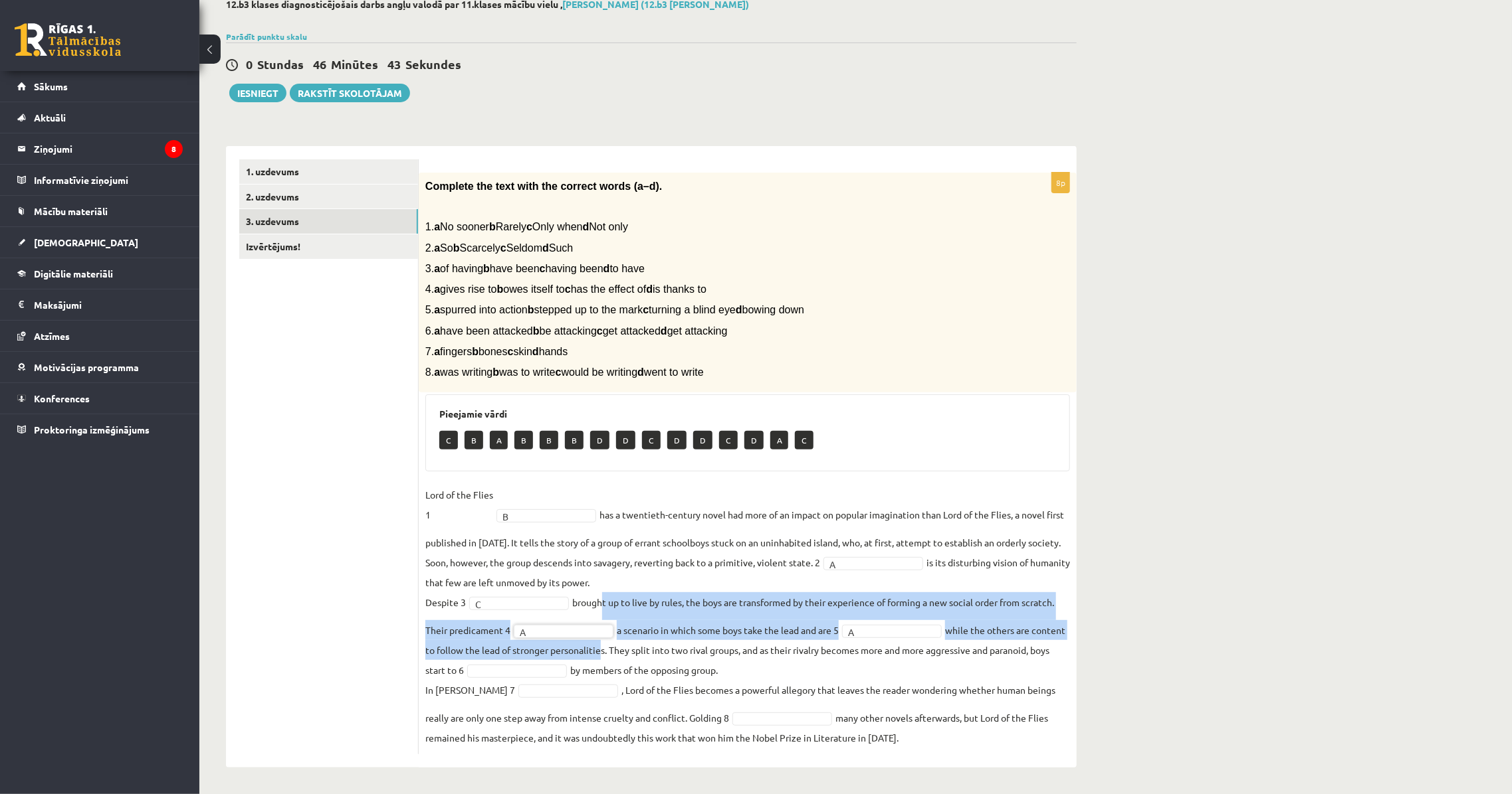
click at [634, 642] on fieldset "Lord of the Flies 1 B * has a twentieth-century novel had more of an impact on …" at bounding box center [747, 617] width 645 height 263
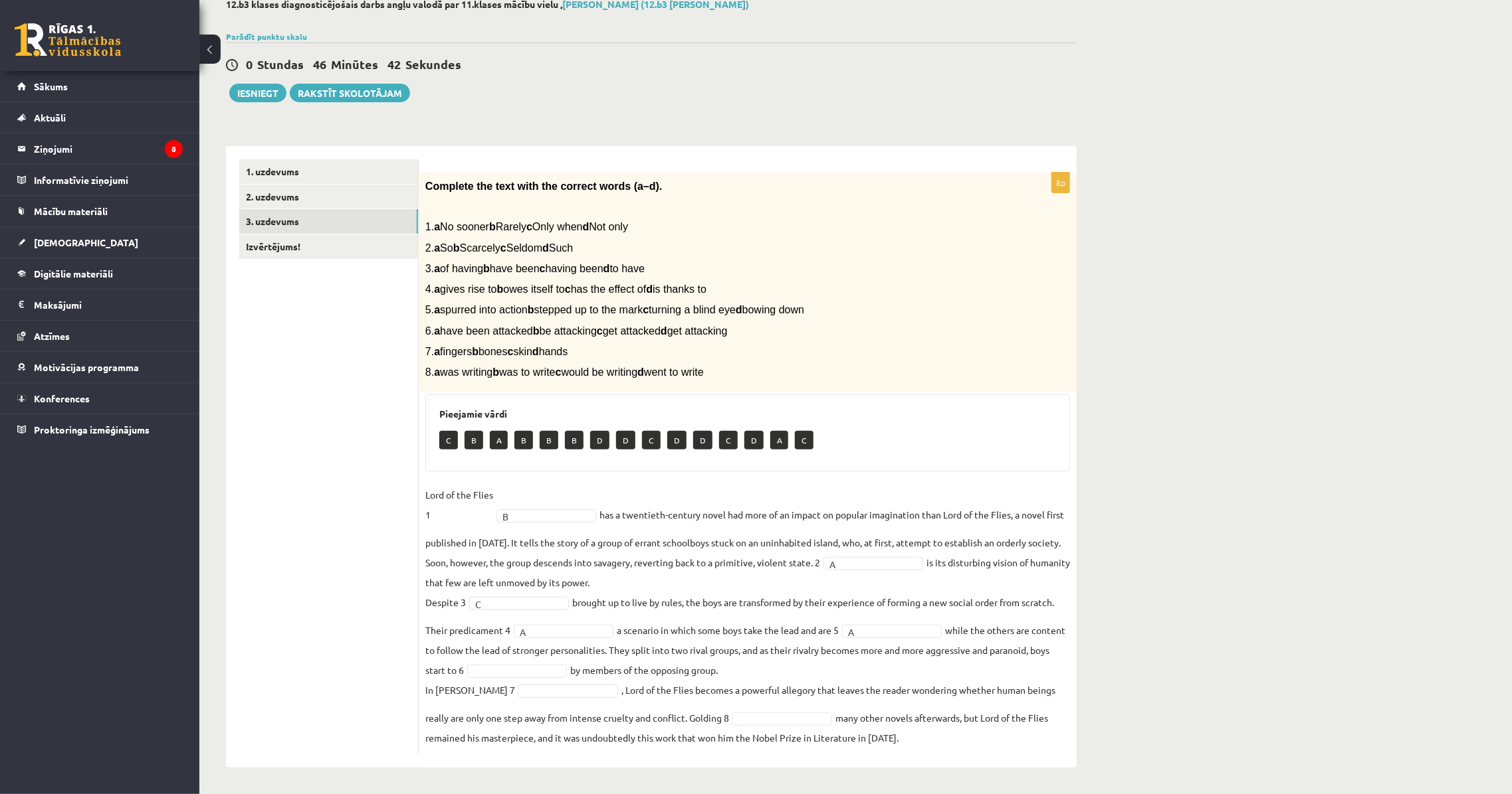
click at [678, 687] on fieldset "Lord of the Flies 1 B * has a twentieth-century novel had more of an impact on …" at bounding box center [747, 617] width 645 height 263
click at [342, 245] on link "Izvērtējums!" at bounding box center [329, 246] width 179 height 24
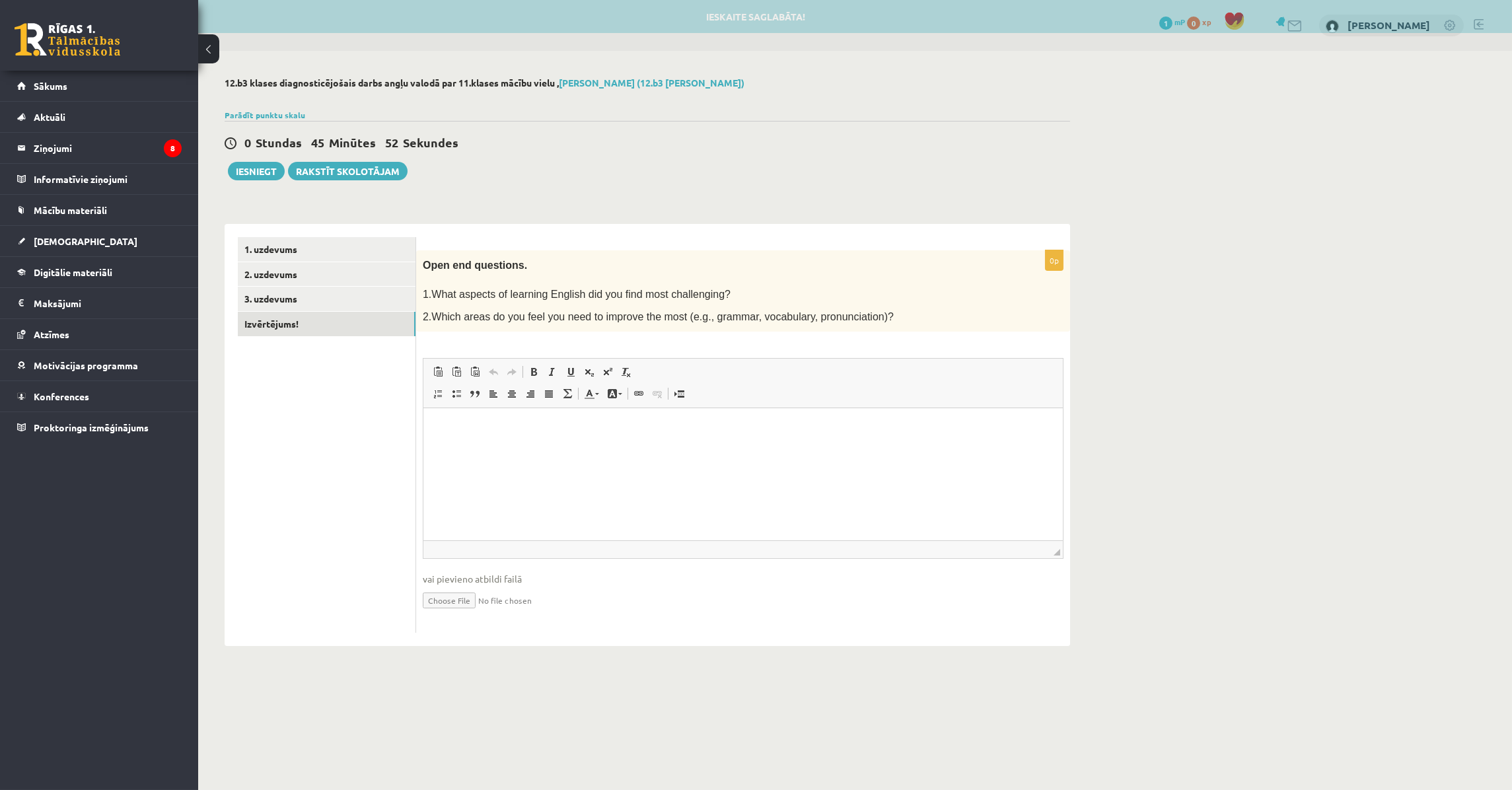
scroll to position [0, 0]
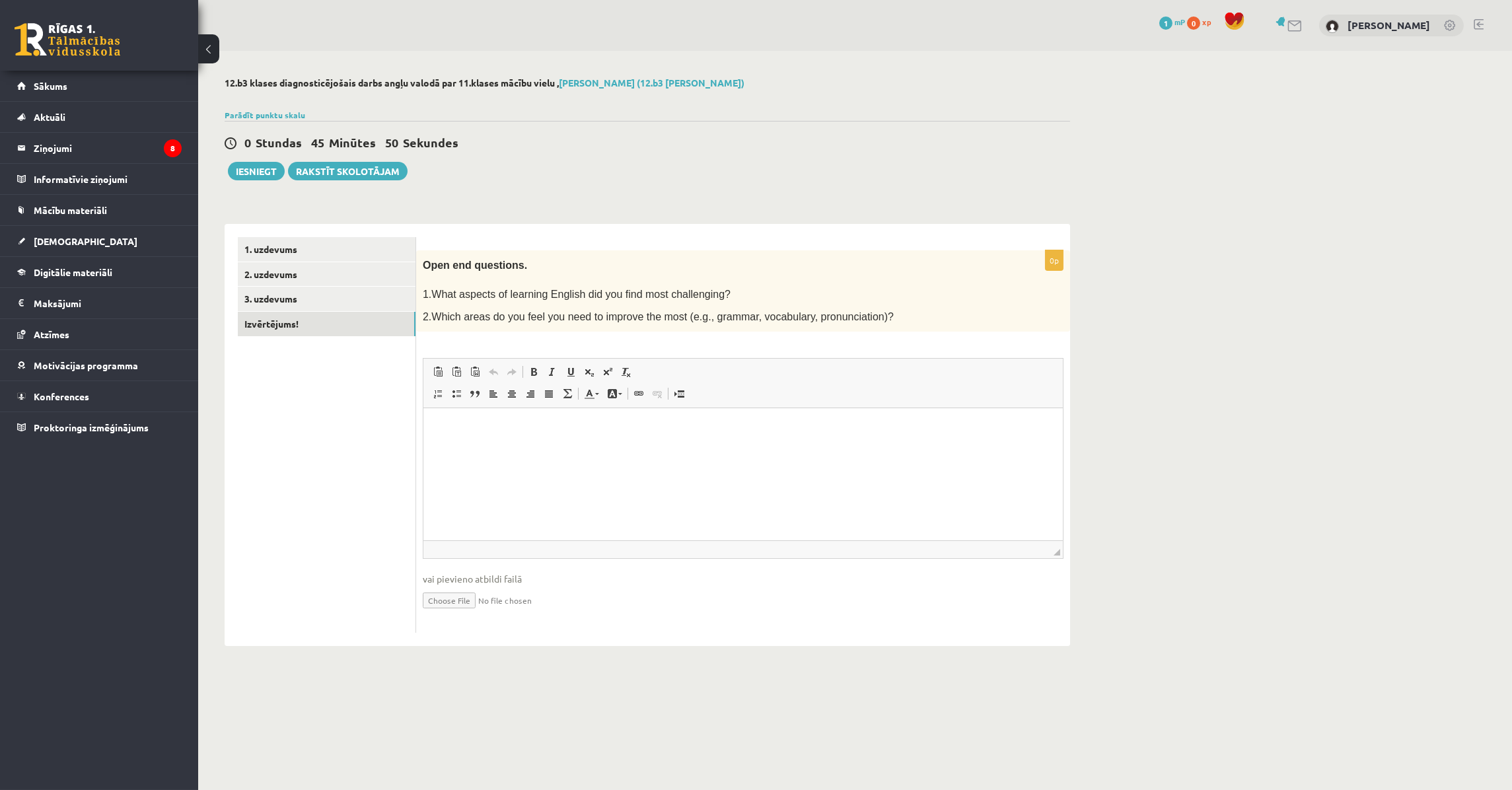
click at [576, 445] on html at bounding box center [742, 429] width 639 height 41
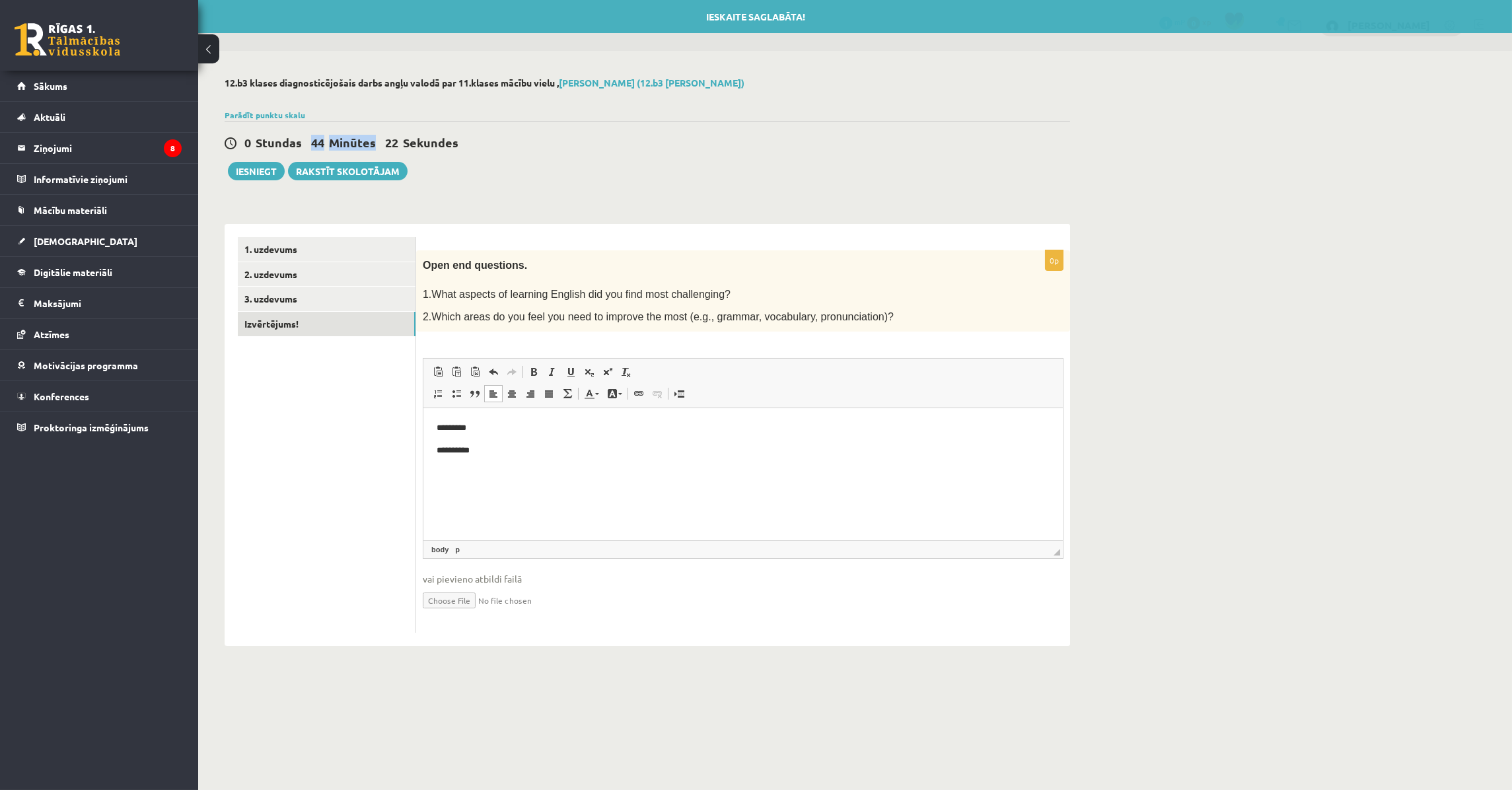
drag, startPoint x: 305, startPoint y: 143, endPoint x: 457, endPoint y: 140, distance: 152.0
click at [429, 133] on div "0 Stundas 44 Minūtes 22 Sekundes Ieskaite saglabāta! Iesniegt Rakstīt skolotājam" at bounding box center [647, 151] width 846 height 59
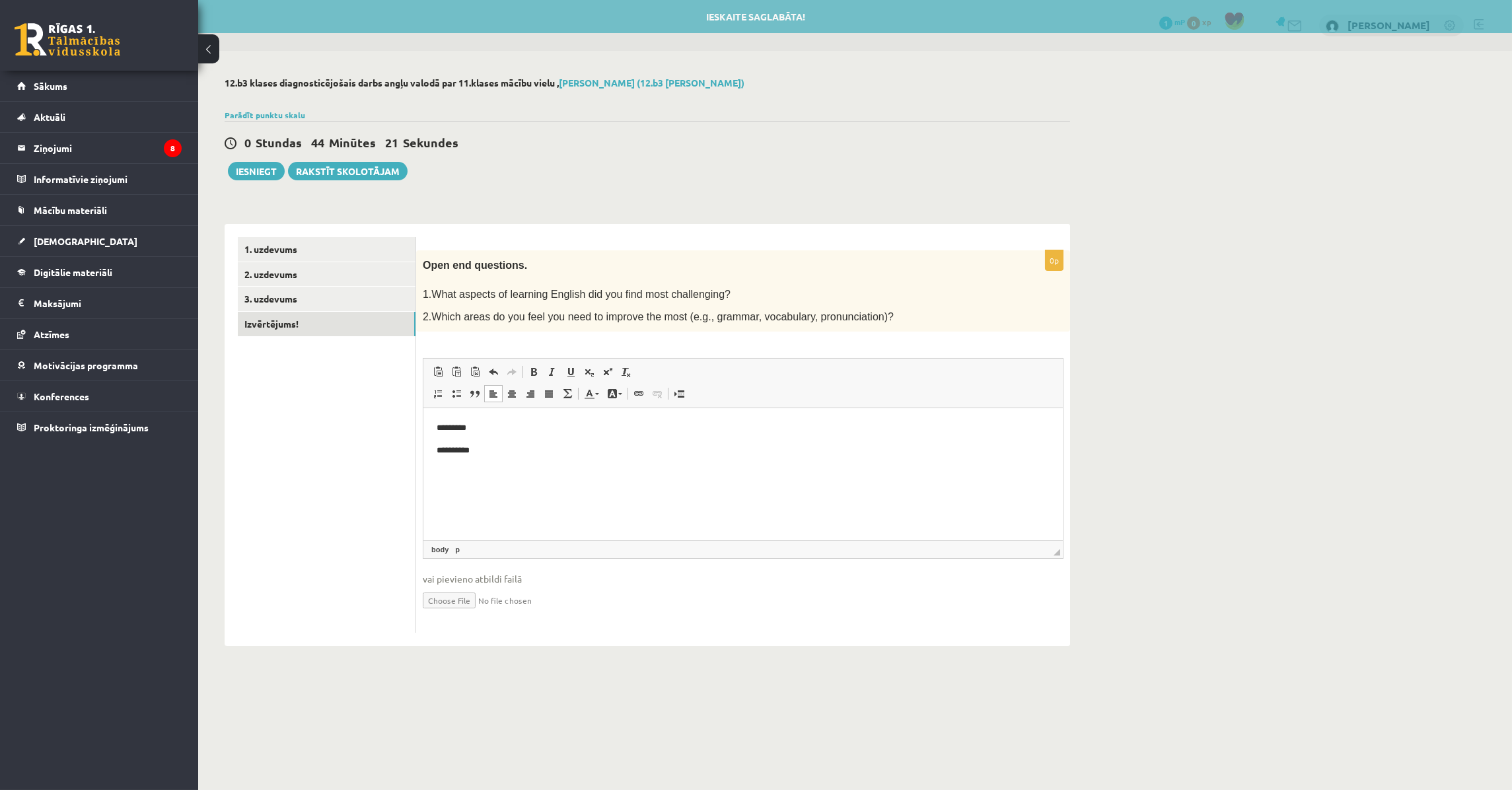
click at [500, 171] on div "0 Stundas 44 Minūtes 21 Sekundes Ieskaite saglabāta! Iesniegt Rakstīt skolotājam" at bounding box center [647, 151] width 846 height 59
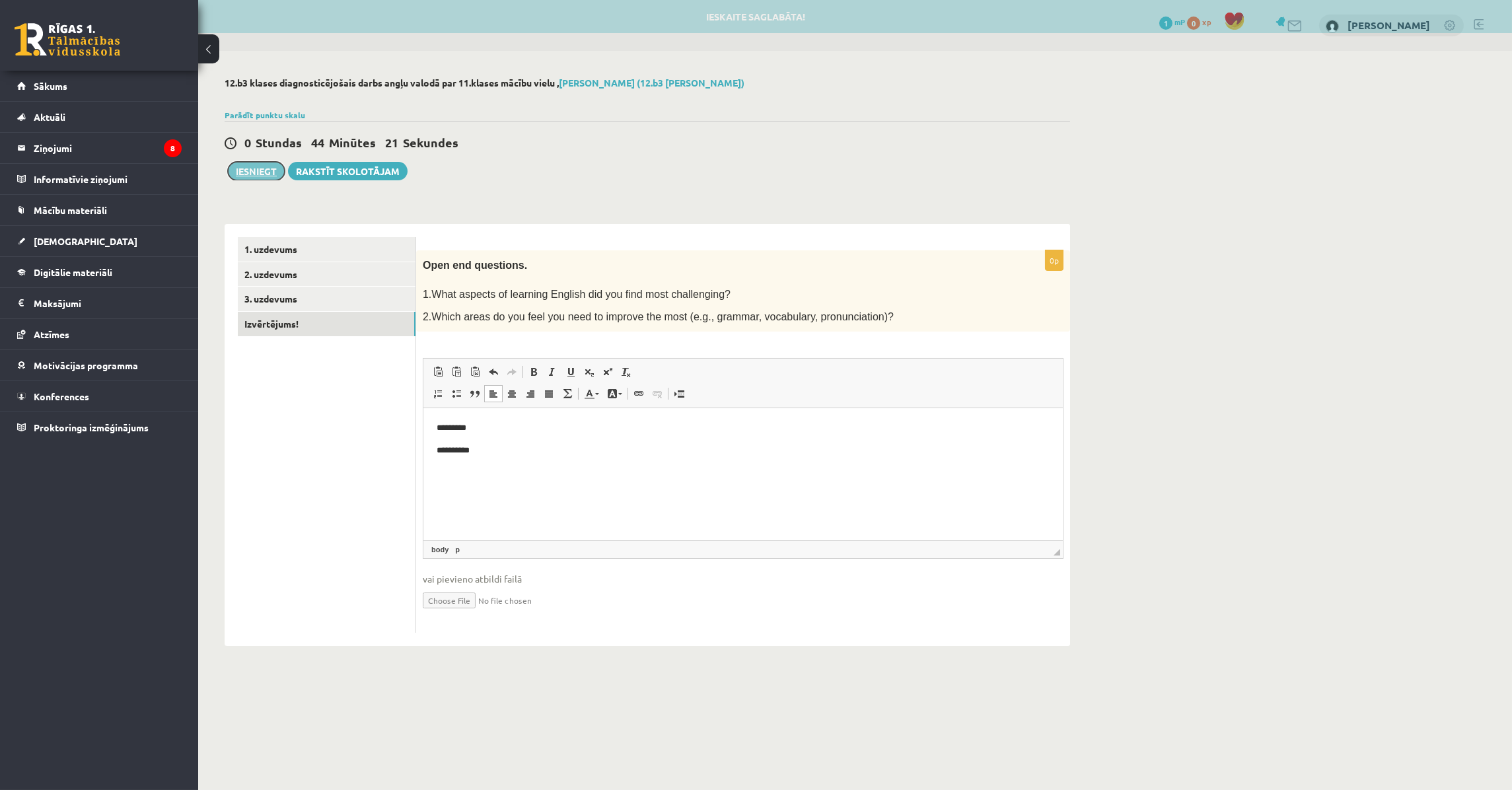
click at [263, 168] on button "Iesniegt" at bounding box center [256, 172] width 57 height 19
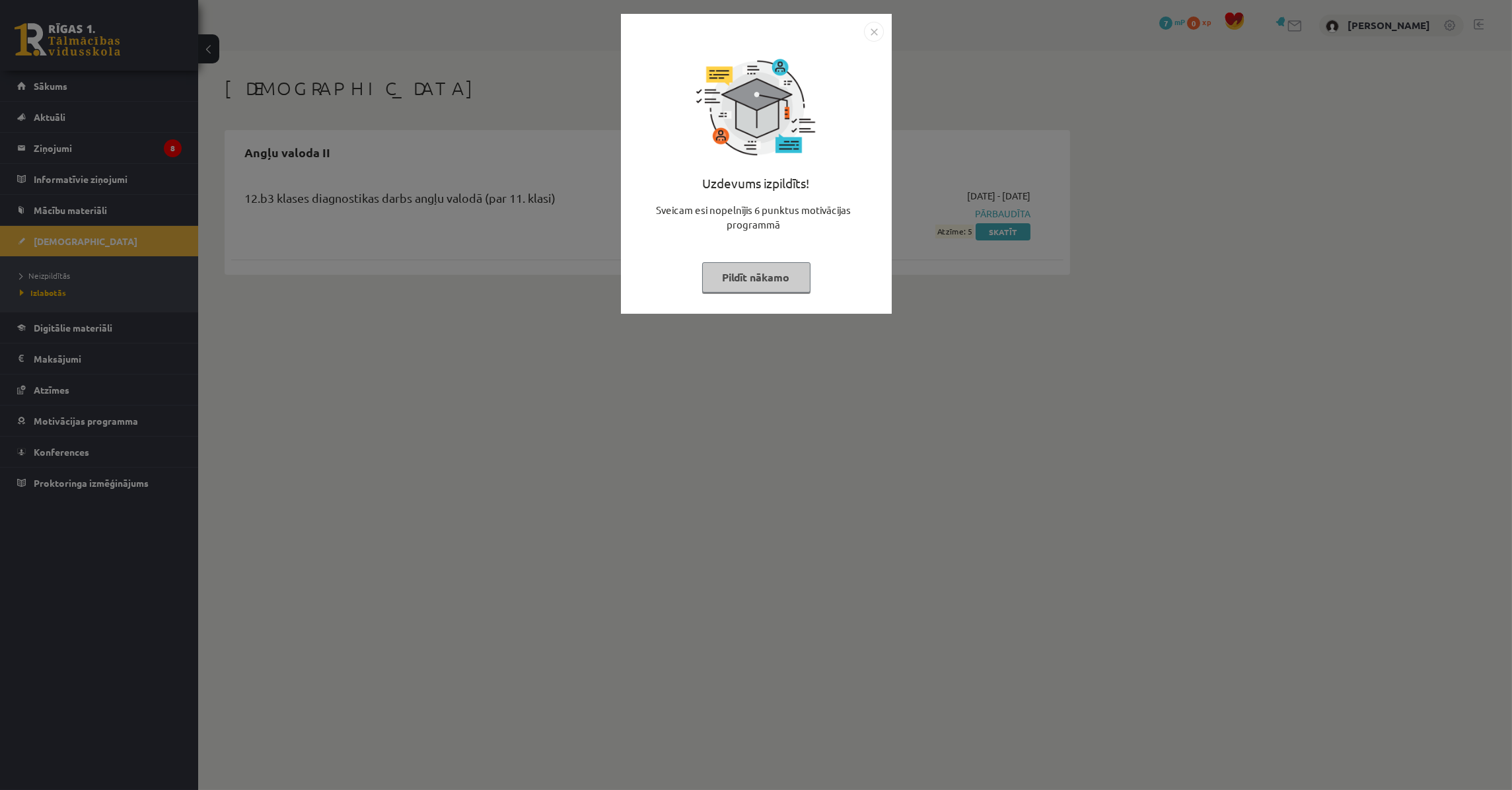
click at [758, 271] on button "Pildīt nākamo" at bounding box center [756, 277] width 108 height 30
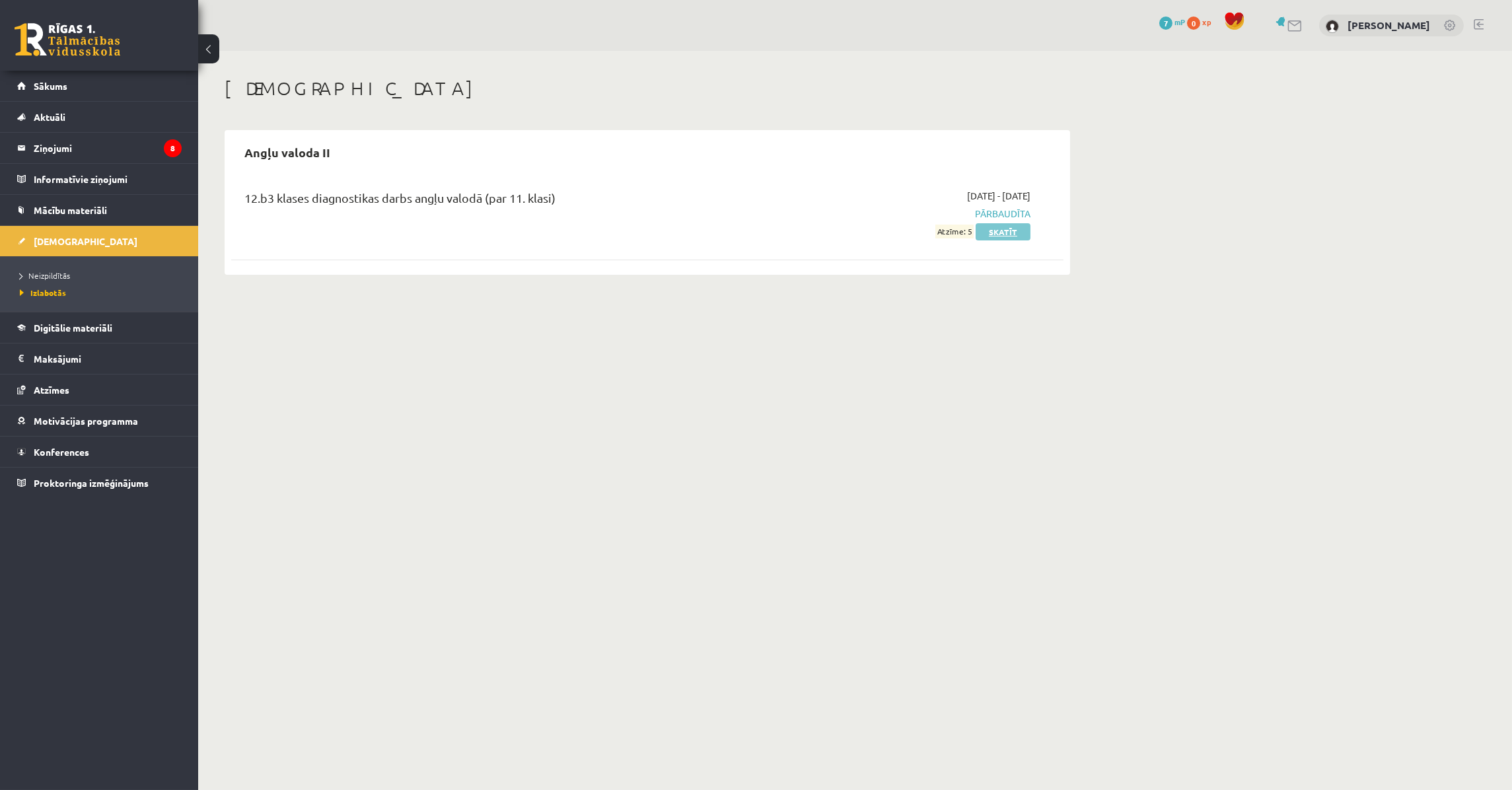
click at [996, 232] on link "Skatīt" at bounding box center [1003, 232] width 55 height 17
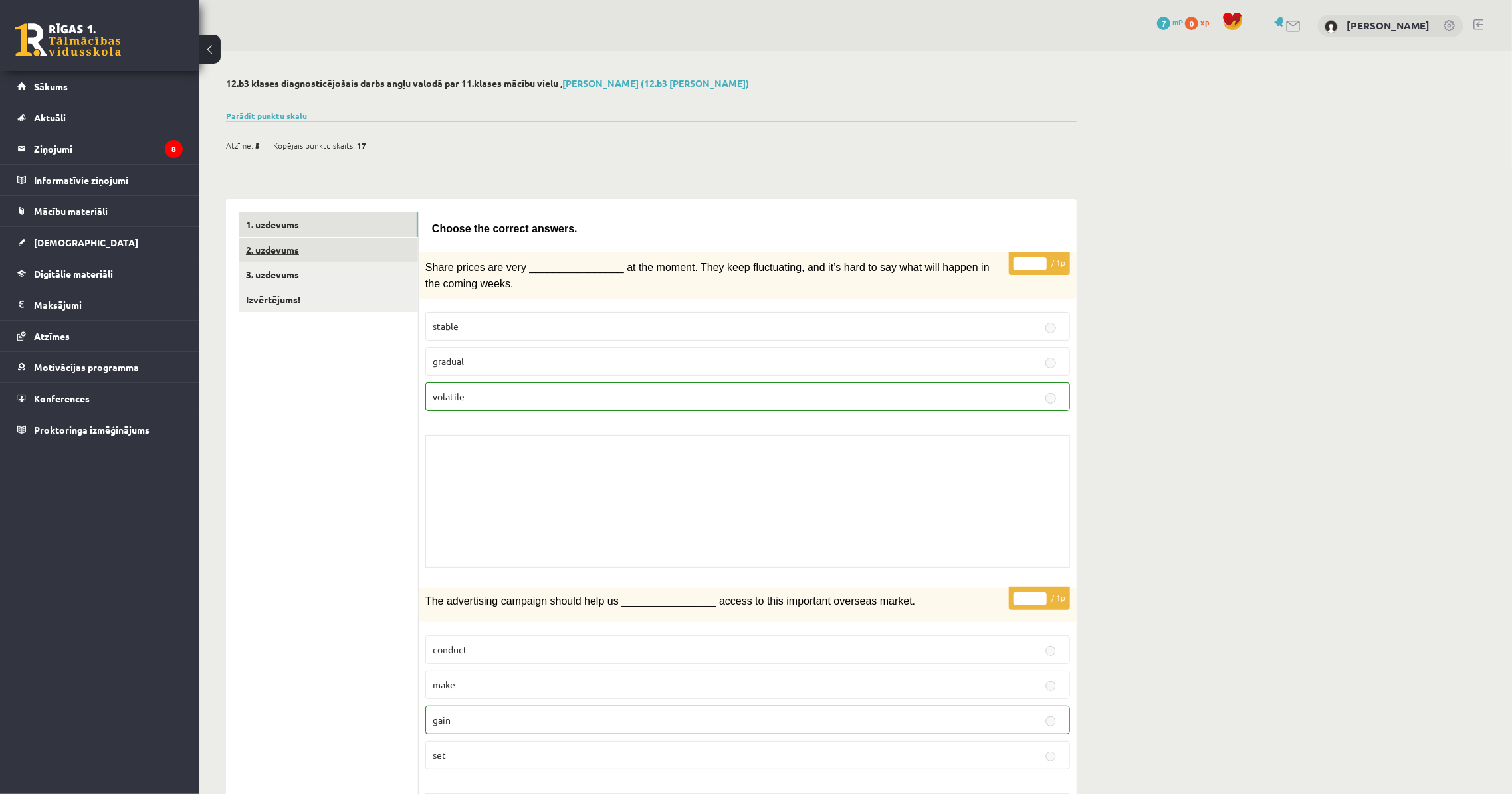
click at [329, 253] on link "2. uzdevums" at bounding box center [329, 249] width 179 height 24
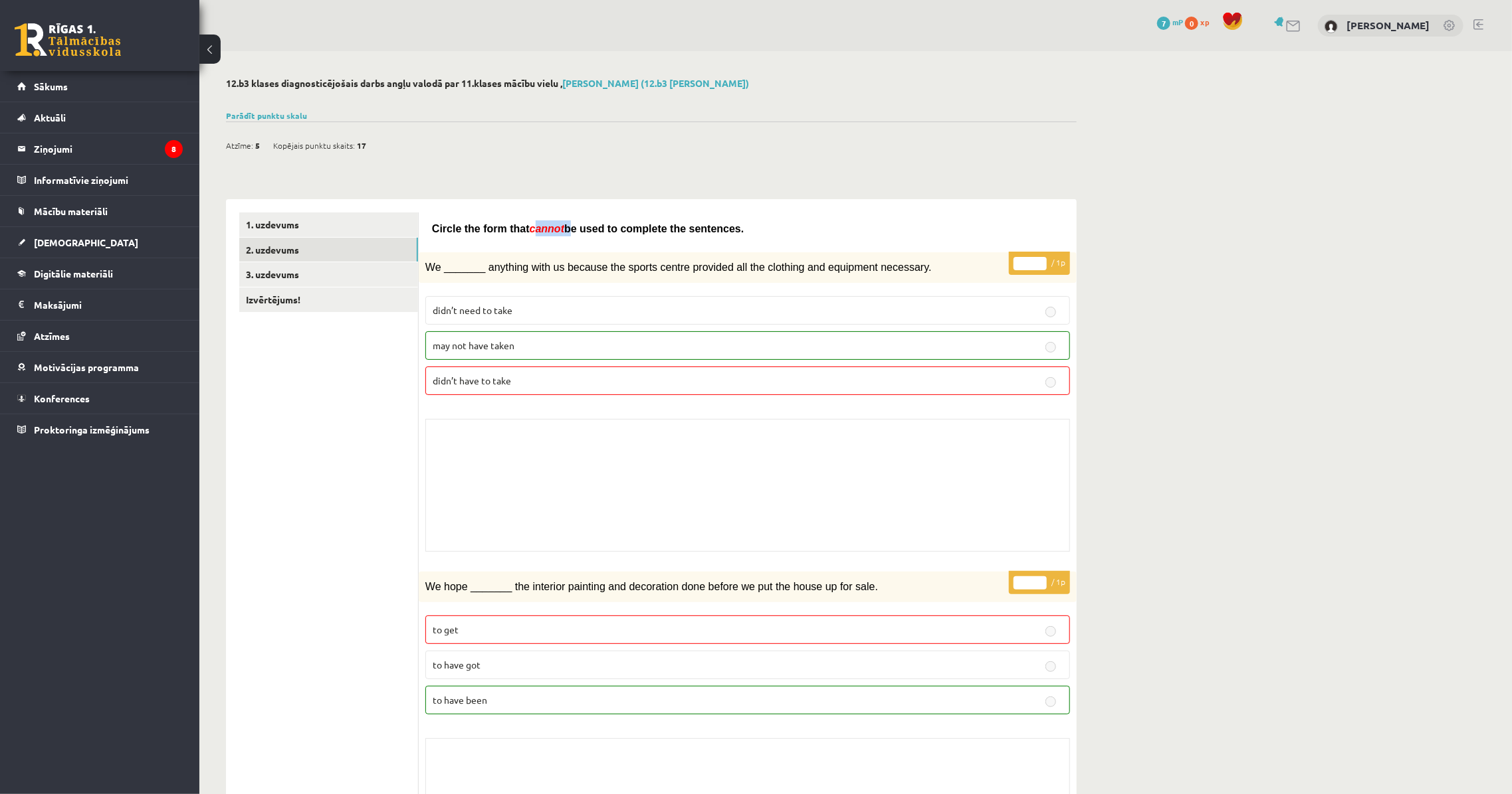
drag, startPoint x: 525, startPoint y: 226, endPoint x: 553, endPoint y: 233, distance: 28.9
click at [553, 233] on span "Circle the form that cannot be used to complete the sentences." at bounding box center [587, 229] width 311 height 11
click at [529, 233] on span "cannot" at bounding box center [547, 229] width 35 height 11
drag, startPoint x: 518, startPoint y: 227, endPoint x: 551, endPoint y: 229, distance: 33.1
click at [551, 229] on span "Circle the form that cannot be used to complete the sentences." at bounding box center [587, 229] width 311 height 11
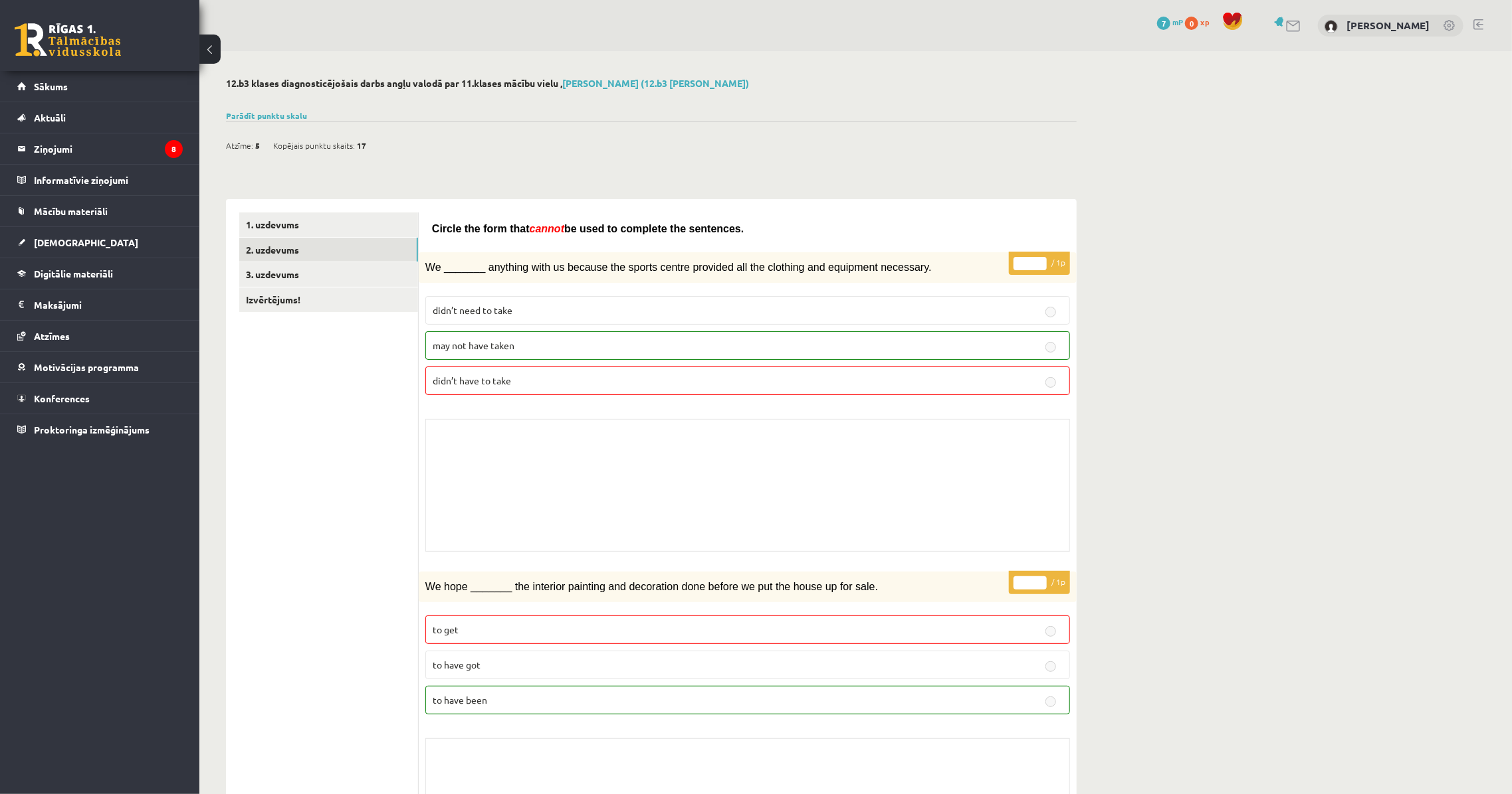
click at [345, 285] on link "3. uzdevums" at bounding box center [329, 274] width 179 height 24
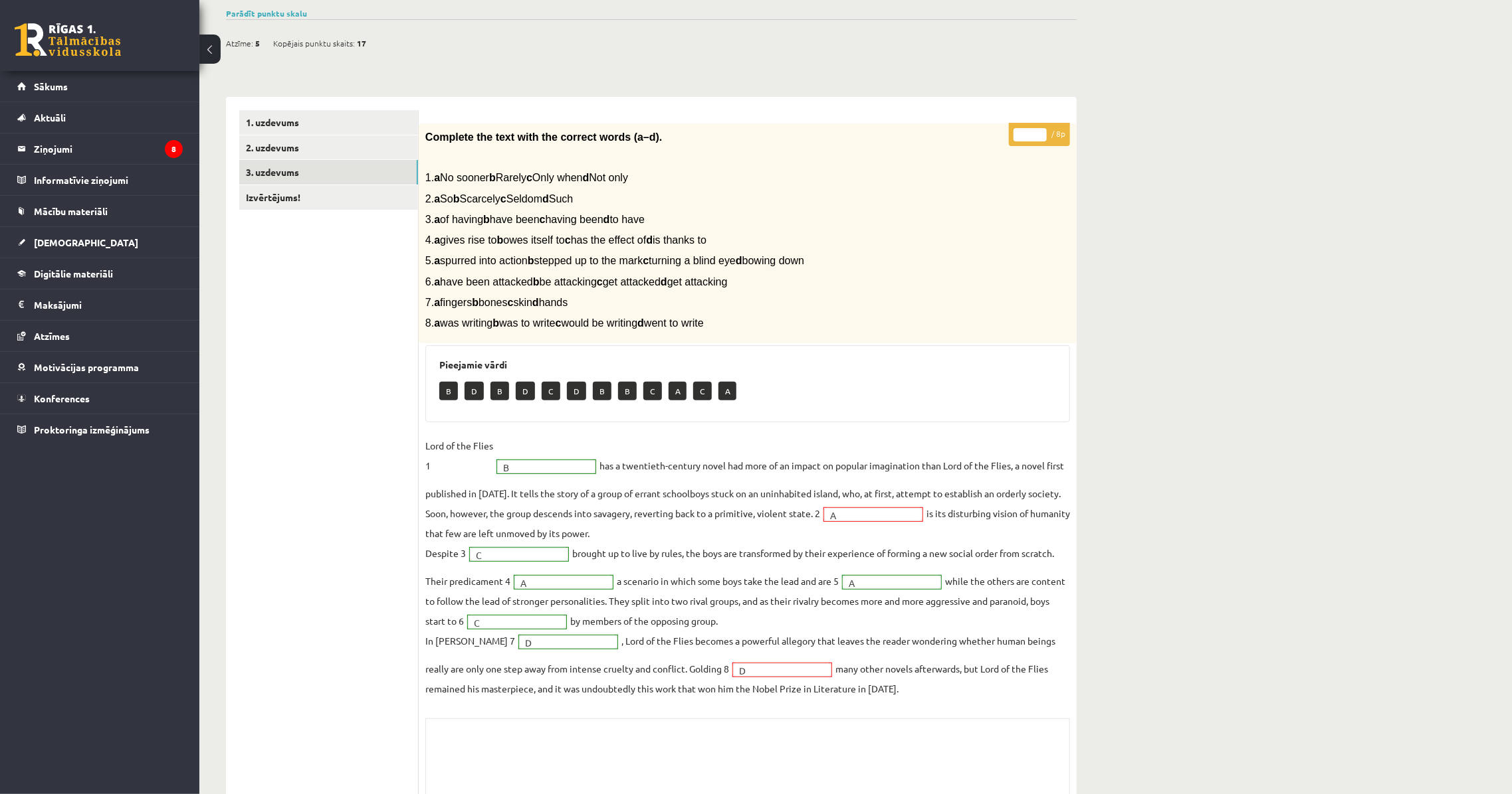
scroll to position [85, 0]
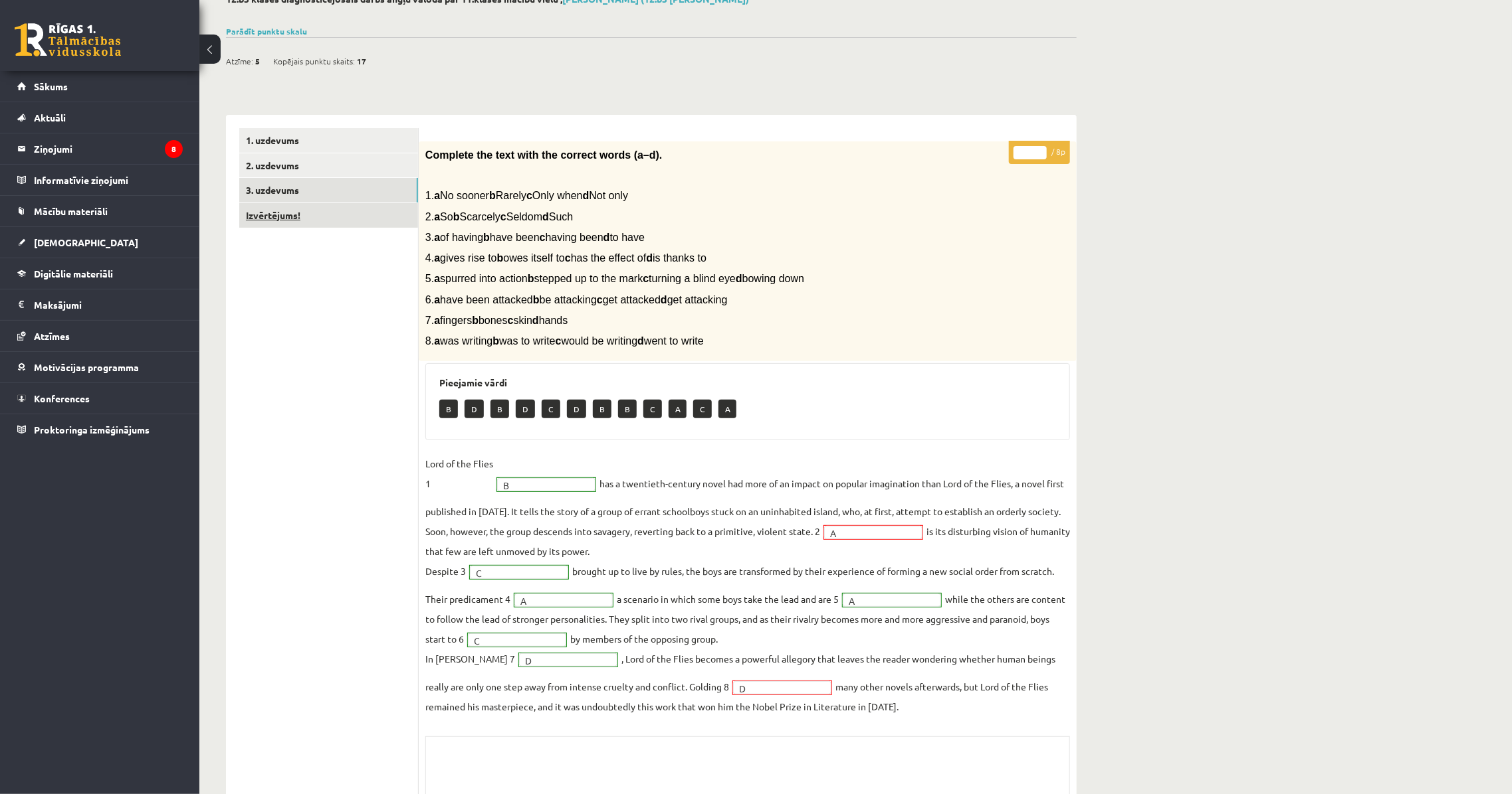
click at [287, 216] on link "Izvērtējums!" at bounding box center [329, 215] width 179 height 24
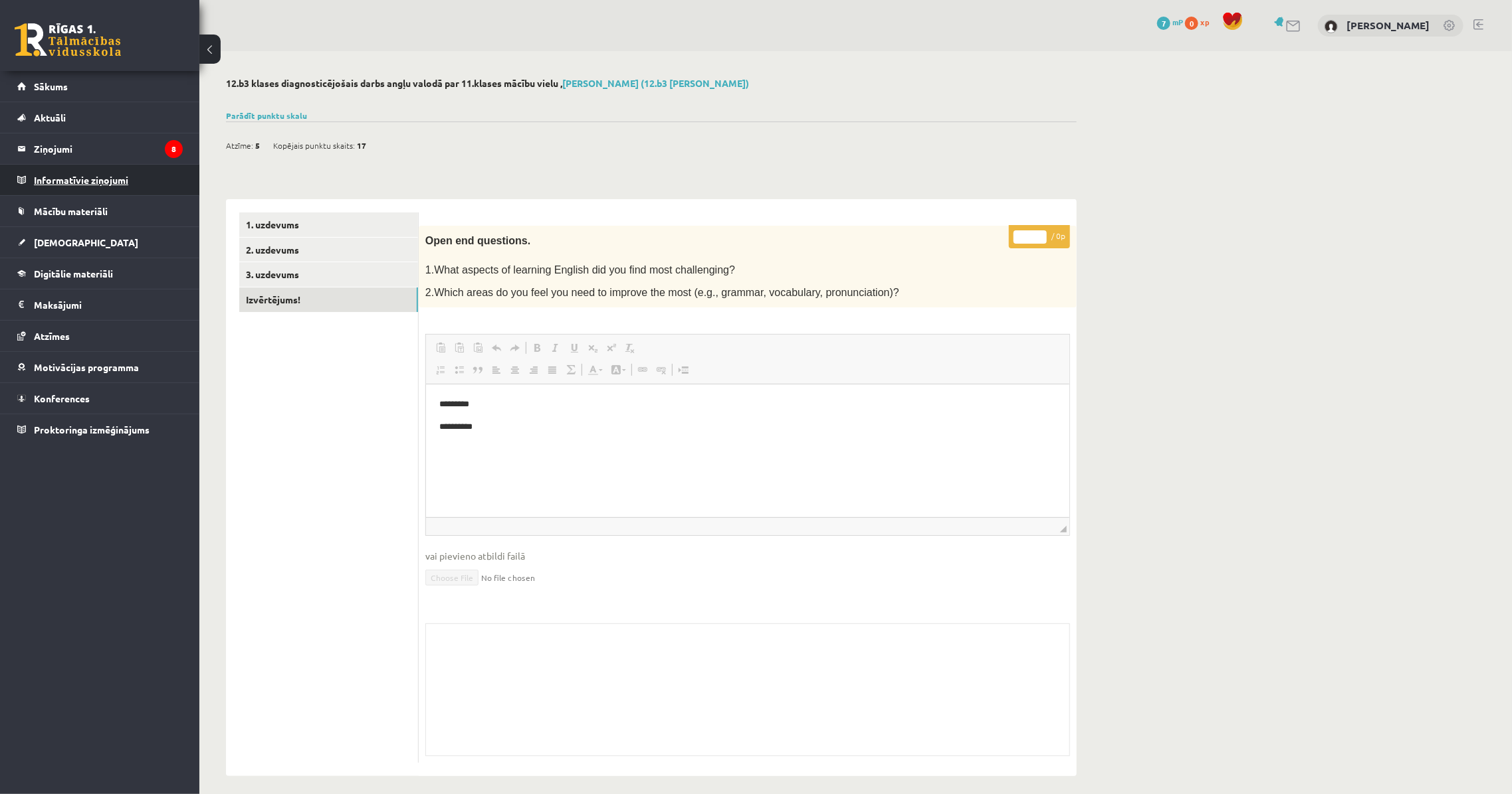
scroll to position [0, 0]
click at [65, 89] on span "Sākums" at bounding box center [50, 86] width 34 height 12
